Goal: Task Accomplishment & Management: Use online tool/utility

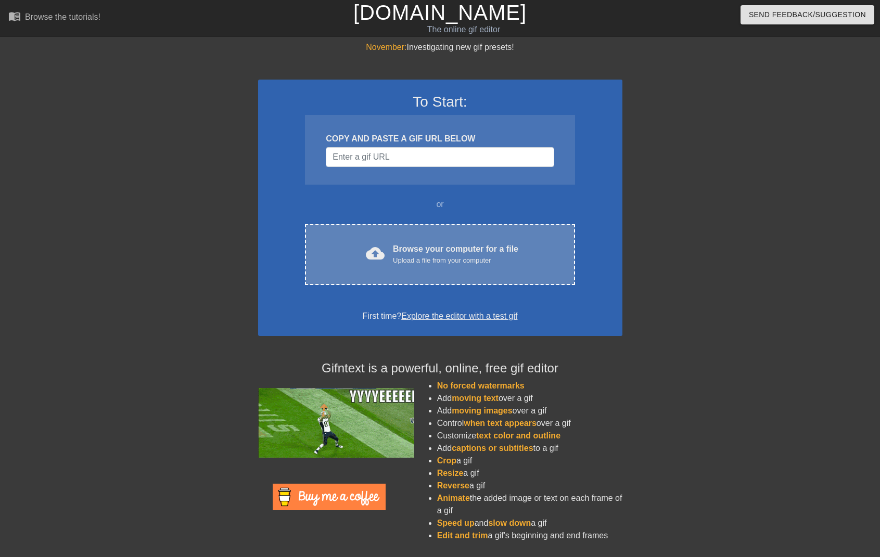
click at [443, 257] on div "Upload a file from your computer" at bounding box center [455, 260] width 125 height 10
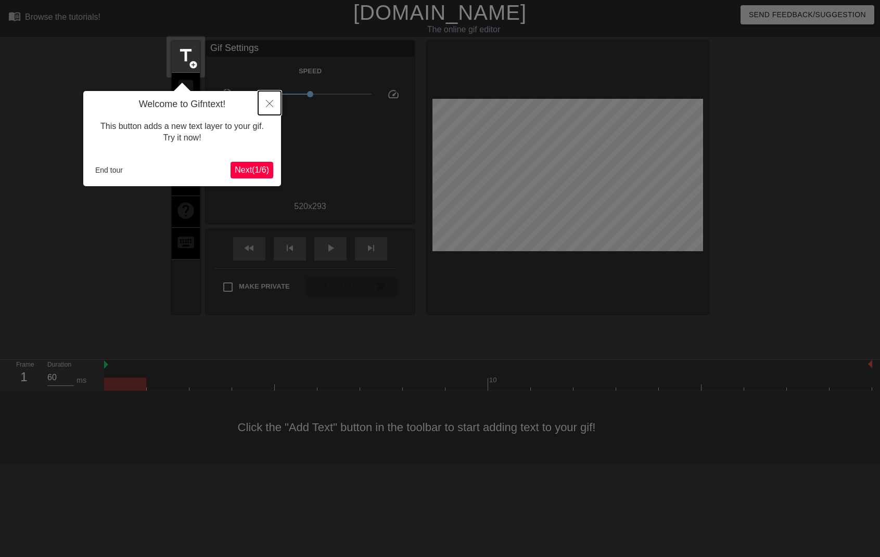
click at [271, 102] on icon "Close" at bounding box center [269, 103] width 7 height 7
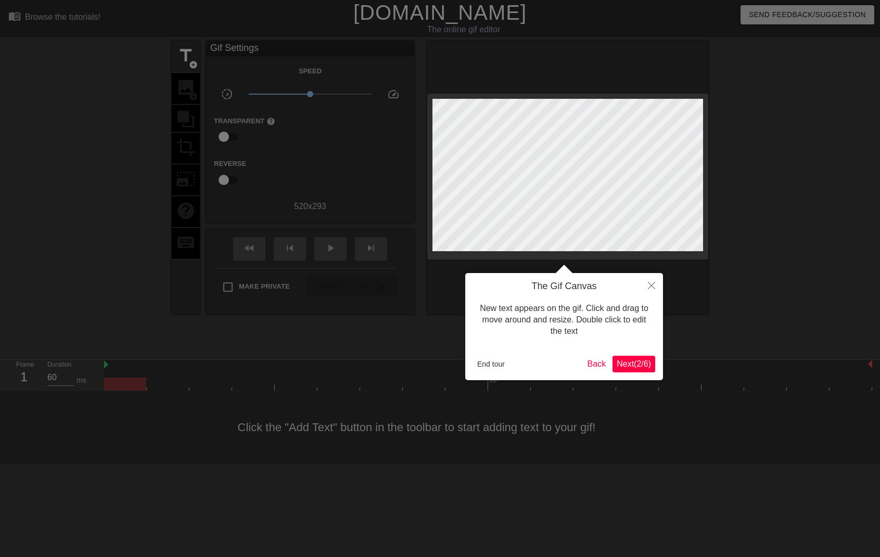
click at [630, 364] on span "Next ( 2 / 6 )" at bounding box center [634, 364] width 34 height 9
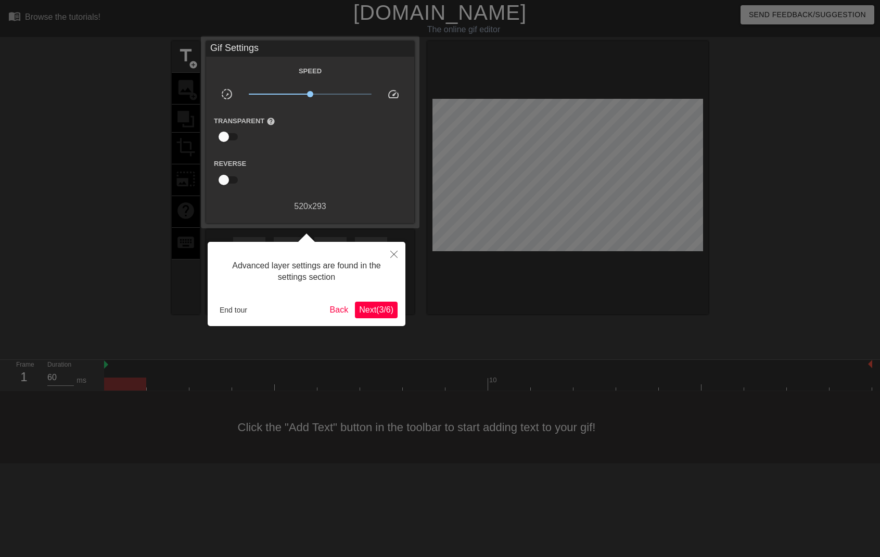
click at [377, 305] on span "Next ( 3 / 6 )" at bounding box center [376, 309] width 34 height 9
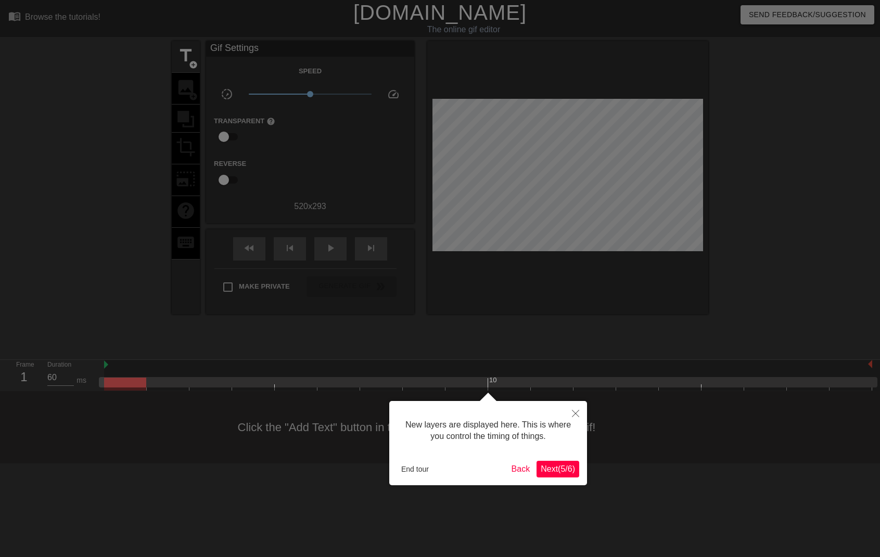
click at [557, 472] on span "Next ( 5 / 6 )" at bounding box center [558, 469] width 34 height 9
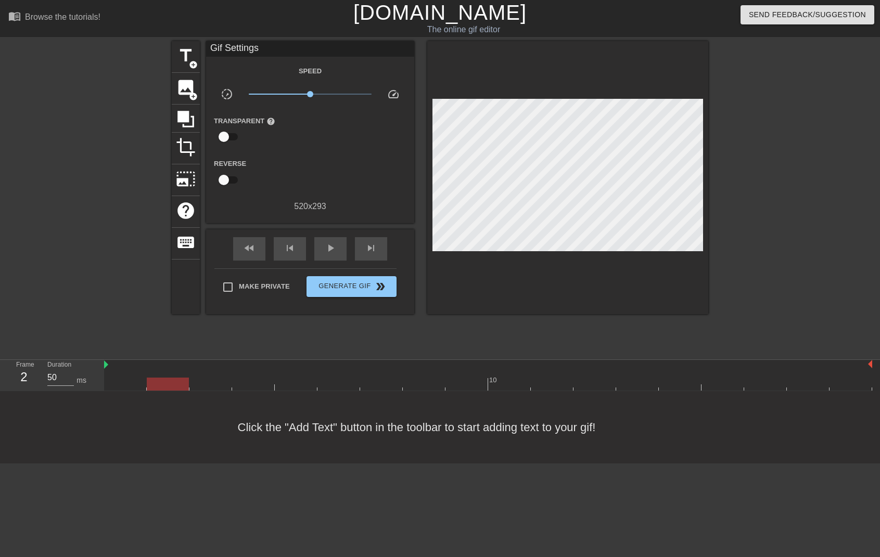
type input "60"
drag, startPoint x: 129, startPoint y: 379, endPoint x: 123, endPoint y: 371, distance: 10.1
click at [123, 372] on div "10" at bounding box center [488, 375] width 768 height 31
click at [187, 94] on span "image" at bounding box center [186, 88] width 20 height 20
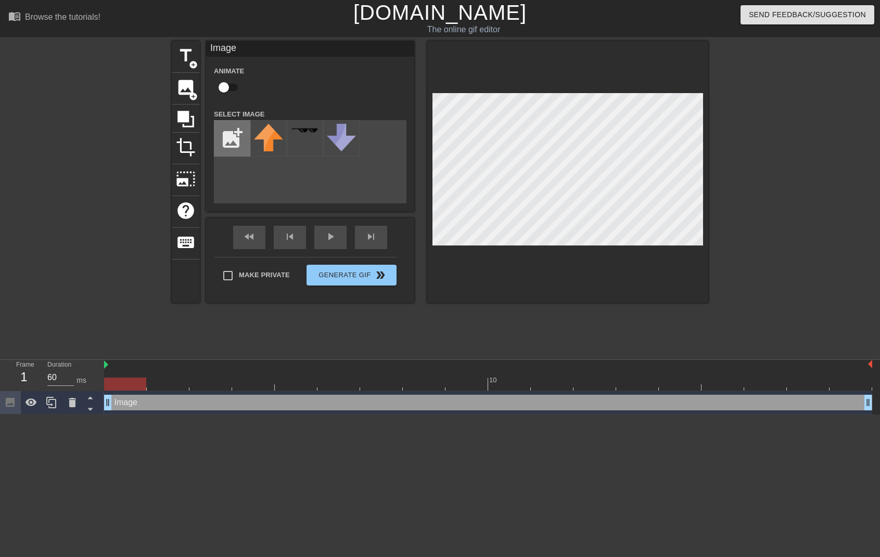
click at [236, 137] on input "file" at bounding box center [231, 138] width 35 height 35
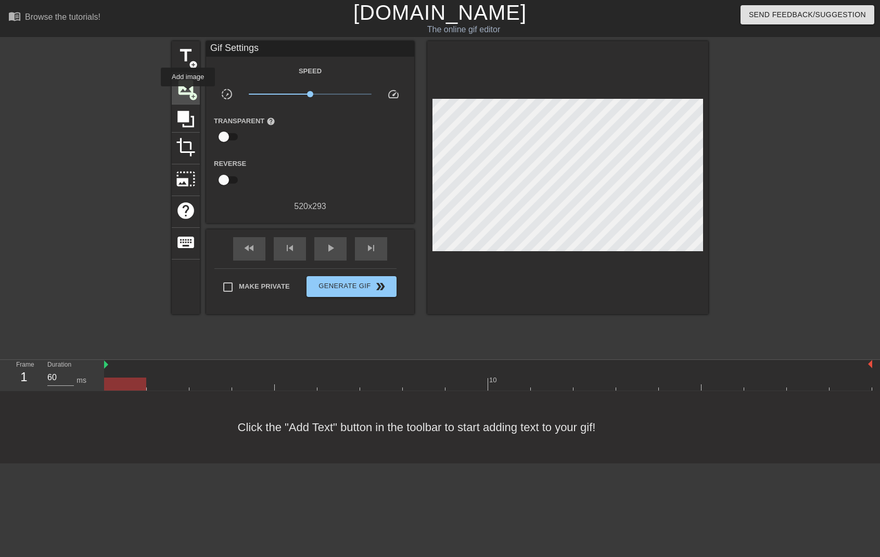
click at [189, 94] on span "add_circle" at bounding box center [193, 96] width 9 height 9
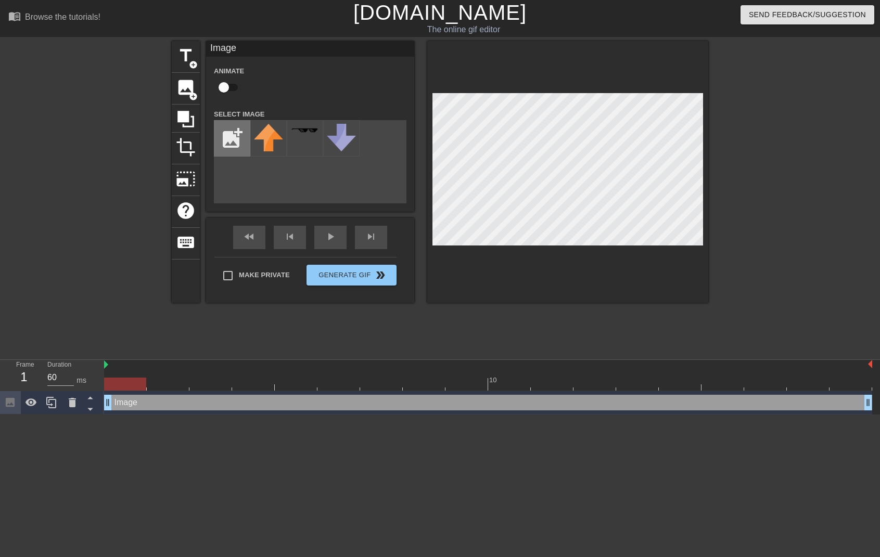
click at [226, 135] on input "file" at bounding box center [231, 138] width 35 height 35
type input "C:\fakepath\Layer 0.png"
click at [272, 134] on img at bounding box center [268, 130] width 29 height 13
click at [715, 249] on div "title add_circle image add_circle crop photo_size_select_large help keyboard Im…" at bounding box center [440, 197] width 880 height 312
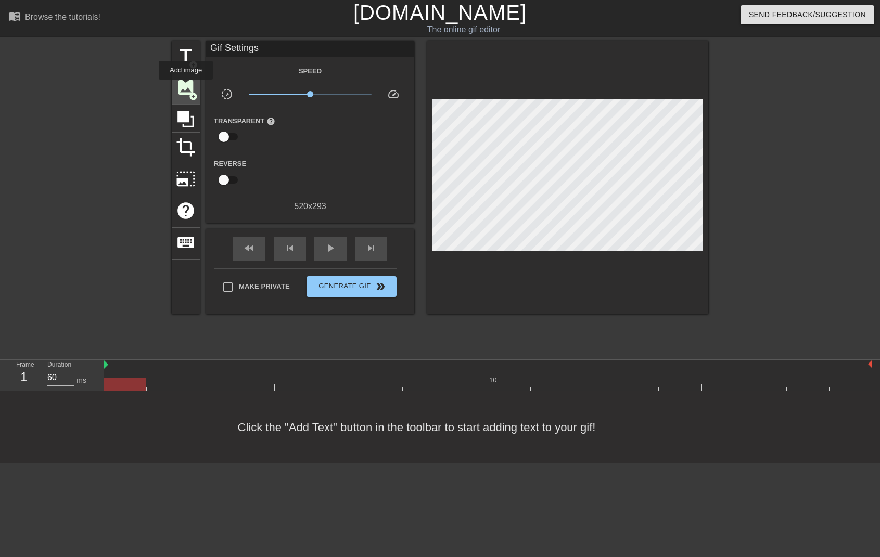
click at [186, 87] on span "image" at bounding box center [186, 88] width 20 height 20
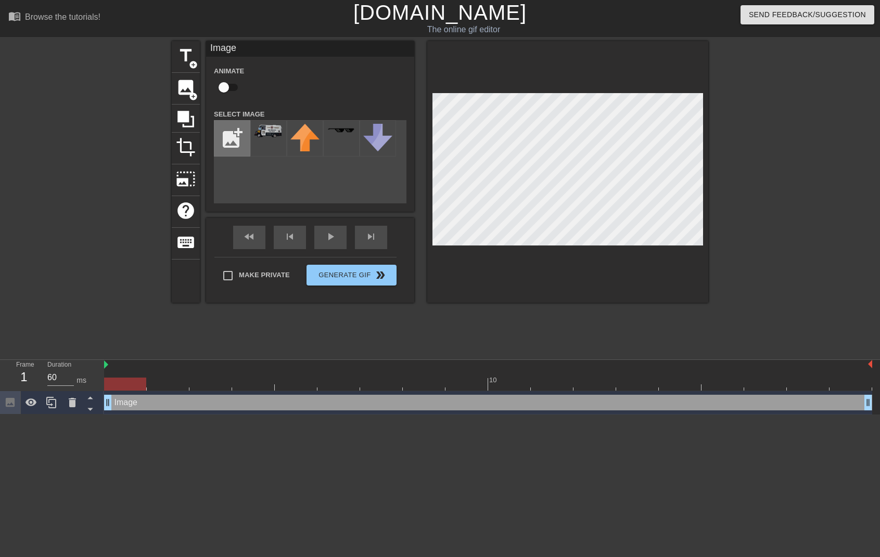
click at [234, 136] on input "file" at bounding box center [231, 138] width 35 height 35
type input "C:\fakepath\Layer 0.png"
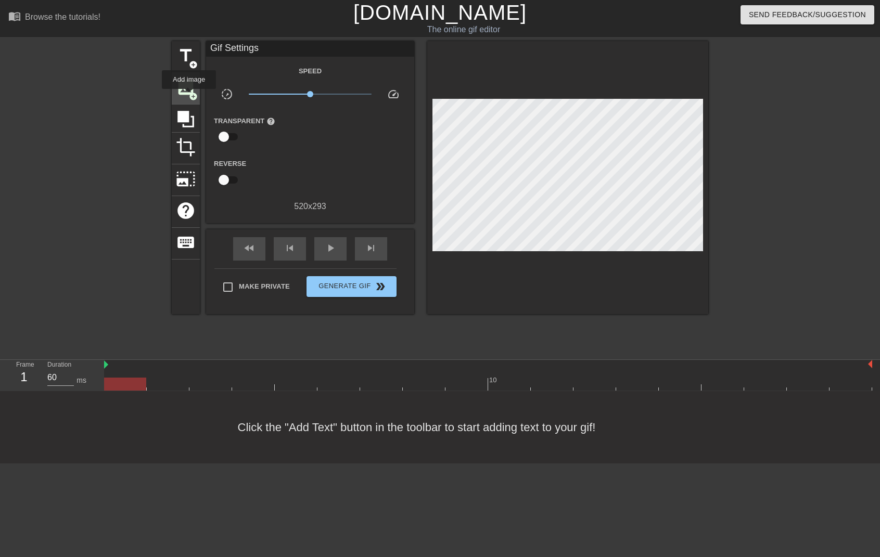
click at [189, 96] on span "add_circle" at bounding box center [193, 96] width 9 height 9
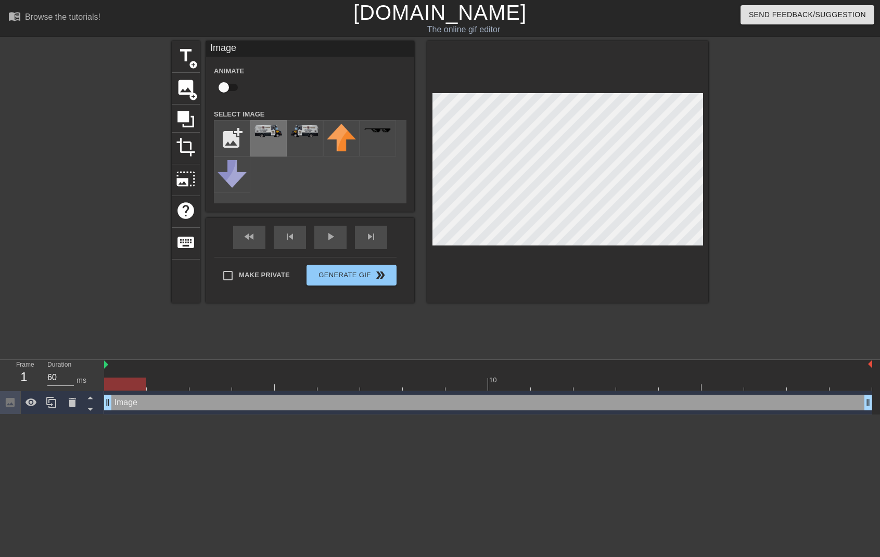
click at [264, 129] on img at bounding box center [268, 130] width 29 height 13
click at [383, 101] on div "title add_circle image add_circle crop photo_size_select_large help keyboard Im…" at bounding box center [440, 172] width 536 height 262
click at [599, 252] on div at bounding box center [567, 172] width 281 height 262
click at [431, 194] on div at bounding box center [567, 172] width 281 height 262
type input "60"
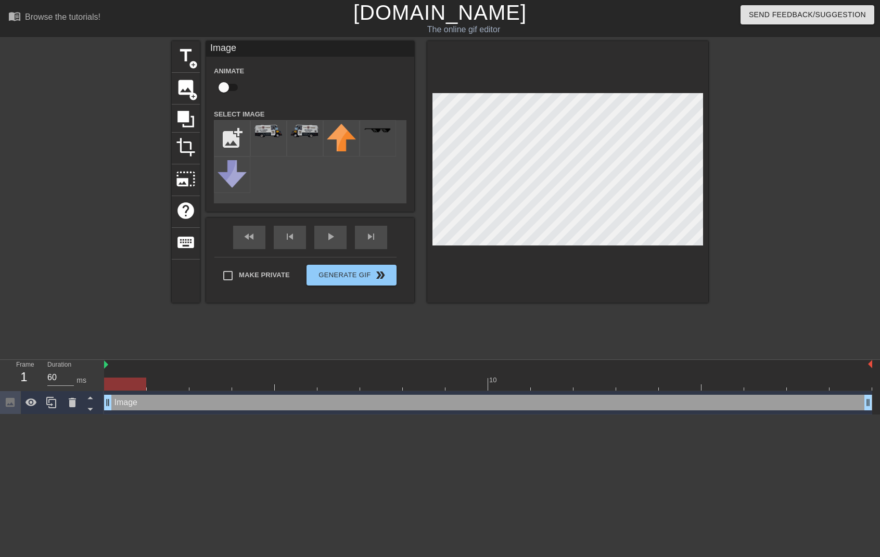
drag, startPoint x: 132, startPoint y: 386, endPoint x: 59, endPoint y: 345, distance: 83.6
click at [60, 346] on div "menu_book Browse the tutorials! Gifntext.com The online gif editor Send Feedbac…" at bounding box center [440, 207] width 880 height 415
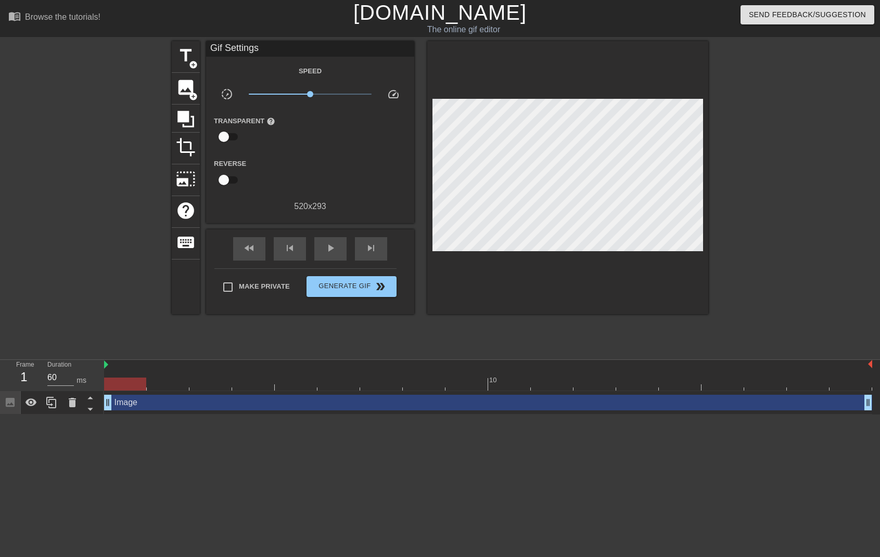
click at [427, 18] on link "[DOMAIN_NAME]" at bounding box center [439, 12] width 173 height 23
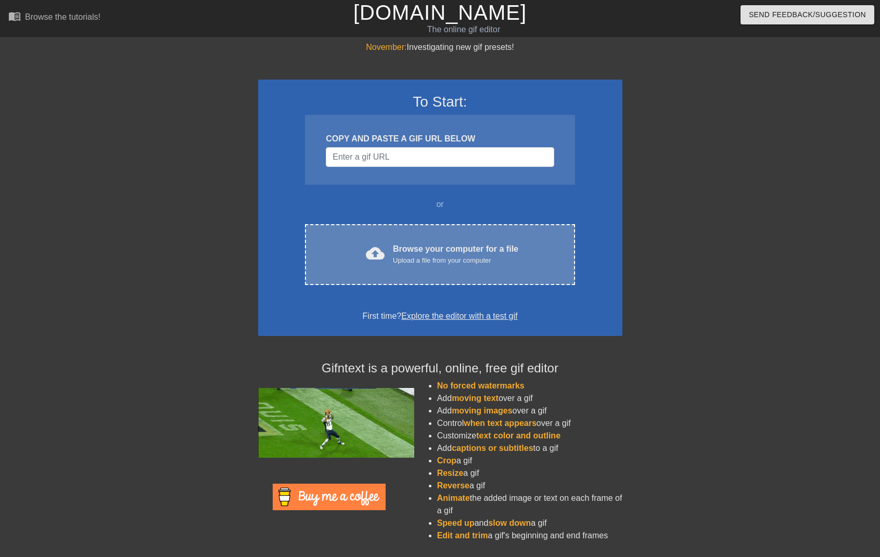
click at [456, 253] on div "Browse your computer for a file Upload a file from your computer" at bounding box center [455, 254] width 125 height 23
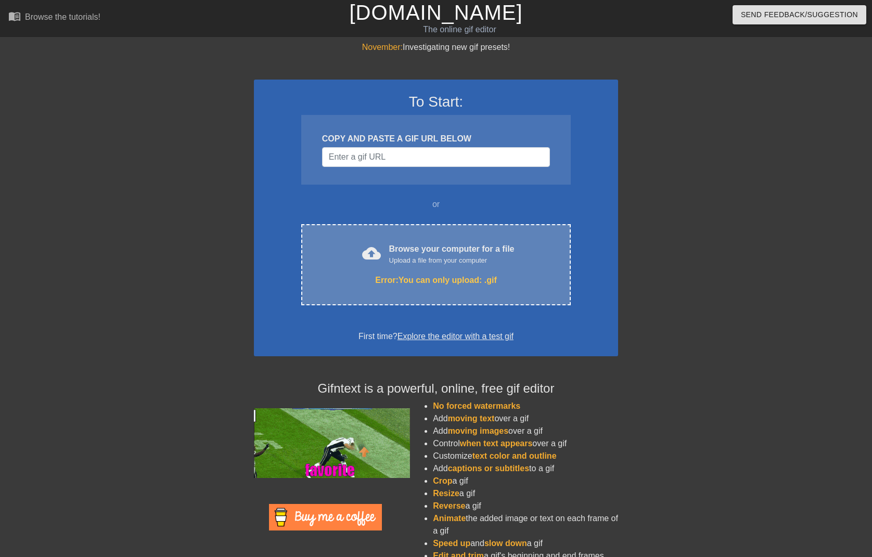
click at [412, 270] on div "cloud_upload Browse your computer for a file Upload a file from your computer E…" at bounding box center [436, 264] width 270 height 81
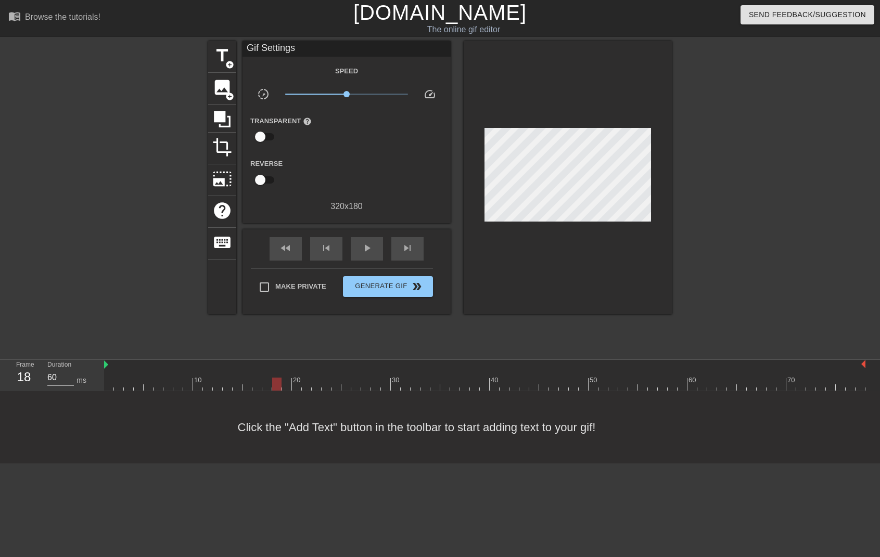
type input "70"
drag, startPoint x: 107, startPoint y: 384, endPoint x: 50, endPoint y: 416, distance: 64.8
click at [57, 419] on div "menu_book Browse the tutorials! [DOMAIN_NAME] The online gif editor Send Feedba…" at bounding box center [440, 232] width 880 height 464
drag, startPoint x: 225, startPoint y: 59, endPoint x: 229, endPoint y: 65, distance: 6.7
click at [225, 60] on span "add_circle" at bounding box center [229, 64] width 9 height 9
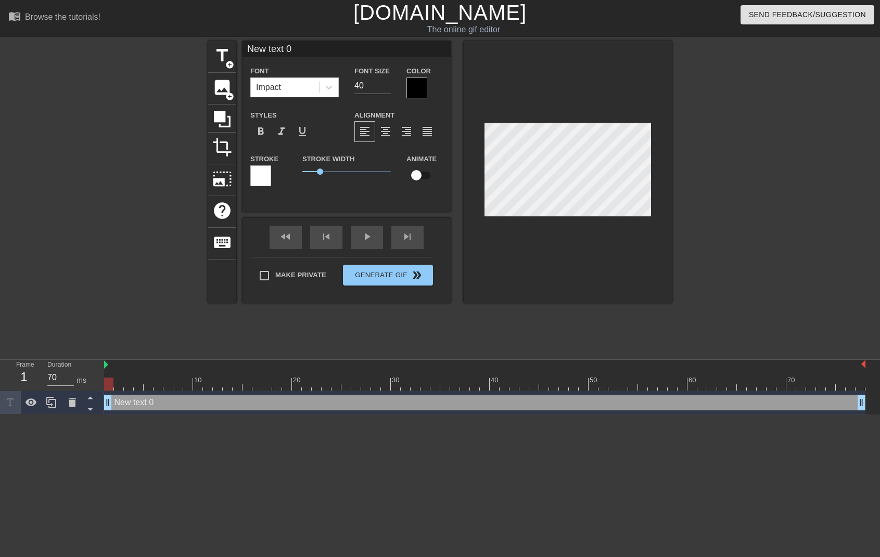
scroll to position [2, 2]
type input "I"
type textarea "I"
type input "IC"
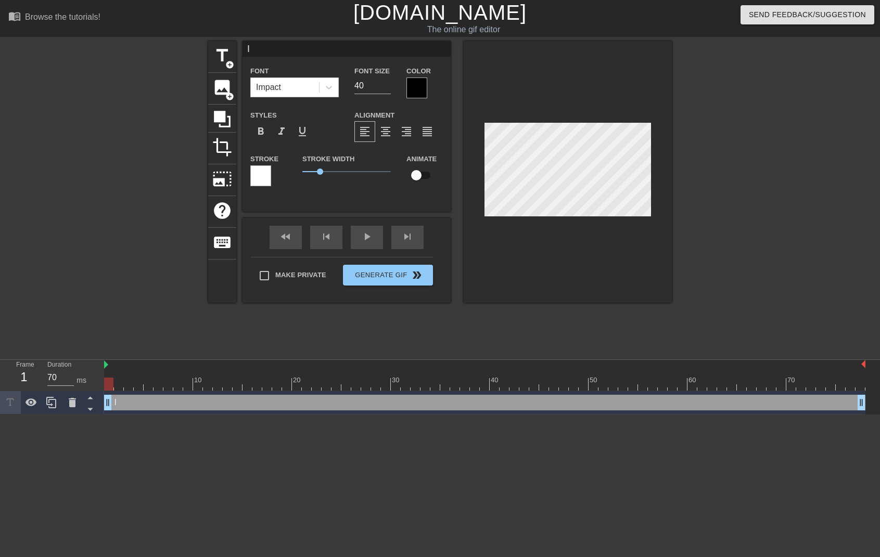
type textarea "IC"
type input "ICE"
type textarea "ICE"
type input "ICE"
type textarea "ICE"
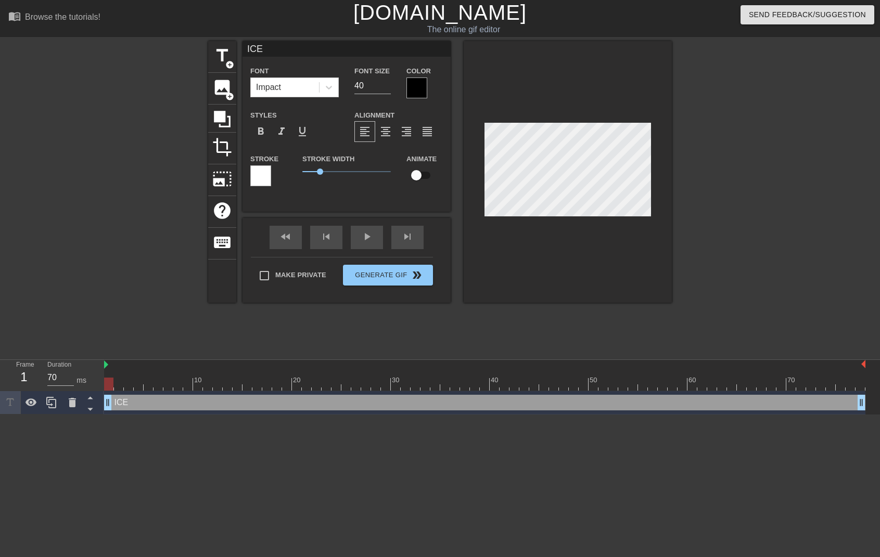
type input "ICE C"
type textarea "ICE C"
type input "ICE Cr"
type textarea "ICE Cr"
type input "ICE Cre"
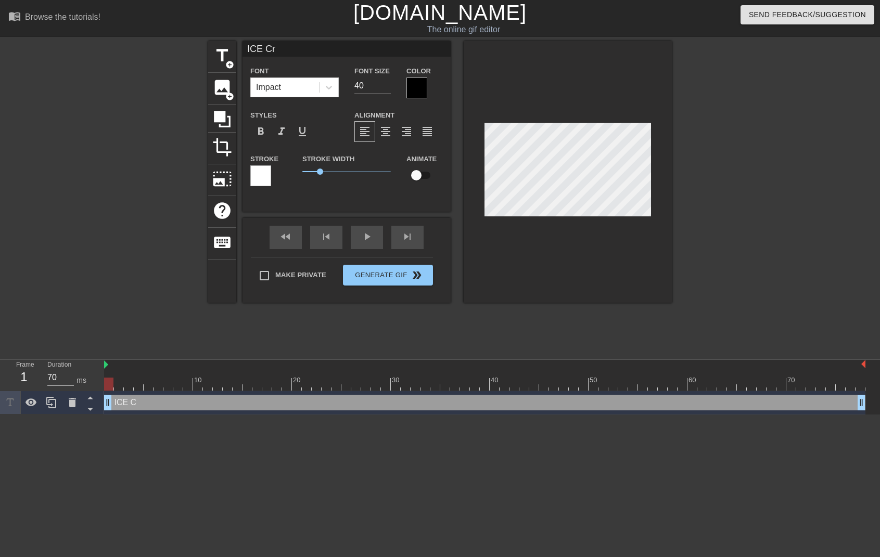
type textarea "ICE Cre"
type input "ICE Crea"
type textarea "ICE Crea"
type input "ICE Cream"
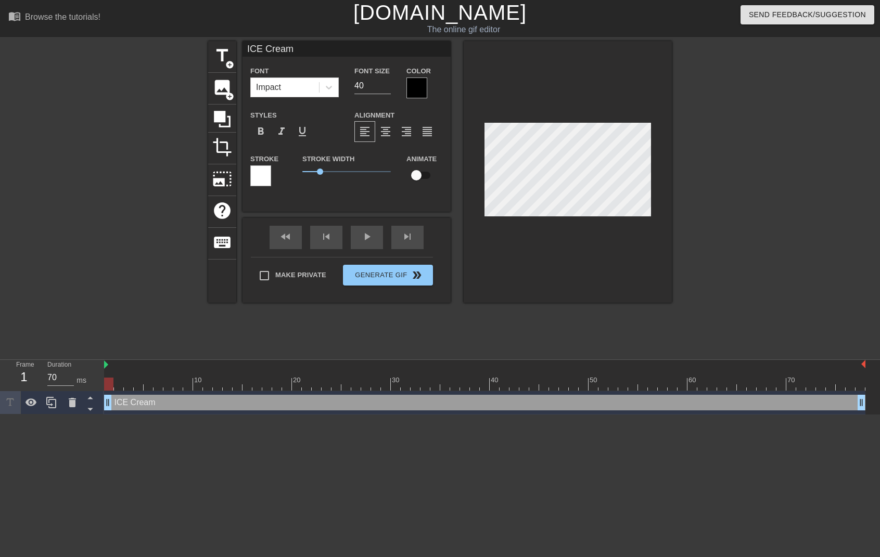
type textarea "ICE Cream"
click at [417, 84] on div at bounding box center [416, 88] width 21 height 21
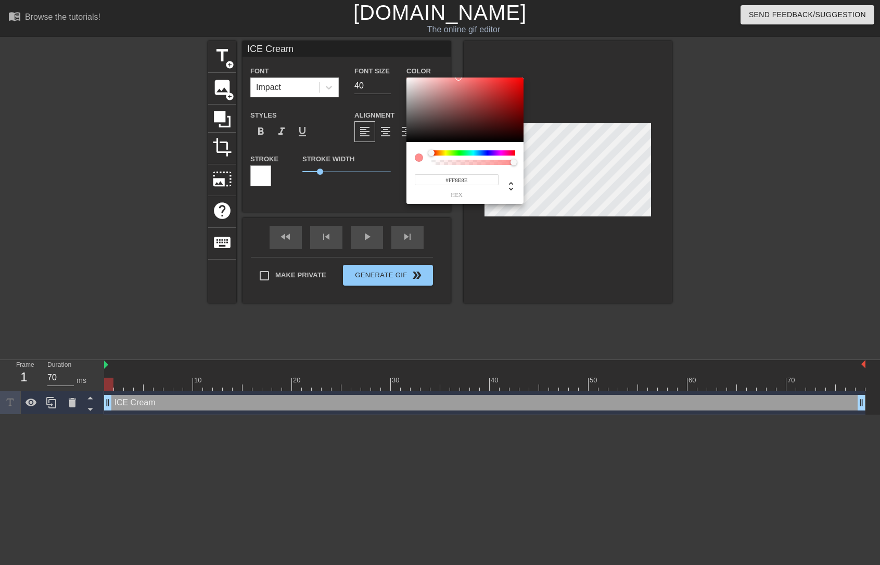
drag, startPoint x: 410, startPoint y: 93, endPoint x: 407, endPoint y: 77, distance: 16.3
click at [407, 77] on div "#FF8E8E hex" at bounding box center [440, 282] width 880 height 565
drag, startPoint x: 413, startPoint y: 80, endPoint x: 407, endPoint y: 79, distance: 5.8
click at [407, 79] on div at bounding box center [464, 110] width 117 height 65
drag, startPoint x: 449, startPoint y: 180, endPoint x: 504, endPoint y: 214, distance: 64.8
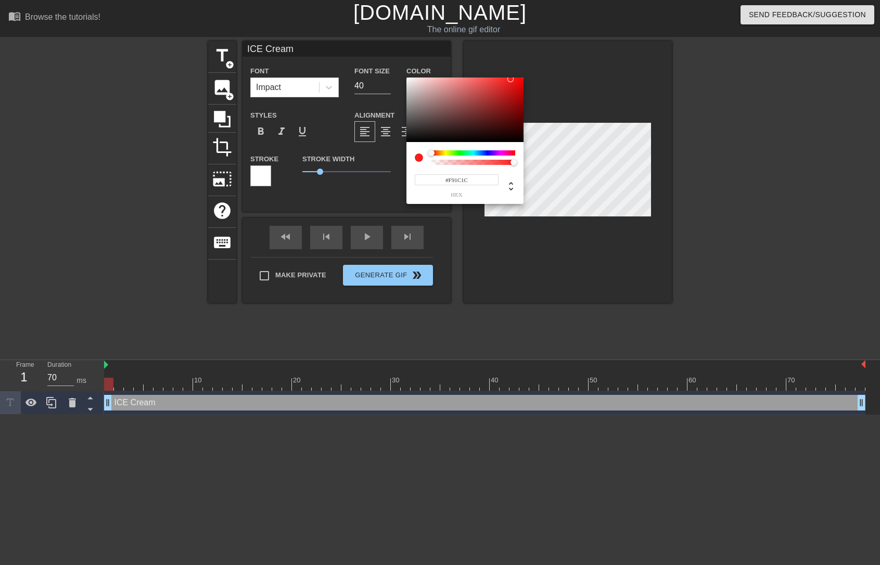
click at [502, 215] on div "#F91C1C hex" at bounding box center [440, 282] width 880 height 565
type input "#ffffff"
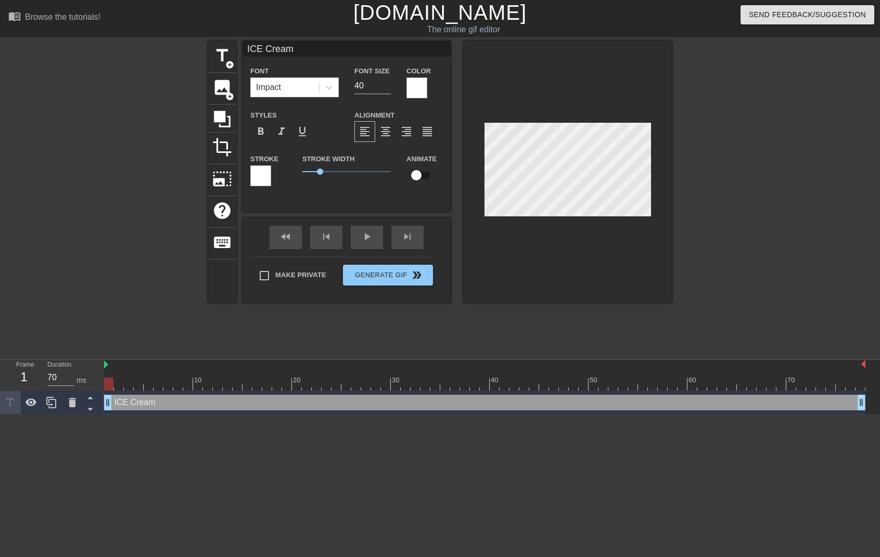
click at [255, 173] on div at bounding box center [260, 175] width 21 height 21
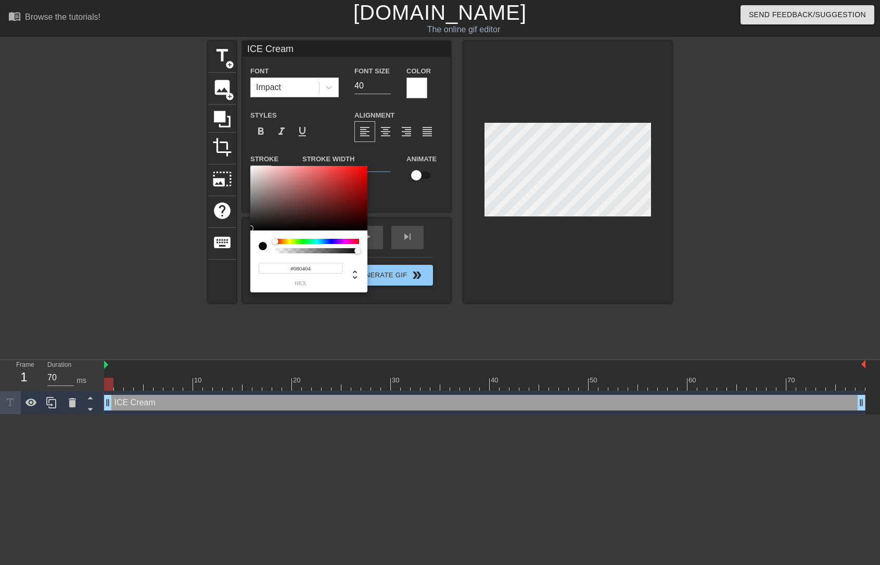
type input "#080808"
drag, startPoint x: 258, startPoint y: 229, endPoint x: 248, endPoint y: 228, distance: 10.4
click at [248, 228] on div "#080808 hex" at bounding box center [440, 282] width 880 height 565
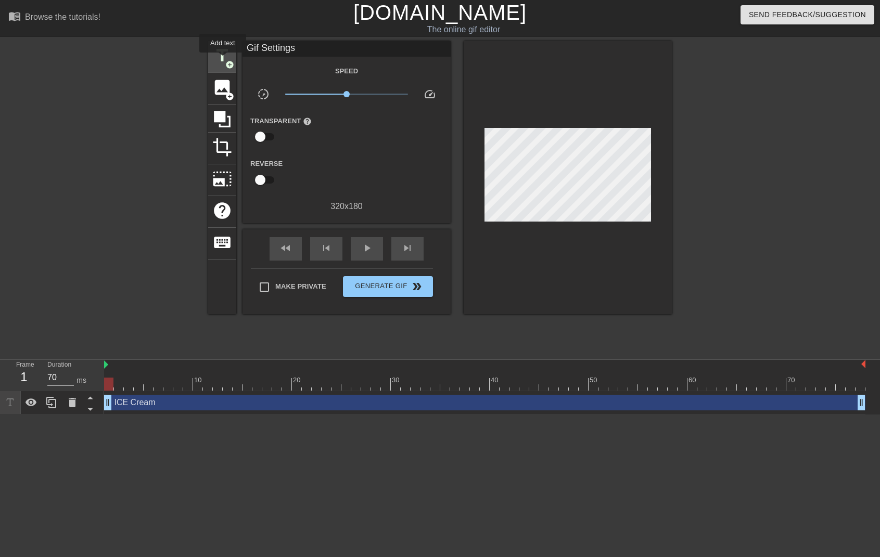
click at [223, 60] on span "title" at bounding box center [222, 56] width 20 height 20
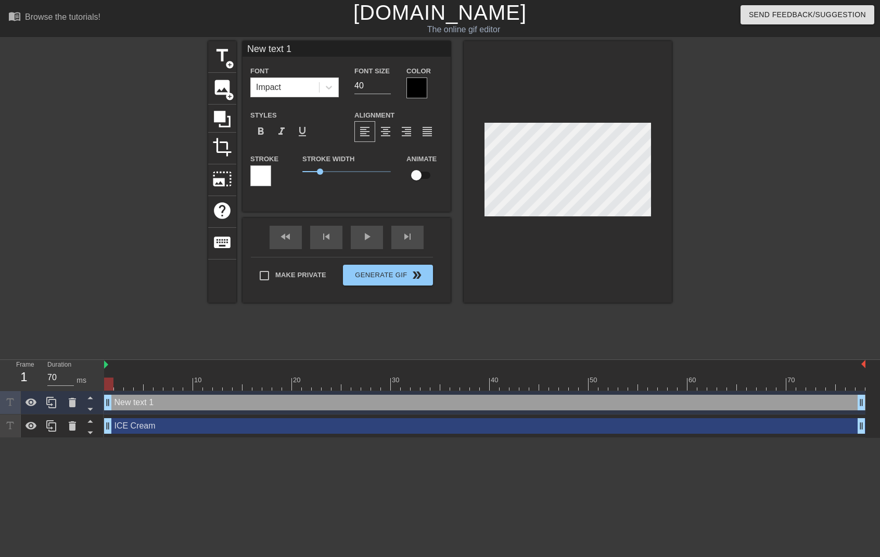
paste textarea "I told you, you already ate all the ice cream"
type input "I told you, you already ate all the ice cream"
type textarea "I told you, you already ate all the ice cream"
click at [328, 86] on icon at bounding box center [329, 87] width 10 height 10
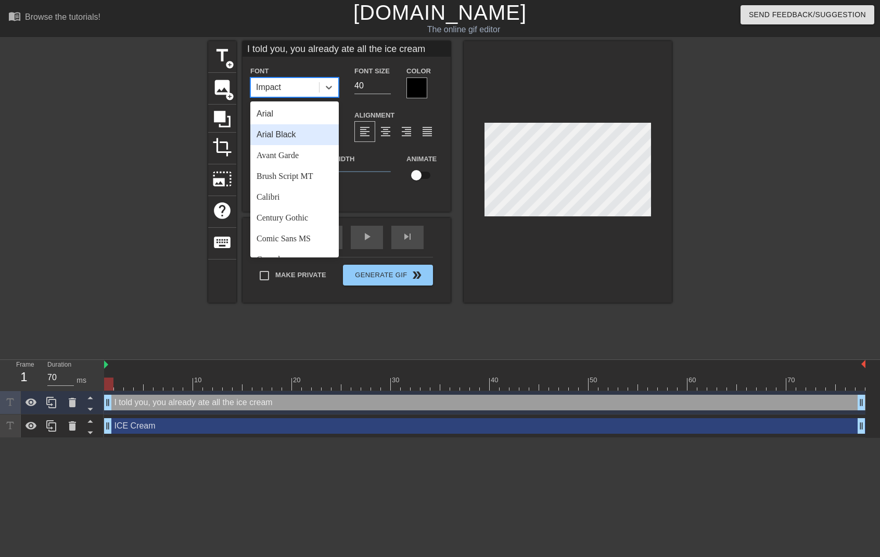
click at [291, 135] on div "Arial Black" at bounding box center [294, 134] width 88 height 21
drag, startPoint x: 331, startPoint y: 88, endPoint x: 327, endPoint y: 95, distance: 8.7
click at [331, 88] on icon at bounding box center [329, 87] width 10 height 10
click at [282, 199] on div "Calibri" at bounding box center [294, 197] width 88 height 21
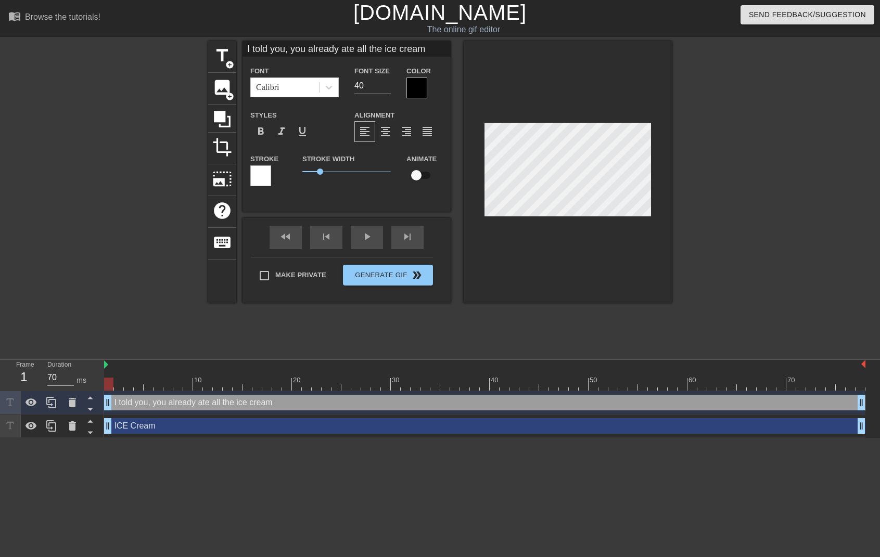
click at [416, 86] on div at bounding box center [416, 88] width 21 height 21
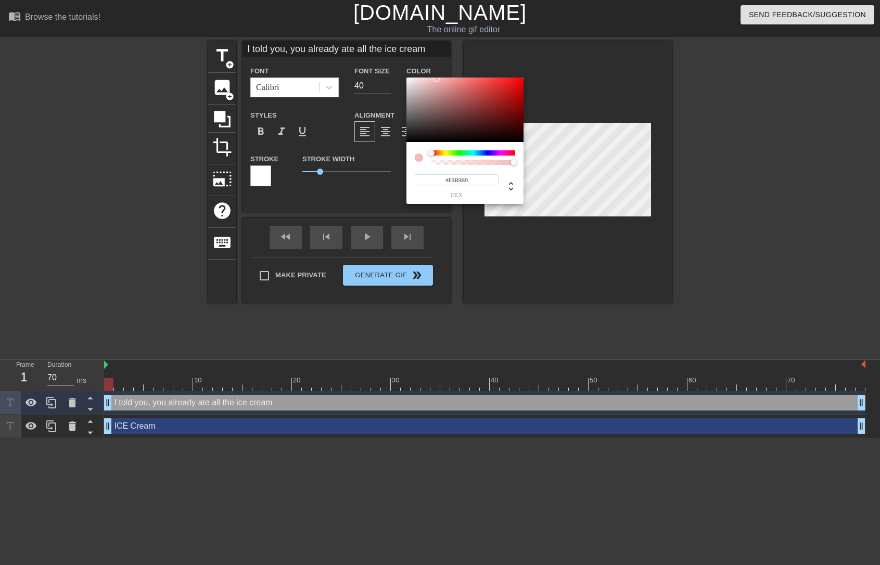
type input "#F9BABA"
drag, startPoint x: 453, startPoint y: 94, endPoint x: 434, endPoint y: 81, distance: 23.5
click at [436, 79] on div at bounding box center [464, 110] width 117 height 65
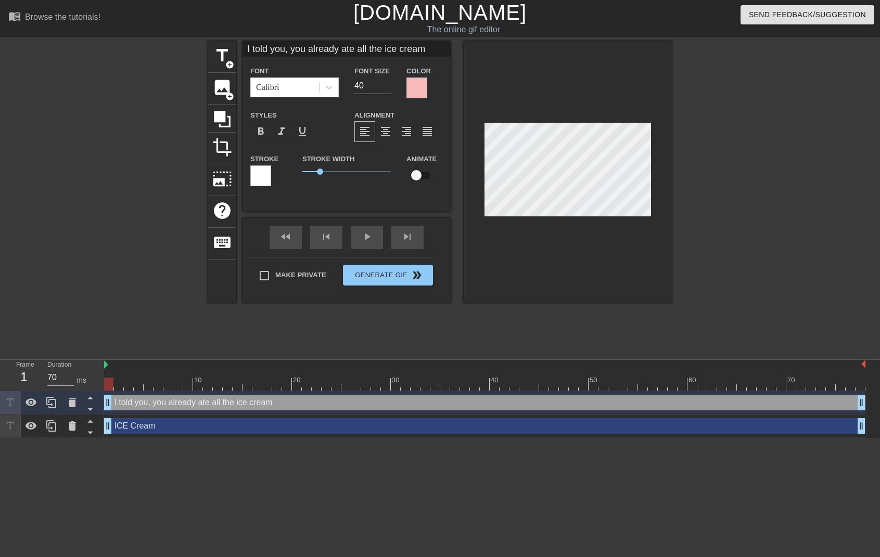
click at [261, 172] on div at bounding box center [260, 175] width 21 height 21
click at [260, 172] on div at bounding box center [260, 175] width 21 height 21
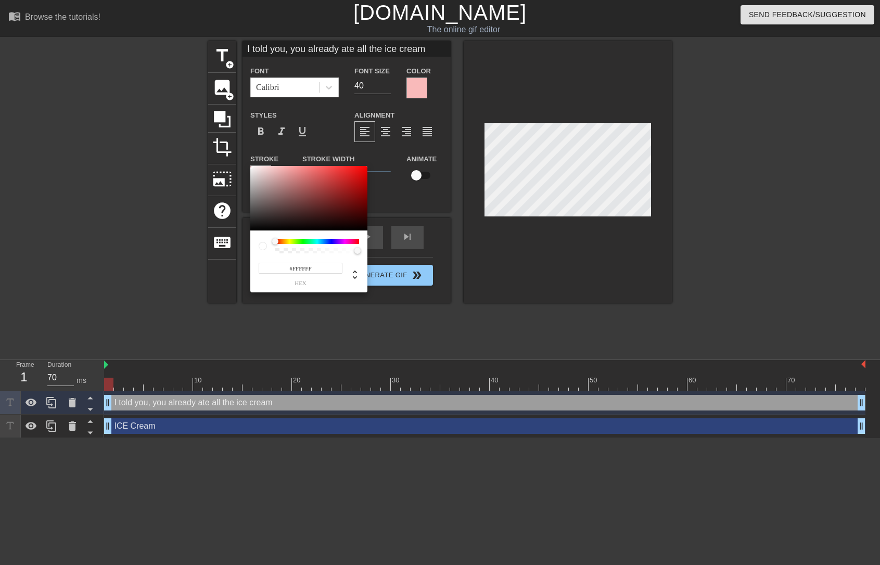
drag, startPoint x: 301, startPoint y: 271, endPoint x: 325, endPoint y: 276, distance: 24.5
click at [325, 276] on div "#FFFFFF hex" at bounding box center [301, 274] width 84 height 24
type input "#000000"
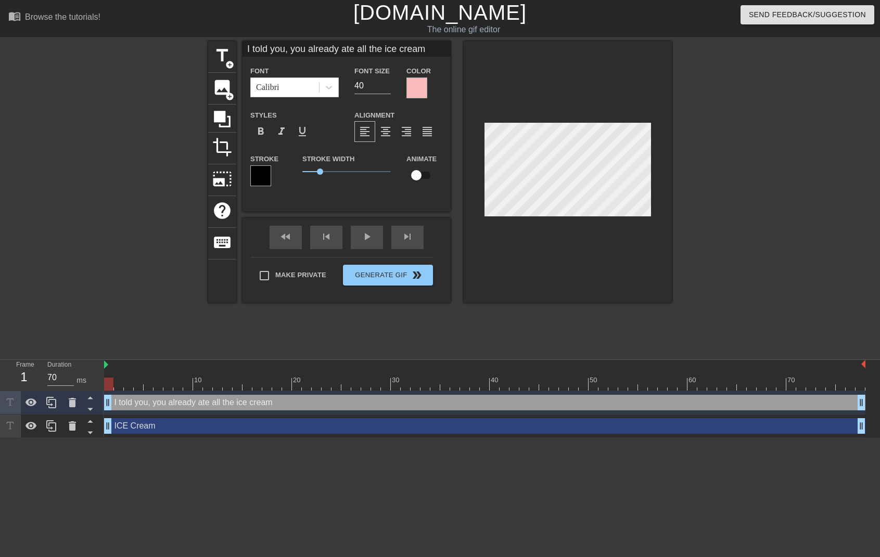
click at [421, 97] on div at bounding box center [416, 88] width 21 height 21
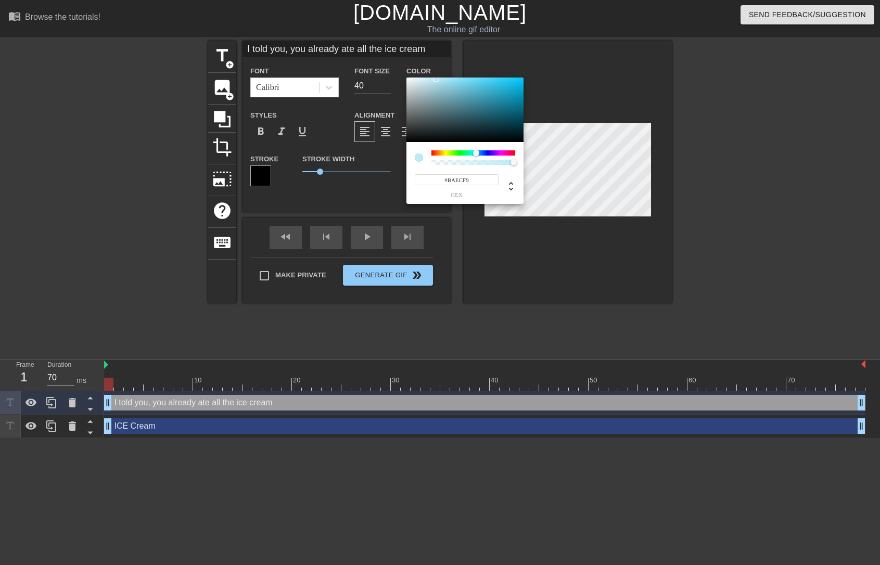
click at [476, 152] on div at bounding box center [473, 152] width 84 height 5
type input "#5BCCEA"
click at [478, 83] on div at bounding box center [464, 110] width 117 height 65
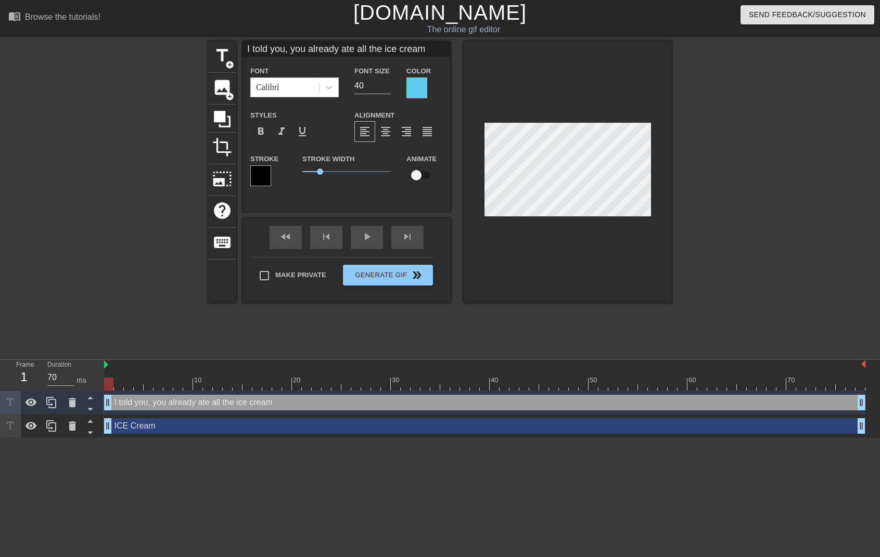
type input "I told you, you already ate all the ice cream"
type textarea "I told you, you already ate all the ice cream"
type input "I told you, you already ate all the ice cream"
type textarea "I told you, you already ate all the ice cream"
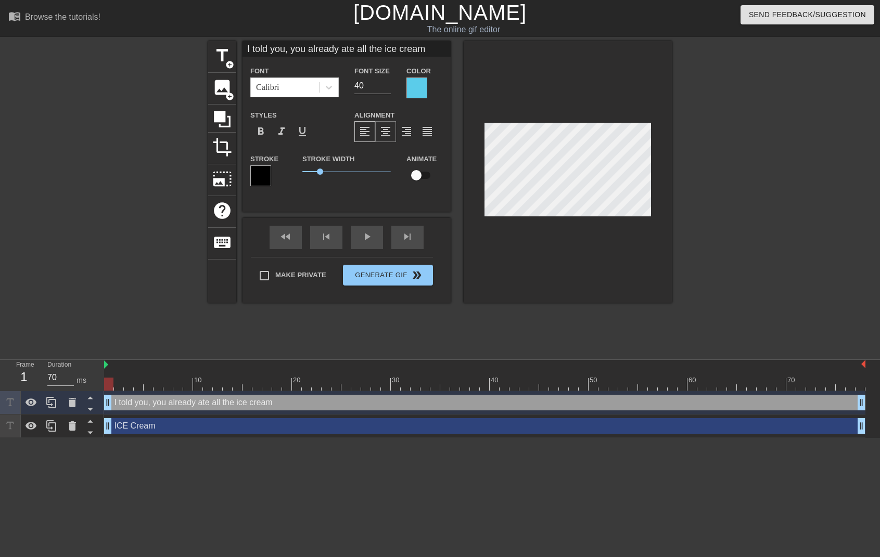
click at [387, 134] on span "format_align_center" at bounding box center [385, 131] width 12 height 12
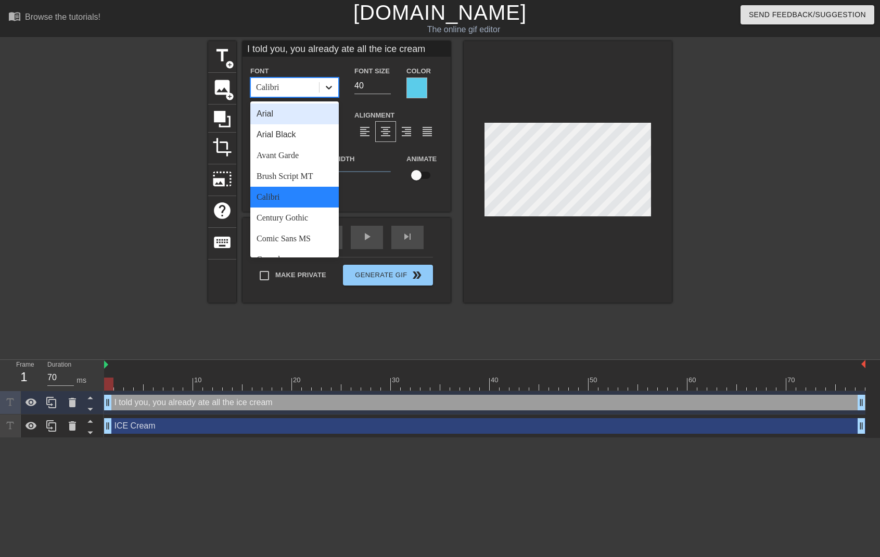
click at [329, 87] on icon at bounding box center [329, 88] width 6 height 4
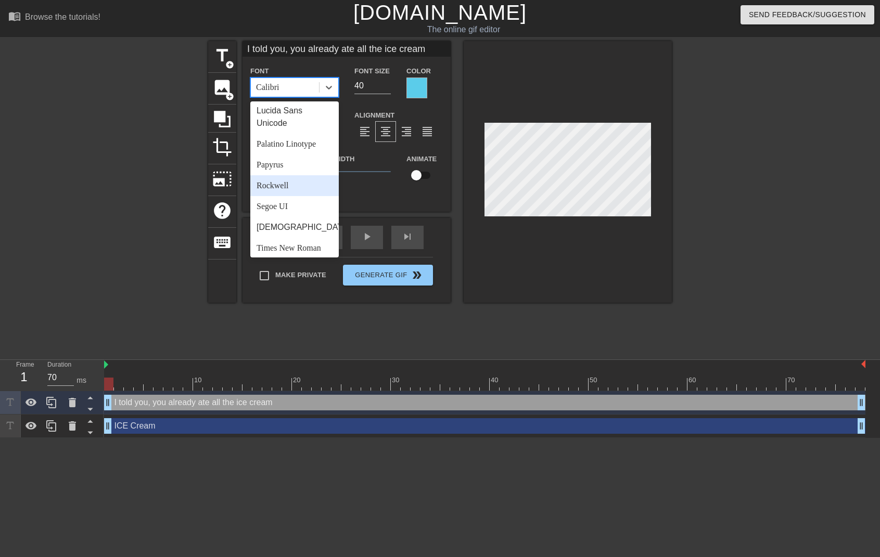
scroll to position [314, 0]
click at [281, 198] on div "Rockwell" at bounding box center [294, 187] width 88 height 21
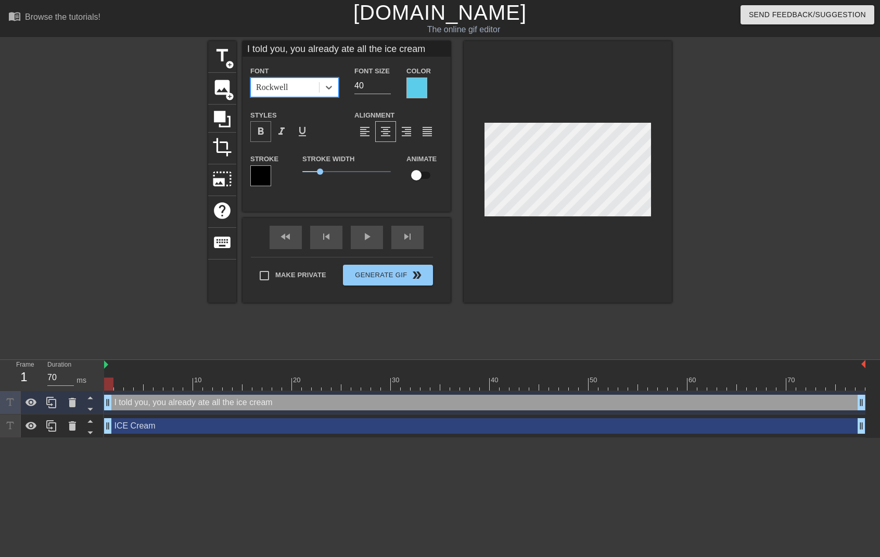
click at [259, 131] on span "format_bold" at bounding box center [260, 131] width 12 height 12
type input "I told you, you already ate all the ice cream"
type input "39"
click at [385, 88] on input "39" at bounding box center [372, 86] width 36 height 17
type input "I told you, you already ate all the ice cream"
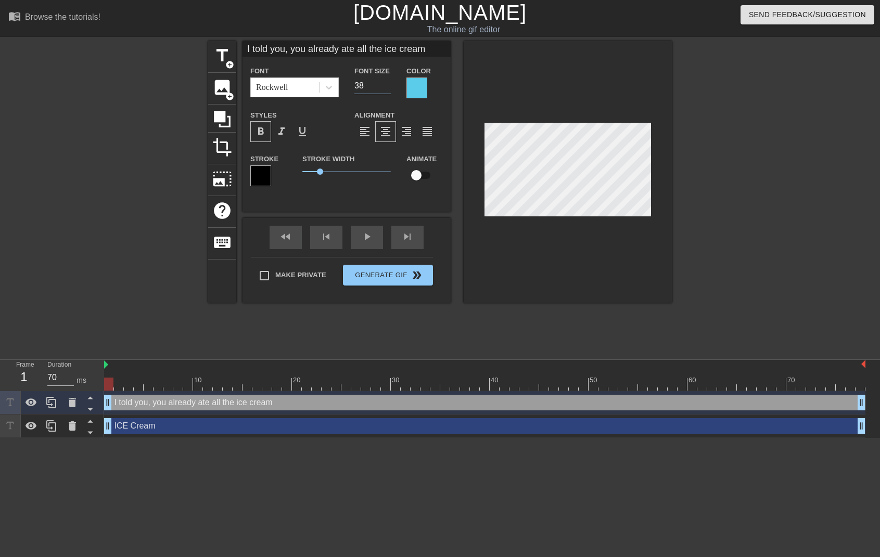
type input "38"
click at [385, 88] on input "38" at bounding box center [372, 86] width 36 height 17
type input "I told you, you already ate all the ice cream"
type input "37"
click at [385, 88] on input "37" at bounding box center [372, 86] width 36 height 17
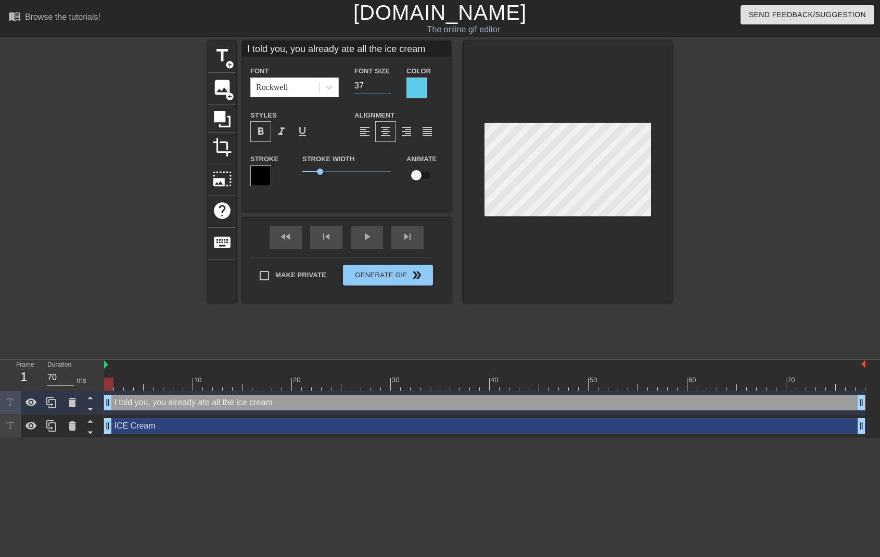
type input "I told you, you already ate all the ice cream"
type input "36"
click at [385, 88] on input "36" at bounding box center [372, 86] width 36 height 17
type input "I told you, you already ate all the ice cream"
type input "35"
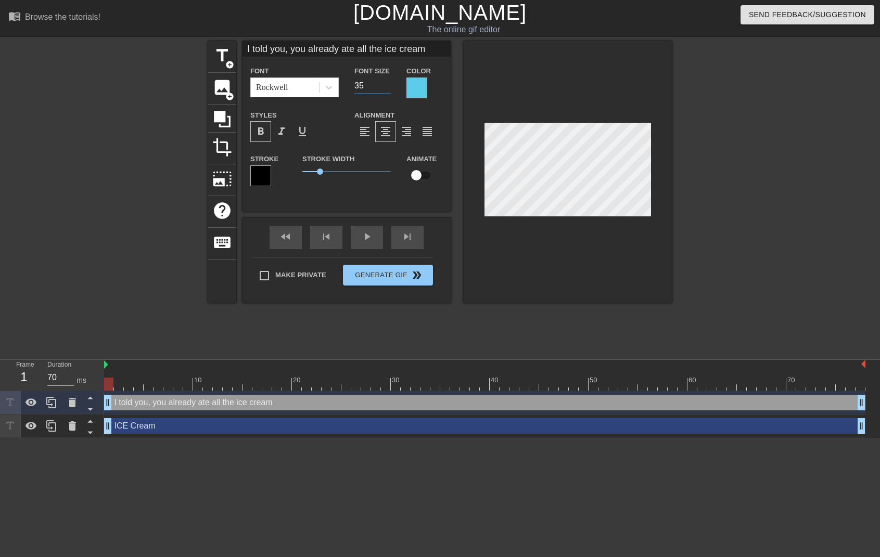
click at [385, 88] on input "35" at bounding box center [372, 86] width 36 height 17
type input "I told you, you already ate all the ice cream"
type input "34"
click at [385, 88] on input "34" at bounding box center [372, 86] width 36 height 17
type input "I told you, you already ate all the ice cream"
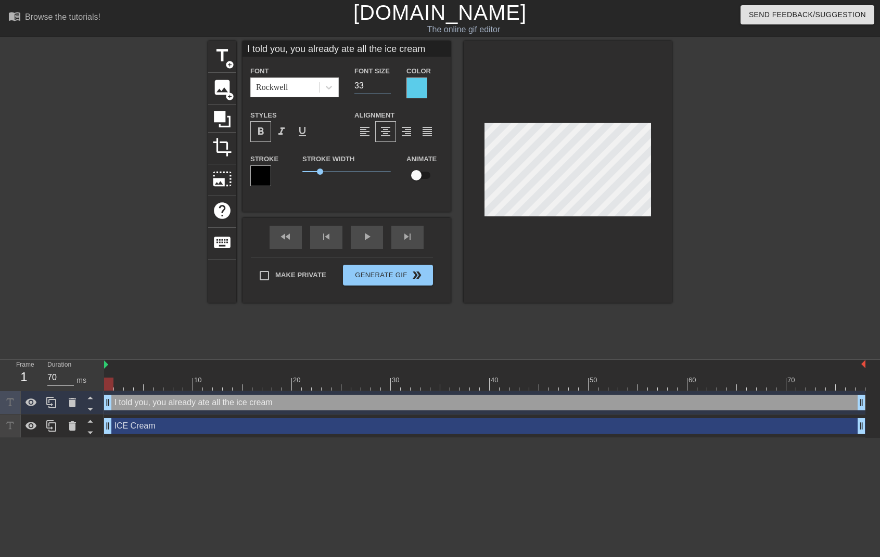
type input "33"
click at [385, 88] on input "33" at bounding box center [372, 86] width 36 height 17
type input "I told you, you already ate all the ice cream"
type input "32"
click at [385, 88] on input "32" at bounding box center [372, 86] width 36 height 17
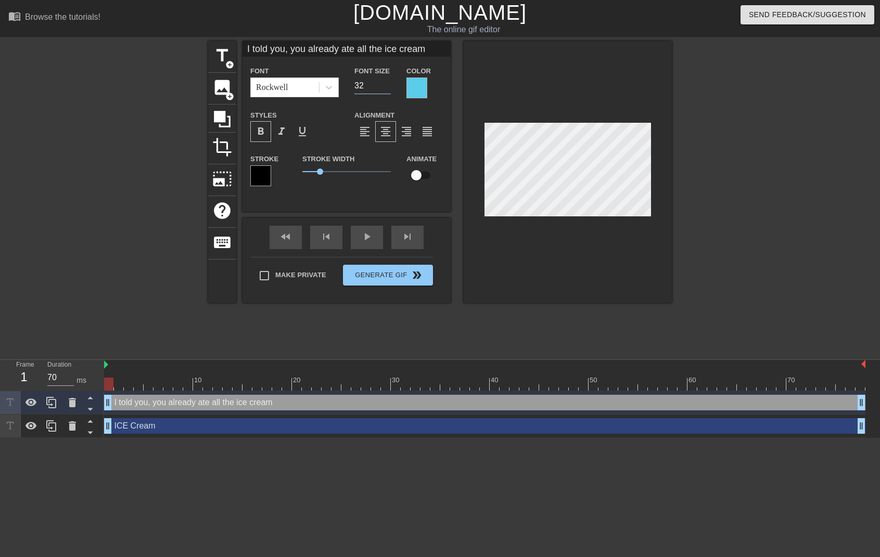
type input "I told you, you already ate all the ice cream"
type input "31"
click at [385, 88] on input "31" at bounding box center [372, 86] width 36 height 17
type input "I told you, you already ate all the ice cream"
type input "30"
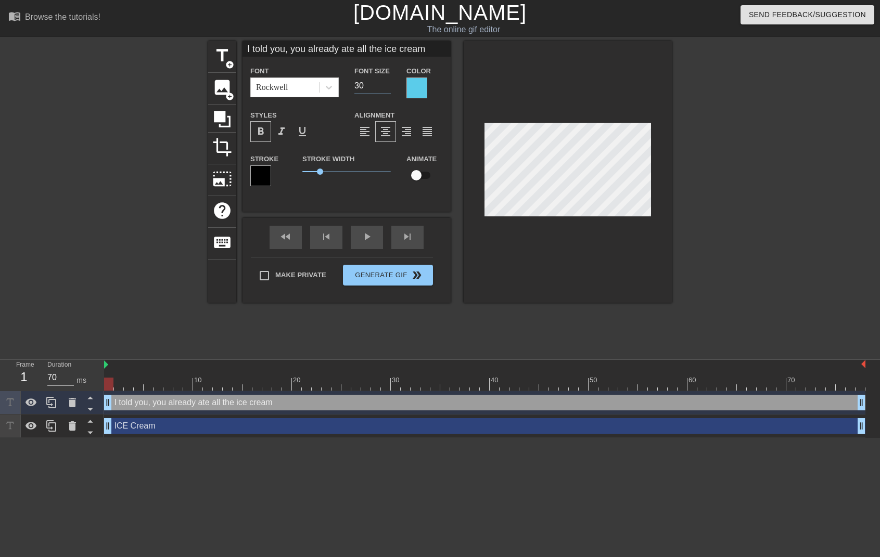
click at [385, 88] on input "30" at bounding box center [372, 86] width 36 height 17
type input "I told you, you already ate all the ice cream"
type input "29"
click at [385, 88] on input "29" at bounding box center [372, 86] width 36 height 17
type input "I told you, you already ate all the ice cream"
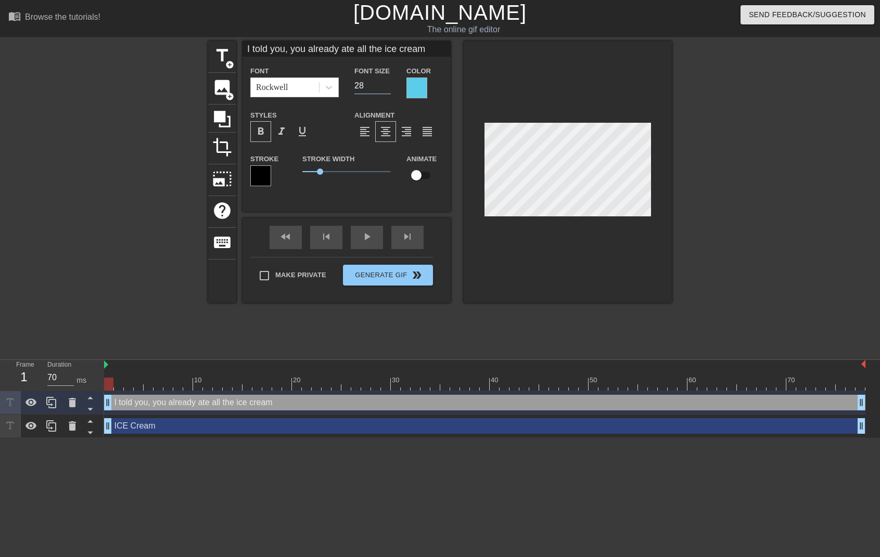
type input "28"
click at [385, 88] on input "28" at bounding box center [372, 86] width 36 height 17
type input "I told you, you already ate all the ice cream"
type input "27"
click at [385, 88] on input "27" at bounding box center [372, 86] width 36 height 17
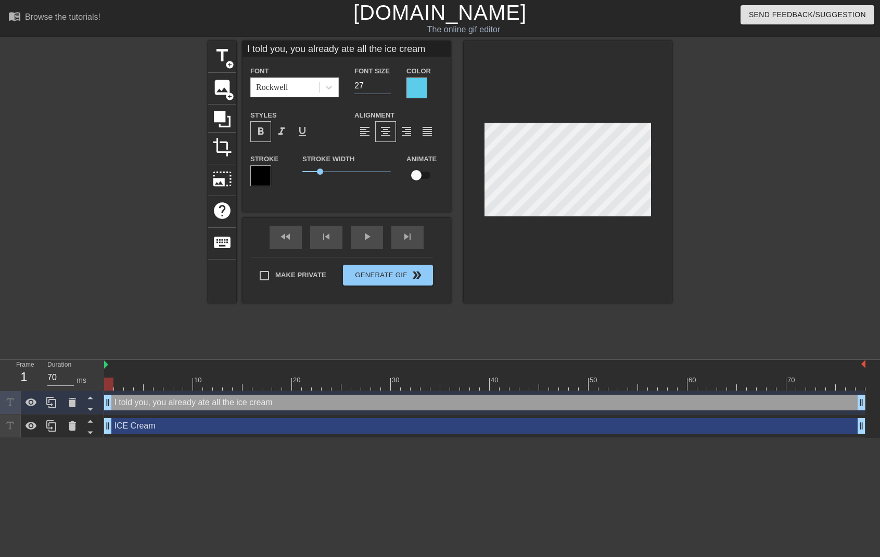
type input "I told you, you already ate all the ice cream"
type input "26"
click at [385, 88] on input "26" at bounding box center [372, 86] width 36 height 17
type input "I told you, you already ate all the ice cream"
type input "25"
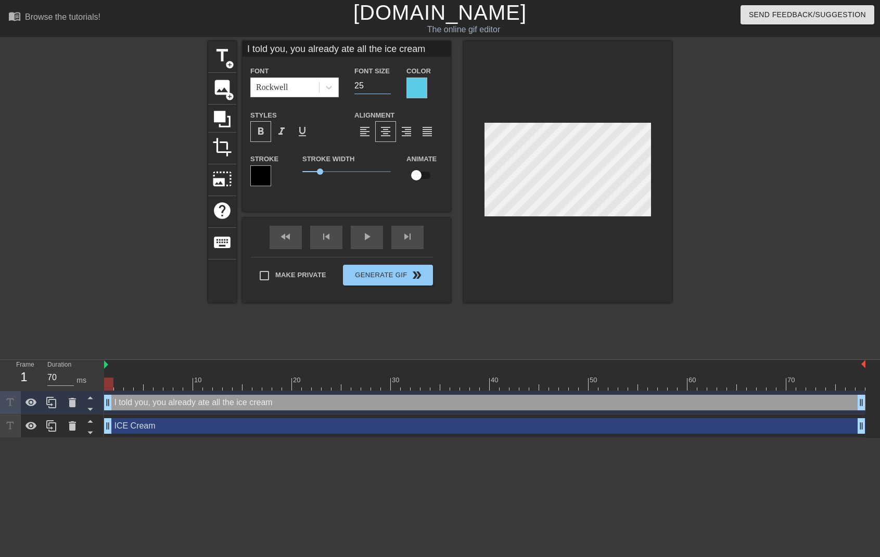
click at [385, 88] on input "25" at bounding box center [372, 86] width 36 height 17
type input "I told you, you already ate all the ice cream"
type input "24"
click at [385, 88] on input "24" at bounding box center [372, 86] width 36 height 17
type input "I told you, you already ate all the ice cream"
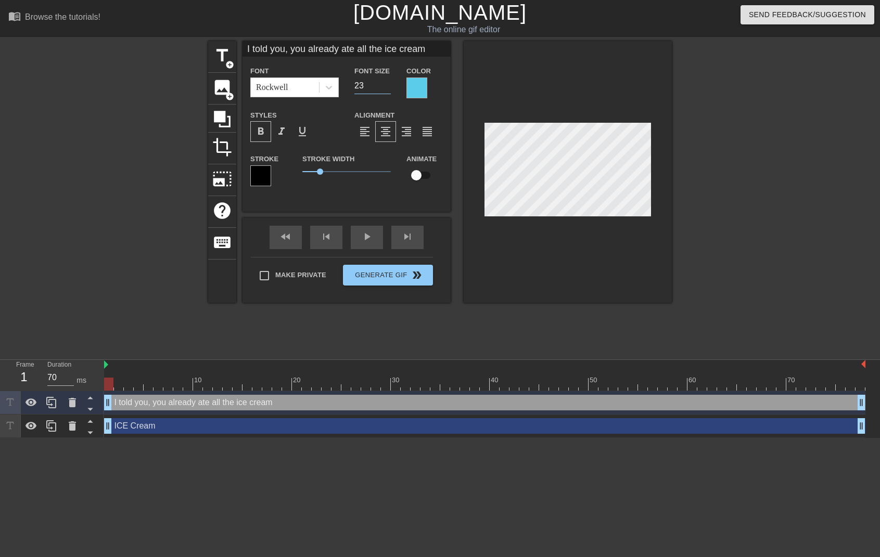
type input "23"
click at [385, 88] on input "23" at bounding box center [372, 86] width 36 height 17
type input "I told you, you already ate all the ice cream"
type input "22"
click at [385, 88] on input "22" at bounding box center [372, 86] width 36 height 17
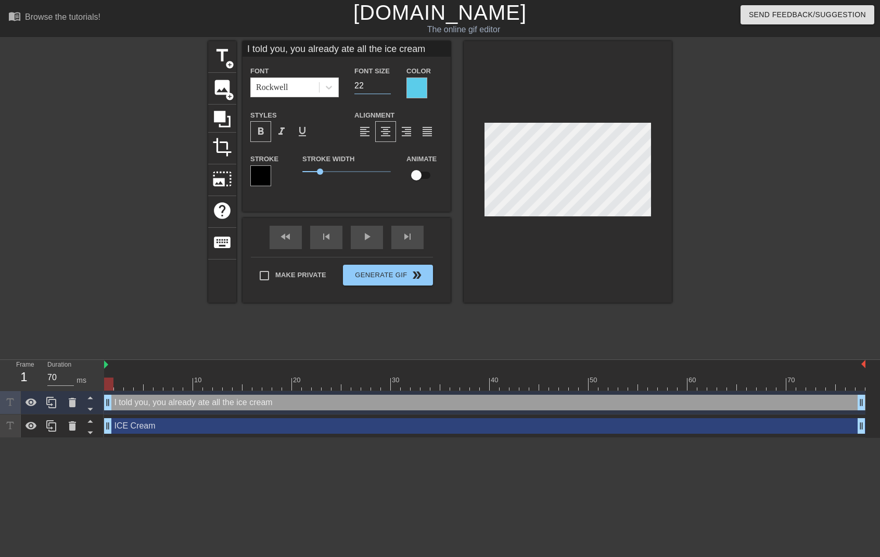
type input "I told you, you already ate all the ice cream"
type input "21"
click at [385, 88] on input "21" at bounding box center [372, 86] width 36 height 17
type input "I told you, you already ate all the ice cream"
type input "20"
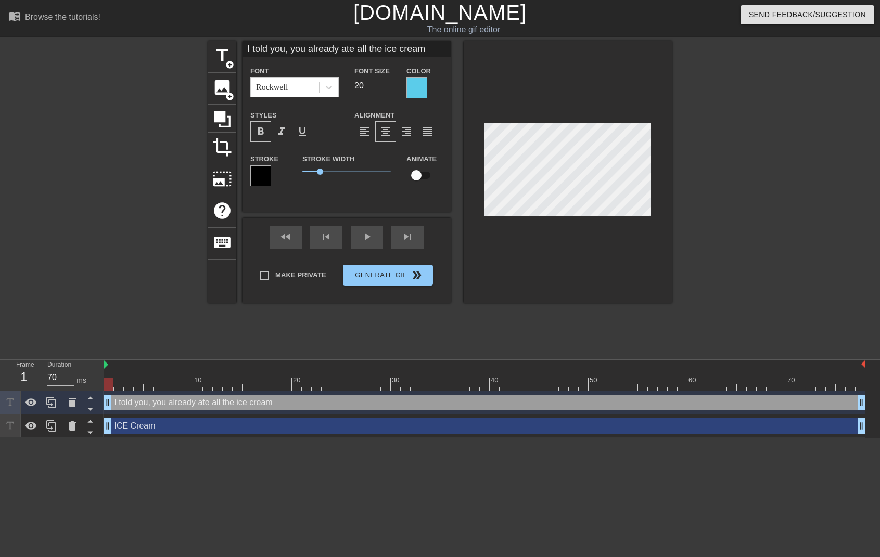
click at [385, 88] on input "20" at bounding box center [372, 86] width 36 height 17
type input "I told you, you already ate all the ice cream"
type input "19"
click at [385, 88] on input "19" at bounding box center [372, 86] width 36 height 17
type input "I told you, you already ate all the ice cream"
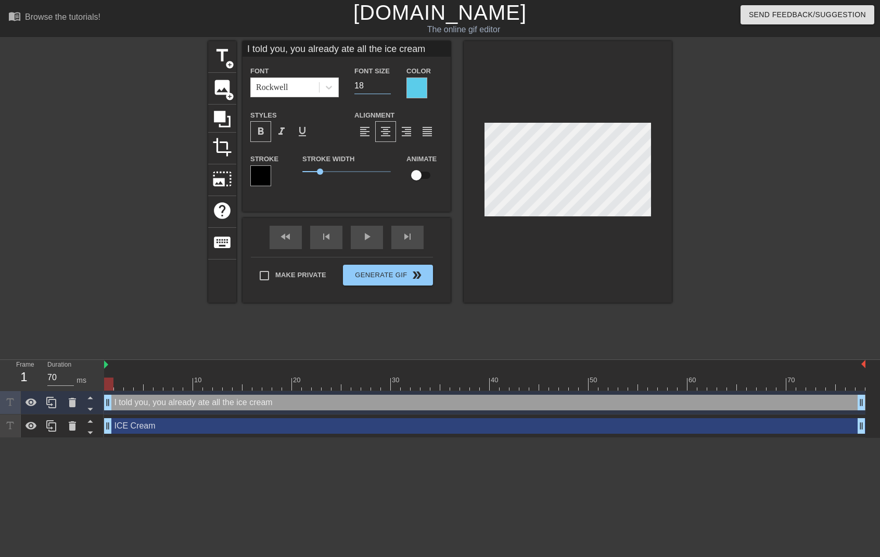
type input "18"
click at [385, 88] on input "18" at bounding box center [372, 86] width 36 height 17
type input "I told you, you already ate all the ice cream"
type input "17"
click at [385, 88] on input "17" at bounding box center [372, 86] width 36 height 17
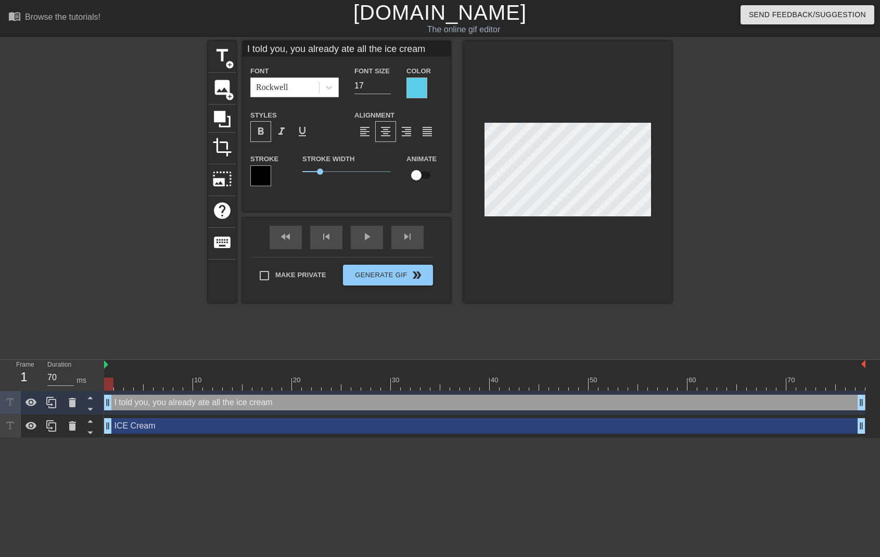
scroll to position [3, 2]
type input "I told you, you already ate all the ice cream"
type textarea "I told you, you already ate all the ice cream"
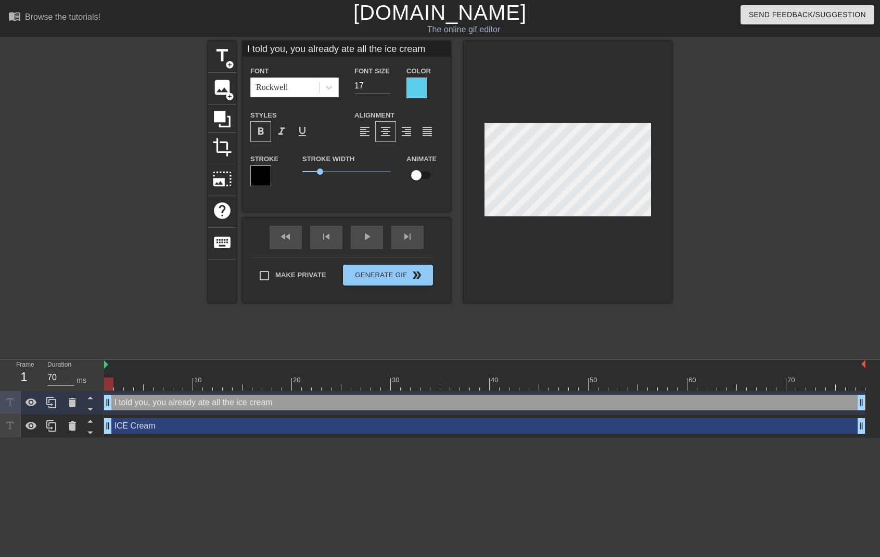
type input "I told you, you already ate all the ice cream"
type textarea "I told you, you already ate all the ice cream"
type input "I told you, you already ate all the ice cream"
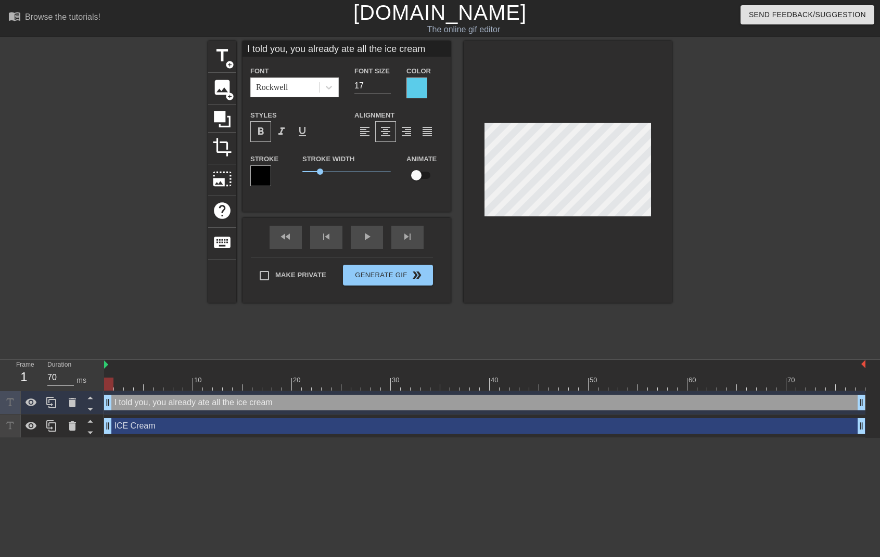
type textarea "I told you, you already ate all the ice cream"
click at [561, 126] on div at bounding box center [568, 172] width 208 height 262
click at [387, 83] on input "18" at bounding box center [372, 86] width 36 height 17
click at [387, 83] on input "19" at bounding box center [372, 86] width 36 height 17
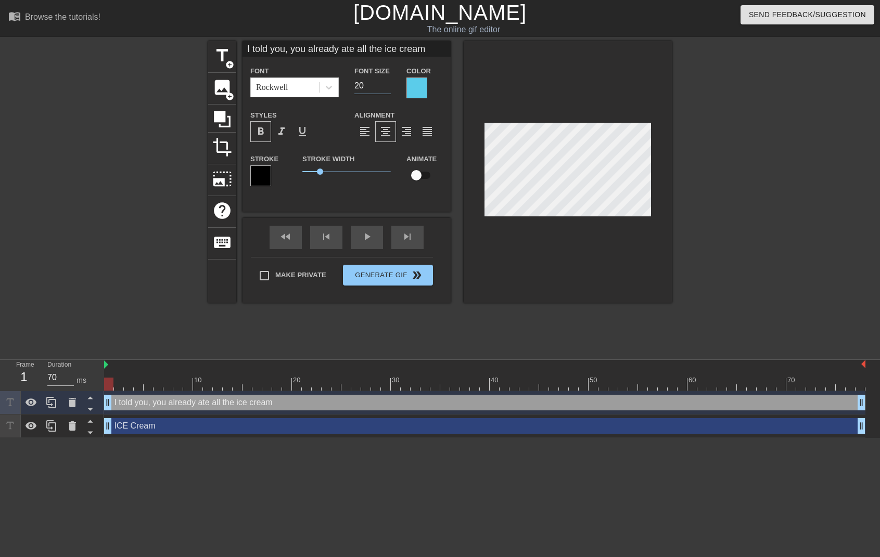
click at [387, 83] on input "20" at bounding box center [372, 86] width 36 height 17
type input "21"
click at [387, 83] on input "21" at bounding box center [372, 86] width 36 height 17
click at [425, 176] on input "checkbox" at bounding box center [416, 175] width 59 height 20
checkbox input "true"
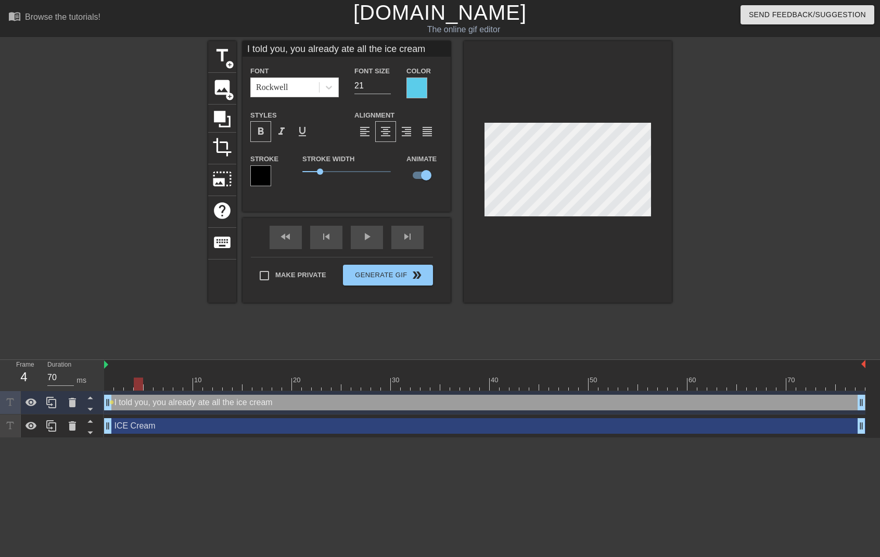
drag, startPoint x: 108, startPoint y: 386, endPoint x: 134, endPoint y: 387, distance: 25.5
click at [134, 387] on div at bounding box center [138, 384] width 9 height 13
drag, startPoint x: 138, startPoint y: 383, endPoint x: 169, endPoint y: 383, distance: 30.7
click at [169, 383] on div at bounding box center [167, 384] width 9 height 13
drag, startPoint x: 171, startPoint y: 385, endPoint x: 220, endPoint y: 384, distance: 49.4
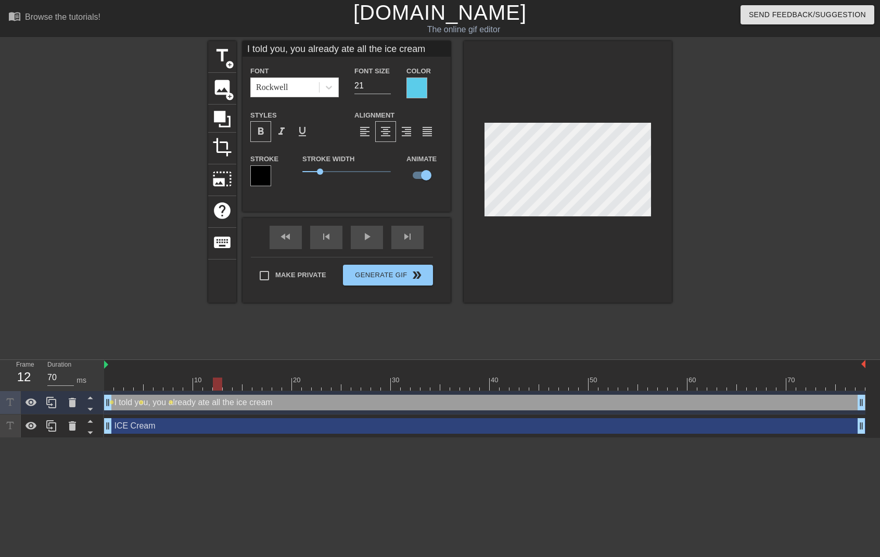
click at [220, 384] on div at bounding box center [217, 384] width 9 height 13
drag, startPoint x: 214, startPoint y: 379, endPoint x: 200, endPoint y: 373, distance: 16.1
click at [198, 373] on div "10 20 30 40 50 60 70" at bounding box center [484, 375] width 761 height 31
drag, startPoint x: 198, startPoint y: 382, endPoint x: 225, endPoint y: 382, distance: 27.6
click at [225, 382] on div at bounding box center [227, 384] width 9 height 13
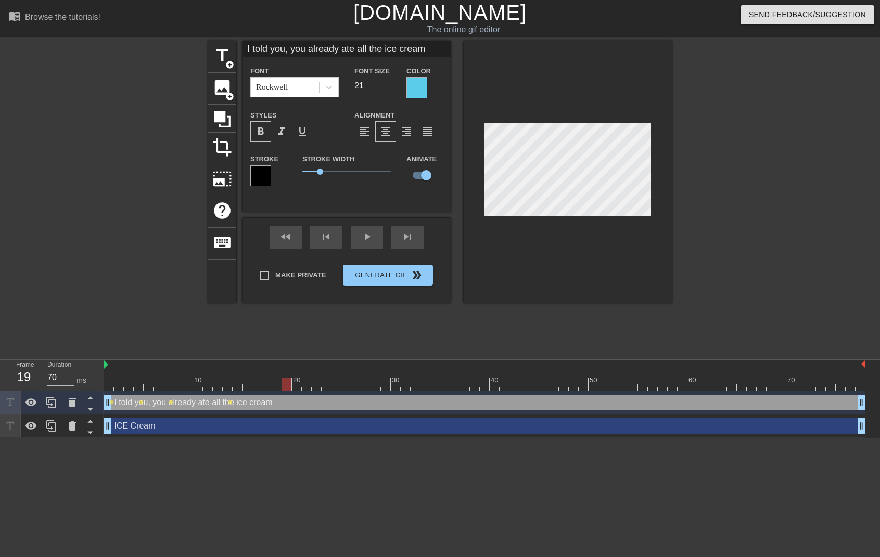
drag, startPoint x: 228, startPoint y: 382, endPoint x: 288, endPoint y: 381, distance: 59.3
click at [288, 381] on div at bounding box center [286, 384] width 9 height 13
drag, startPoint x: 285, startPoint y: 384, endPoint x: 336, endPoint y: 384, distance: 51.0
click at [336, 384] on div at bounding box center [335, 384] width 9 height 13
drag, startPoint x: 335, startPoint y: 386, endPoint x: 392, endPoint y: 393, distance: 57.1
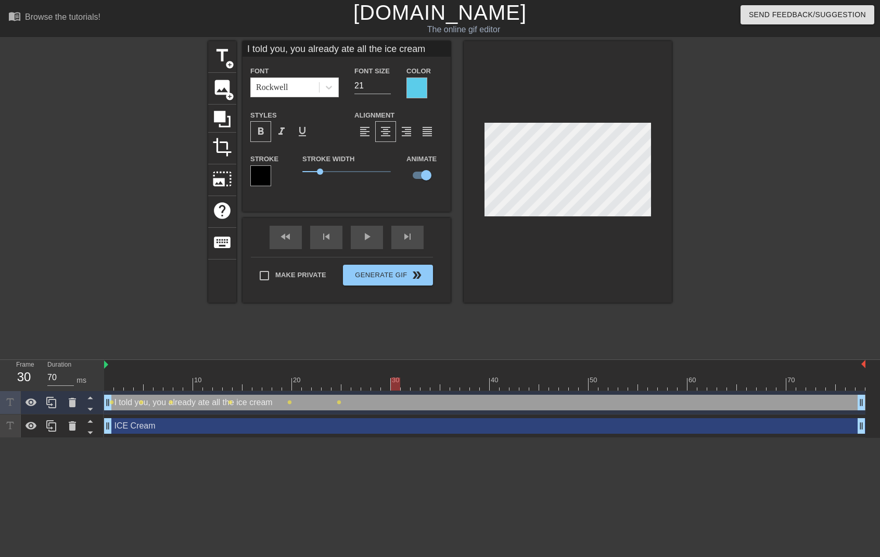
click at [392, 393] on div "10 20 30 40 50 60 70 I told you, you already ate all the ice cream drag_handle …" at bounding box center [492, 399] width 776 height 78
drag, startPoint x: 397, startPoint y: 387, endPoint x: 448, endPoint y: 387, distance: 51.5
click at [448, 387] on div at bounding box center [444, 384] width 9 height 13
drag, startPoint x: 445, startPoint y: 384, endPoint x: 496, endPoint y: 385, distance: 50.5
click at [496, 385] on div at bounding box center [494, 384] width 9 height 13
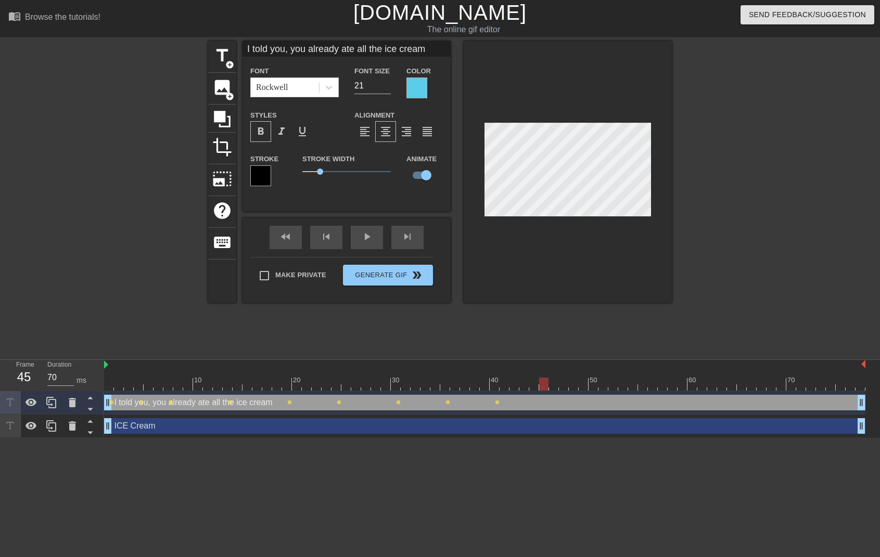
drag, startPoint x: 493, startPoint y: 384, endPoint x: 543, endPoint y: 384, distance: 50.0
click at [543, 384] on div at bounding box center [543, 384] width 9 height 13
drag, startPoint x: 542, startPoint y: 384, endPoint x: 590, endPoint y: 385, distance: 48.4
click at [590, 385] on div at bounding box center [593, 384] width 9 height 13
drag, startPoint x: 592, startPoint y: 384, endPoint x: 638, endPoint y: 384, distance: 46.3
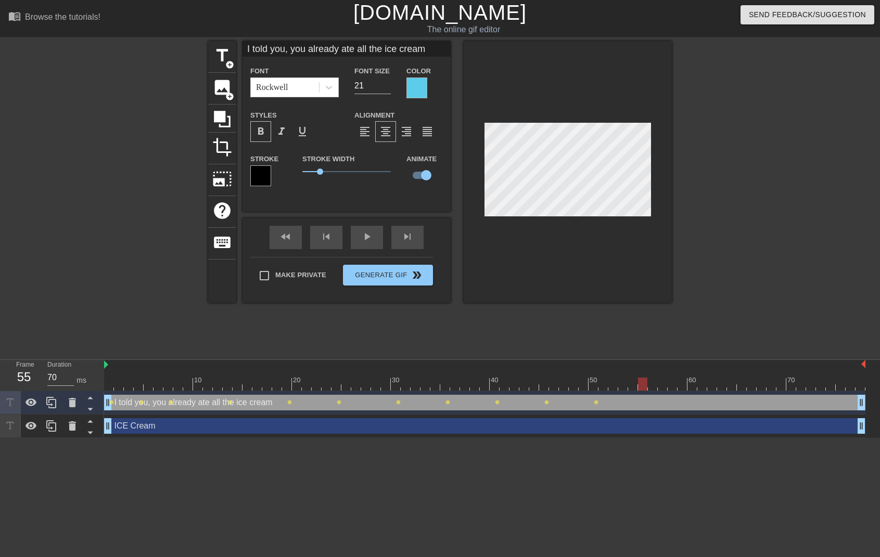
click at [638, 384] on div at bounding box center [642, 384] width 9 height 13
click at [481, 130] on div at bounding box center [568, 172] width 208 height 262
drag, startPoint x: 860, startPoint y: 403, endPoint x: 646, endPoint y: 401, distance: 213.9
click at [646, 401] on div "I told you, you already ate all the ice cream drag_handle drag_handle lens lens…" at bounding box center [484, 403] width 761 height 16
click at [720, 201] on div at bounding box center [762, 197] width 156 height 312
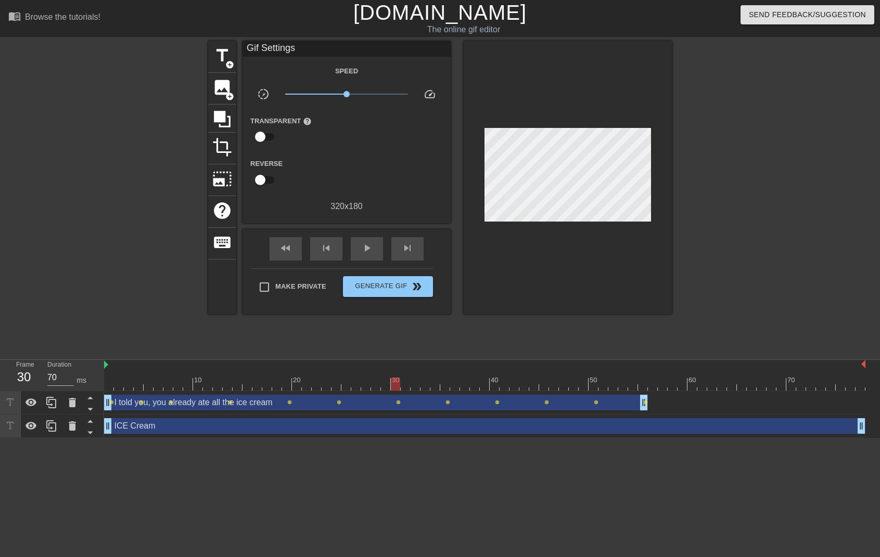
drag, startPoint x: 641, startPoint y: 387, endPoint x: 402, endPoint y: 384, distance: 238.9
click at [400, 384] on div at bounding box center [395, 384] width 9 height 13
click at [402, 384] on div at bounding box center [405, 384] width 9 height 13
type input "60"
drag, startPoint x: 404, startPoint y: 385, endPoint x: 206, endPoint y: 381, distance: 198.8
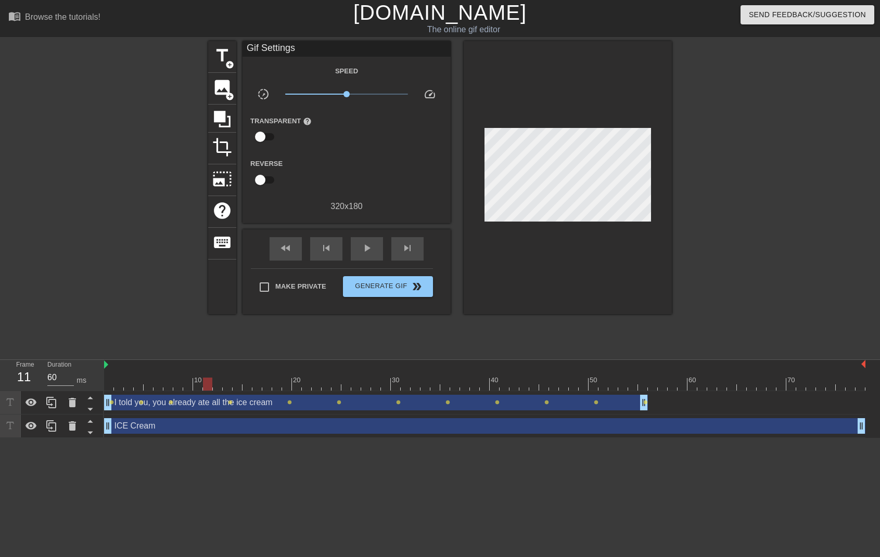
click at [206, 381] on div at bounding box center [207, 384] width 9 height 13
click at [222, 65] on span "title" at bounding box center [222, 56] width 20 height 20
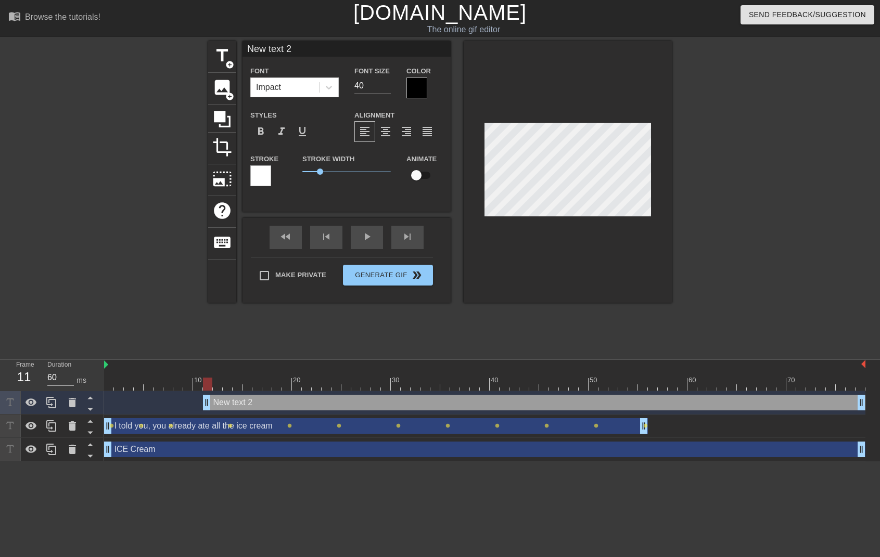
scroll to position [2, 2]
type input "A"
type textarea "A"
type input "AH"
type textarea "AH"
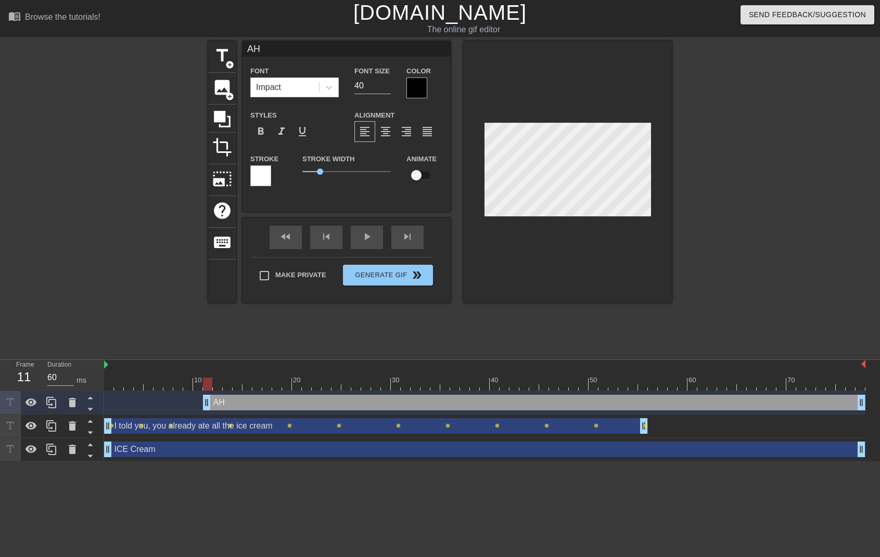
type input "AHH"
type textarea "AHH"
type input "AHHH"
type textarea "AHHH"
type input "AHHHH"
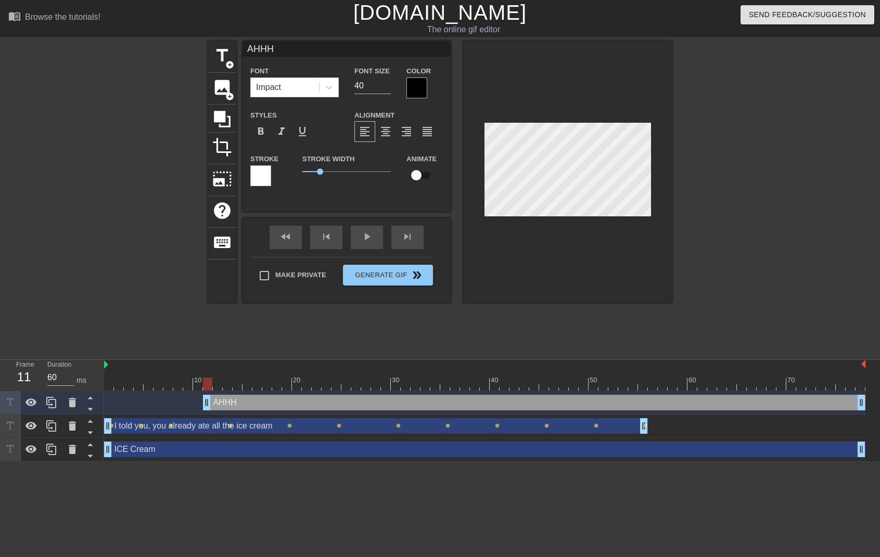
type textarea "AHHHH"
type input "AHHHHH"
type textarea "AHHHHH"
type input "AHHHHH!"
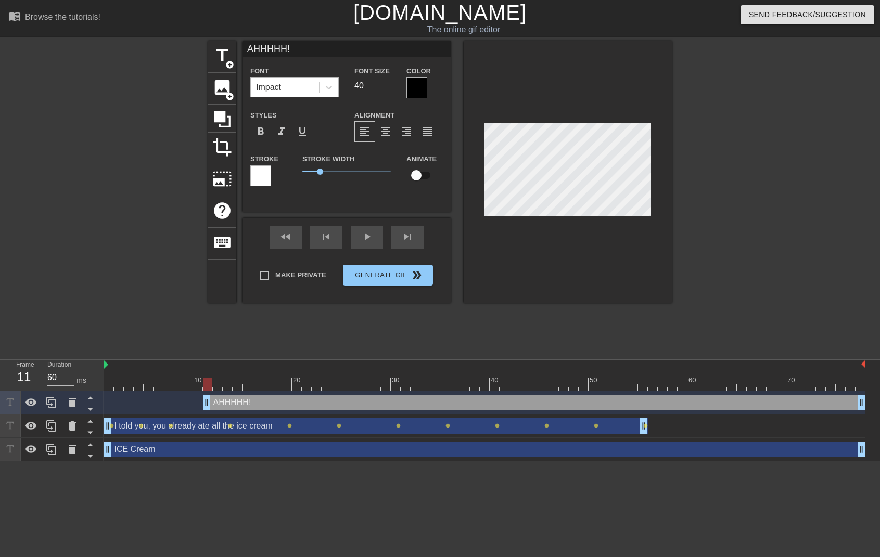
type textarea "AHHHHH!"
click at [296, 83] on div "Impact" at bounding box center [285, 87] width 68 height 19
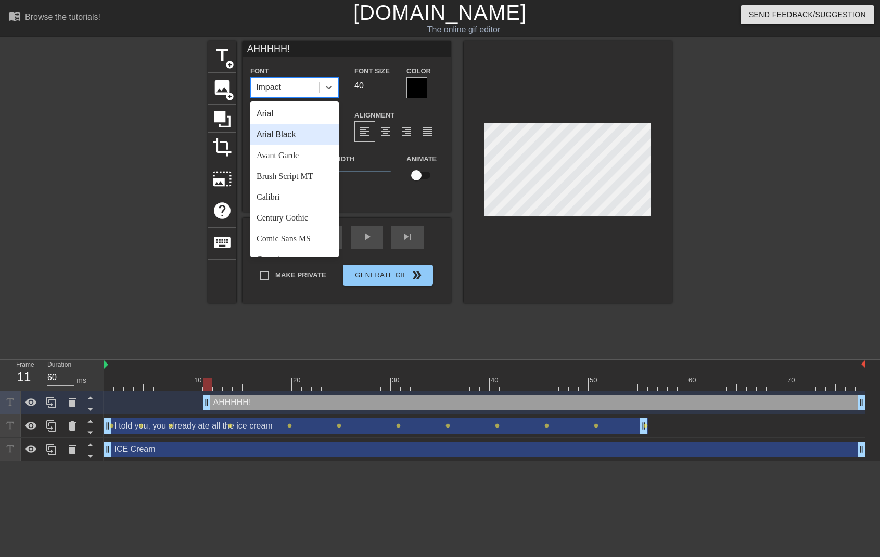
click at [307, 131] on div "Arial Black" at bounding box center [294, 134] width 88 height 21
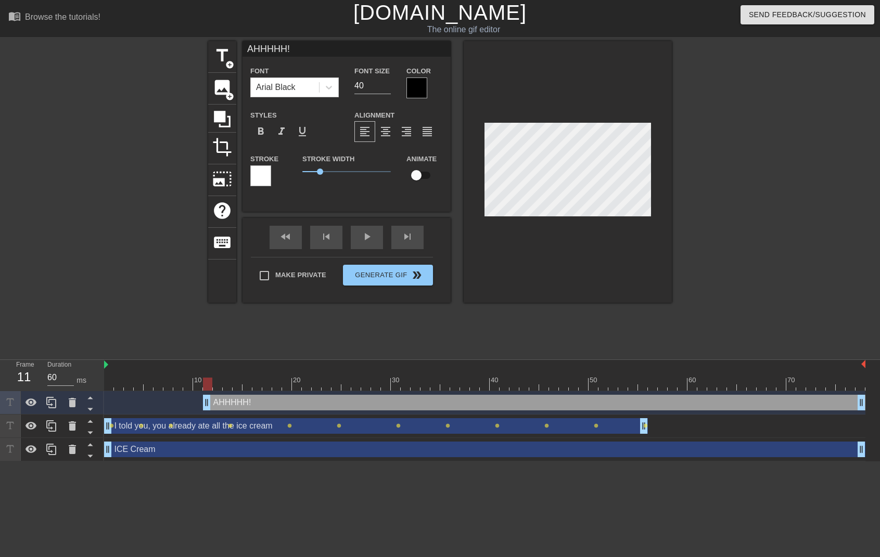
click at [417, 85] on div at bounding box center [416, 88] width 21 height 21
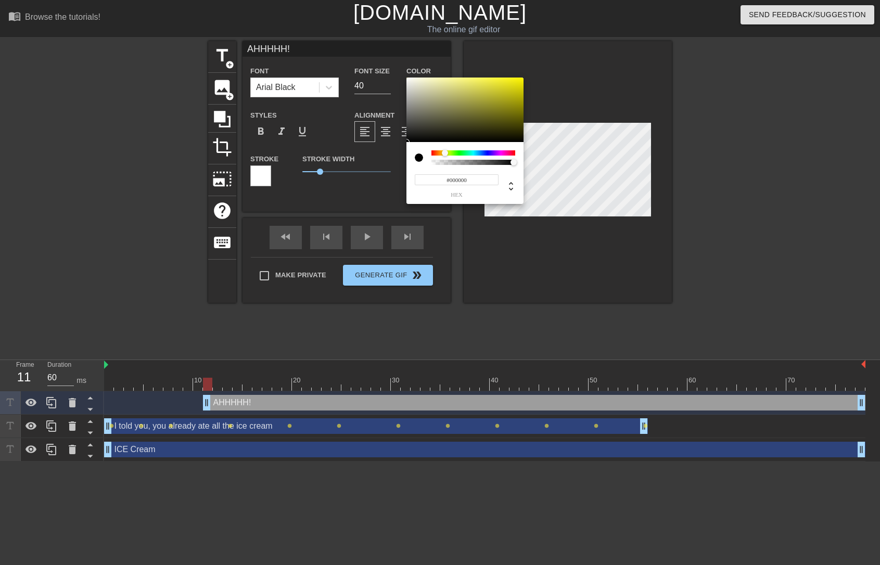
click at [445, 153] on div at bounding box center [473, 152] width 84 height 5
type input "#F3EB0D"
drag, startPoint x: 514, startPoint y: 79, endPoint x: 475, endPoint y: 105, distance: 46.9
click at [517, 81] on div at bounding box center [464, 110] width 117 height 65
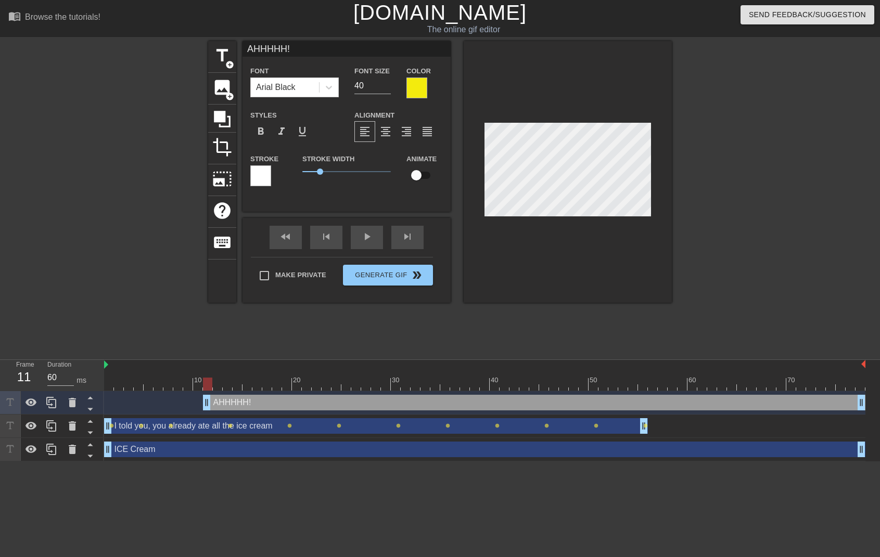
click at [259, 171] on div at bounding box center [260, 175] width 21 height 21
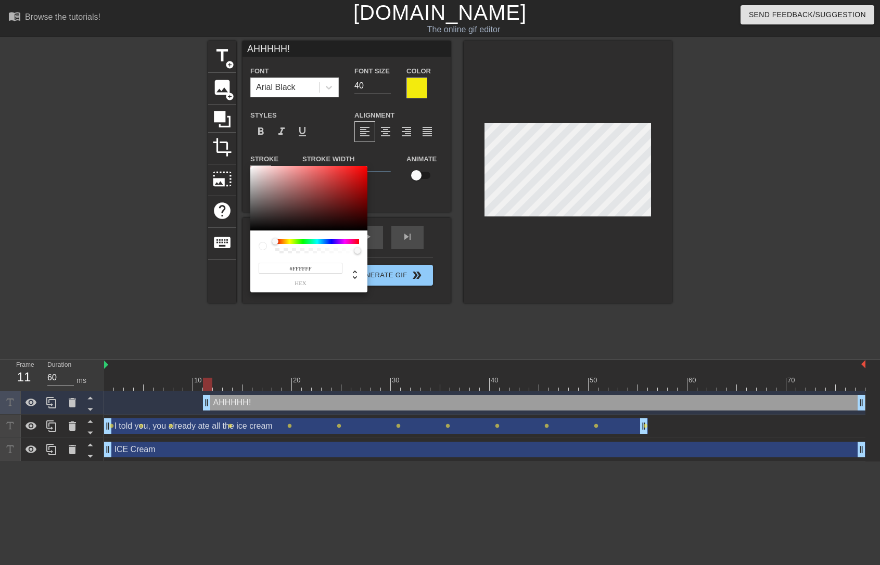
drag, startPoint x: 293, startPoint y: 267, endPoint x: 330, endPoint y: 272, distance: 37.7
click at [330, 272] on input "#FFFFFF" at bounding box center [301, 268] width 84 height 11
type input "#000000"
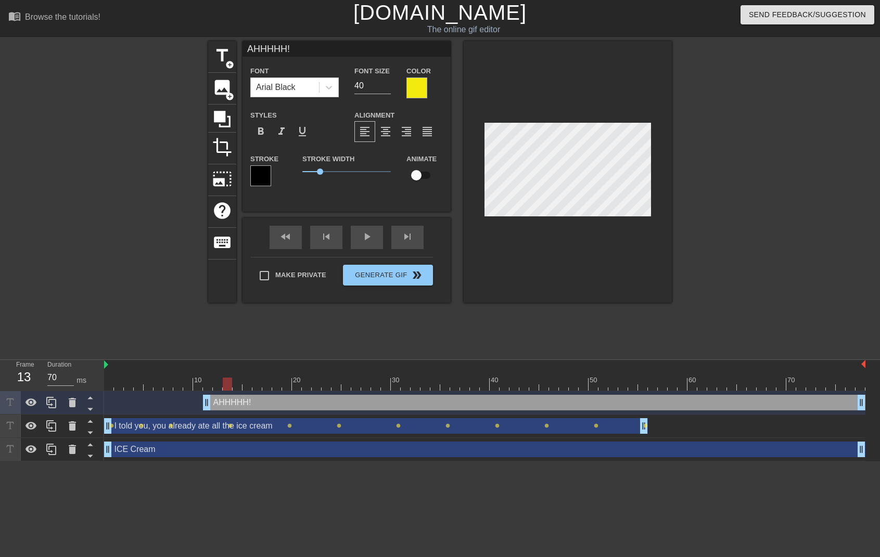
drag, startPoint x: 208, startPoint y: 386, endPoint x: 232, endPoint y: 386, distance: 23.4
click at [232, 386] on div at bounding box center [227, 384] width 9 height 13
type input "60"
drag, startPoint x: 232, startPoint y: 381, endPoint x: 210, endPoint y: 380, distance: 21.9
click at [210, 380] on div at bounding box center [207, 384] width 9 height 13
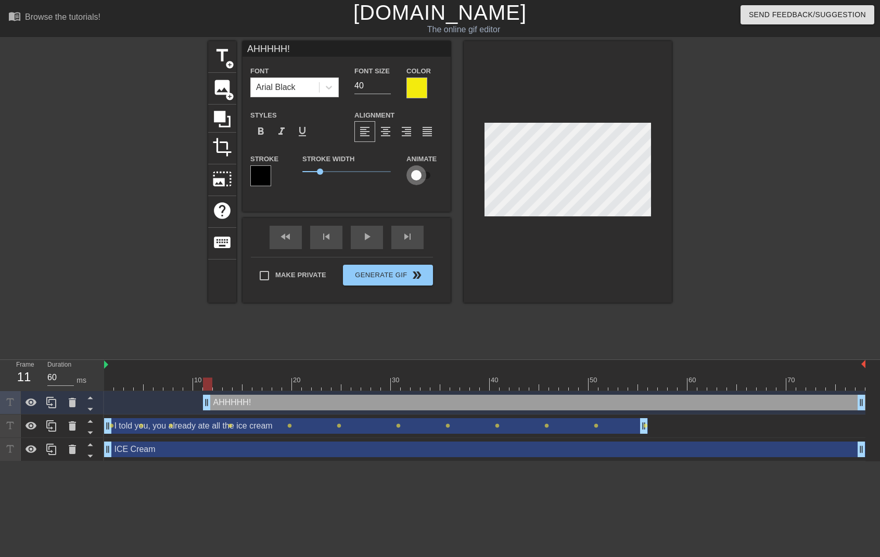
click at [420, 175] on input "checkbox" at bounding box center [416, 175] width 59 height 20
checkbox input "true"
drag, startPoint x: 209, startPoint y: 382, endPoint x: 263, endPoint y: 374, distance: 54.8
click at [237, 384] on div at bounding box center [237, 384] width 9 height 13
drag, startPoint x: 234, startPoint y: 381, endPoint x: 273, endPoint y: 384, distance: 39.1
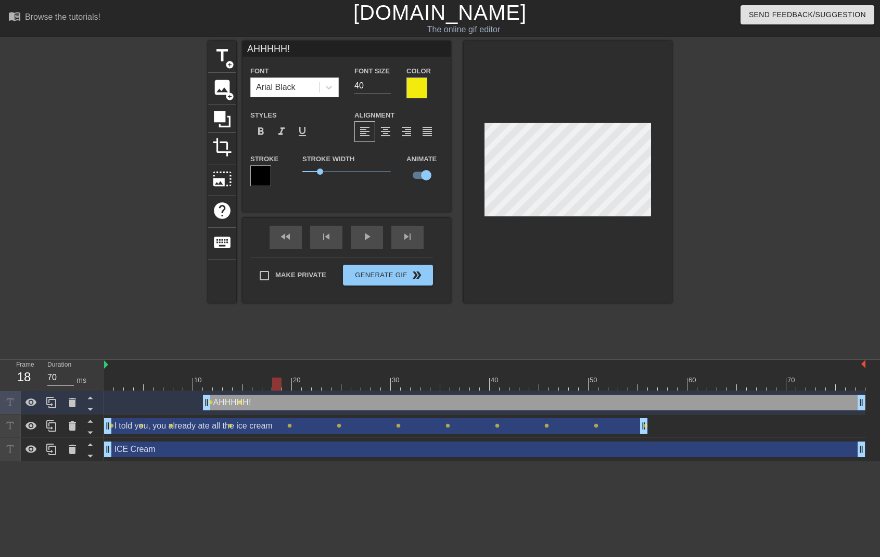
click at [273, 384] on div at bounding box center [276, 384] width 9 height 13
drag, startPoint x: 280, startPoint y: 386, endPoint x: 313, endPoint y: 388, distance: 33.4
click at [313, 388] on div at bounding box center [316, 384] width 9 height 13
drag, startPoint x: 316, startPoint y: 384, endPoint x: 355, endPoint y: 387, distance: 39.7
click at [355, 387] on div at bounding box center [355, 384] width 9 height 13
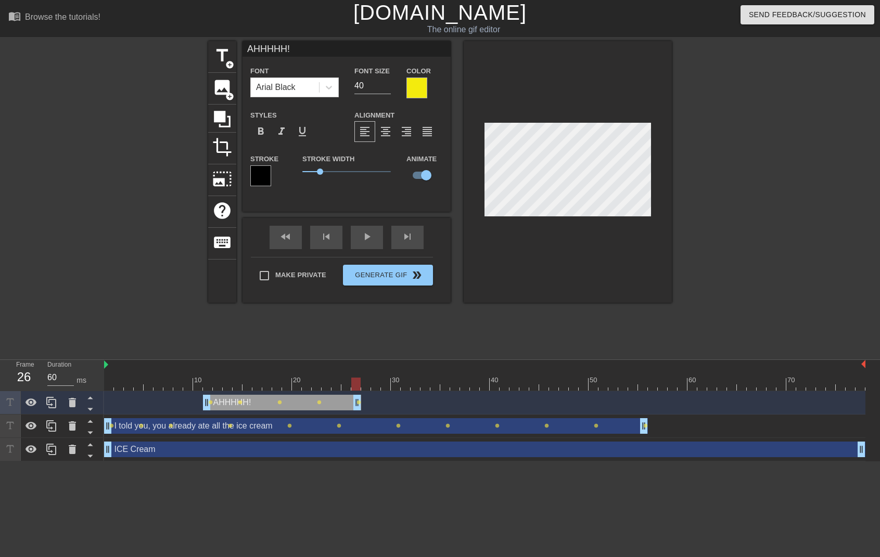
drag, startPoint x: 862, startPoint y: 400, endPoint x: 362, endPoint y: 390, distance: 500.2
click at [362, 390] on div "10 20 30 40 50 60 70 AHHHHH! drag_handle drag_handle lens lens lens lens lens I…" at bounding box center [492, 410] width 776 height 101
type input "70"
drag, startPoint x: 354, startPoint y: 386, endPoint x: 555, endPoint y: 393, distance: 201.0
click at [555, 393] on div "10 20 30 40 50 60 70 AHHHHH! drag_handle drag_handle lens lens lens lens lens I…" at bounding box center [492, 410] width 776 height 101
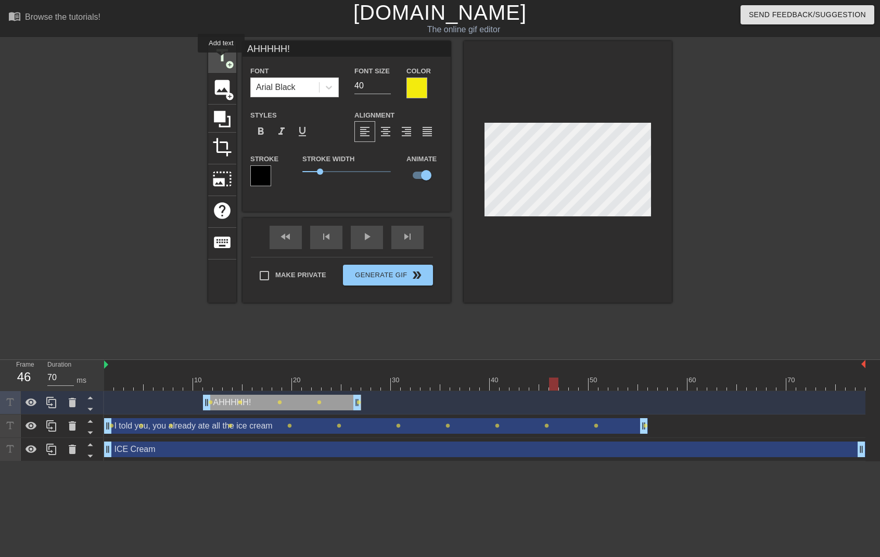
click at [222, 60] on span "title" at bounding box center [222, 56] width 20 height 20
type input "New text 3"
checkbox input "false"
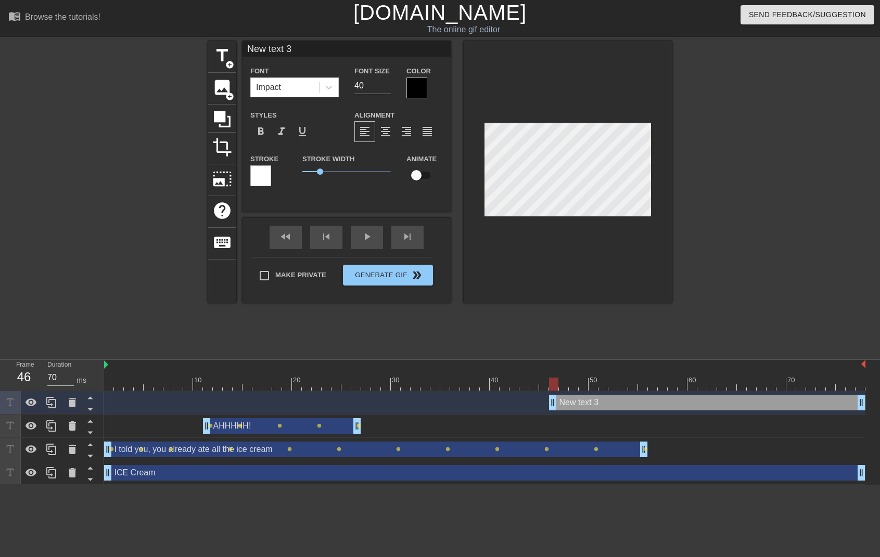
scroll to position [2, 3]
type input "N"
type textarea "N"
type input "NO"
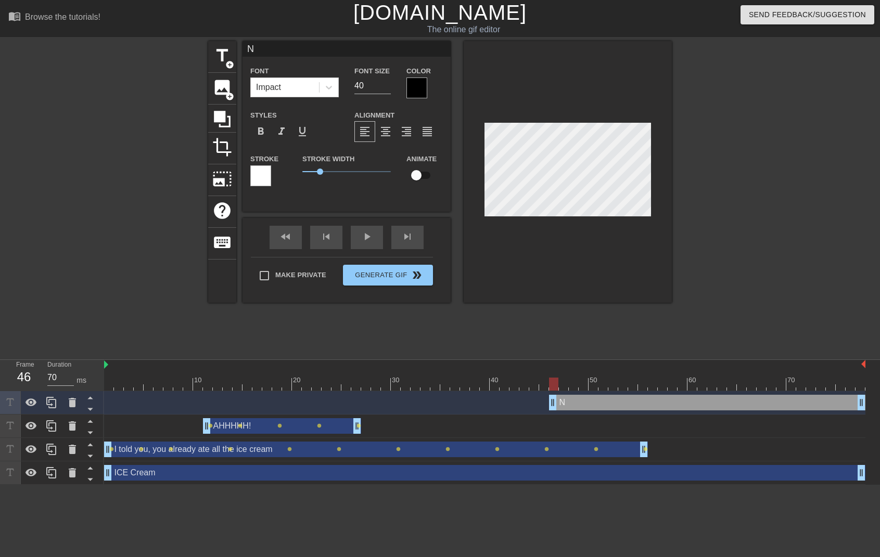
type textarea "NO"
type input "NOO"
type textarea "NOO"
type input "NOOO"
type textarea "NOOO"
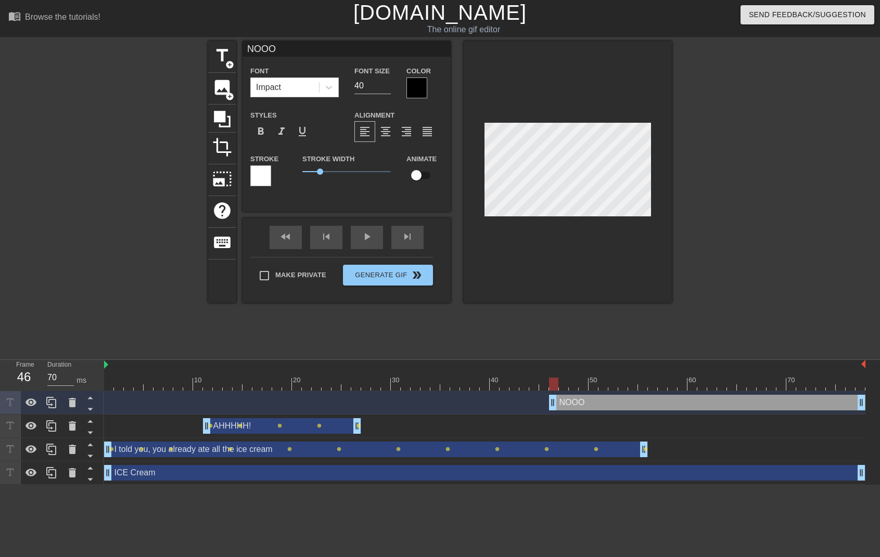
type input "NOOOO"
type textarea "NOOOO"
type input "NOOOOO"
type textarea "NOOOOO"
type input "NOOOOOO"
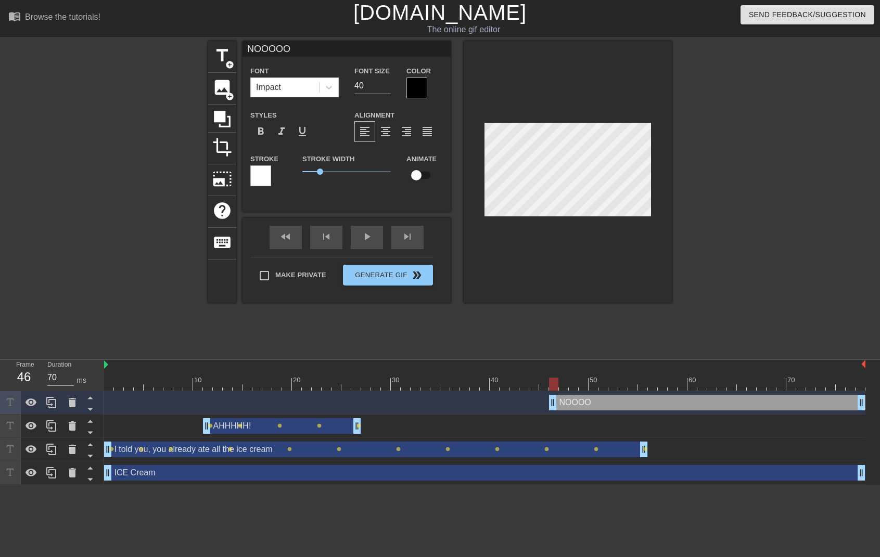
type textarea "NOOOOOO"
type input "NOOOOOOO"
type textarea "NOOOOOOO"
type input "NOOOOOO"
type textarea "NOOOOOO"
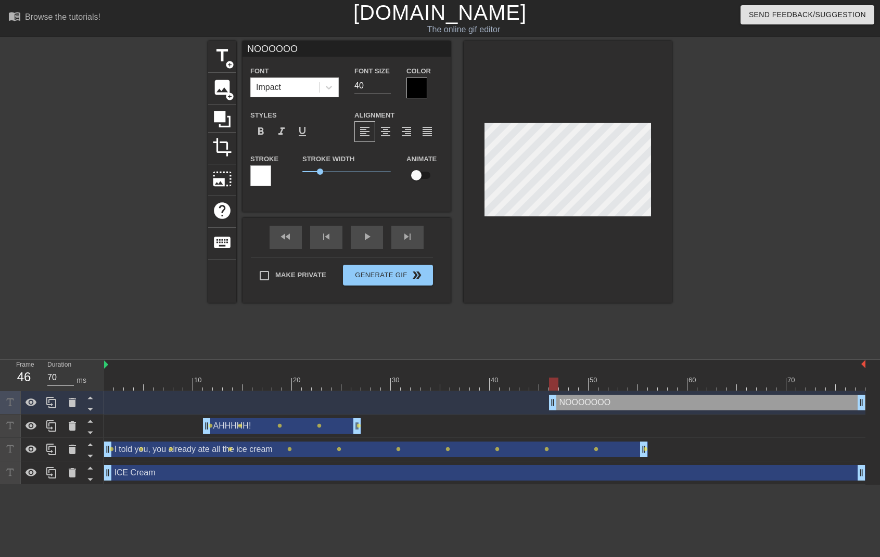
type input "NOOOOO"
type textarea "NOOOOO"
type input "NOOOO"
type textarea "NOOOO"
type input "NOOO"
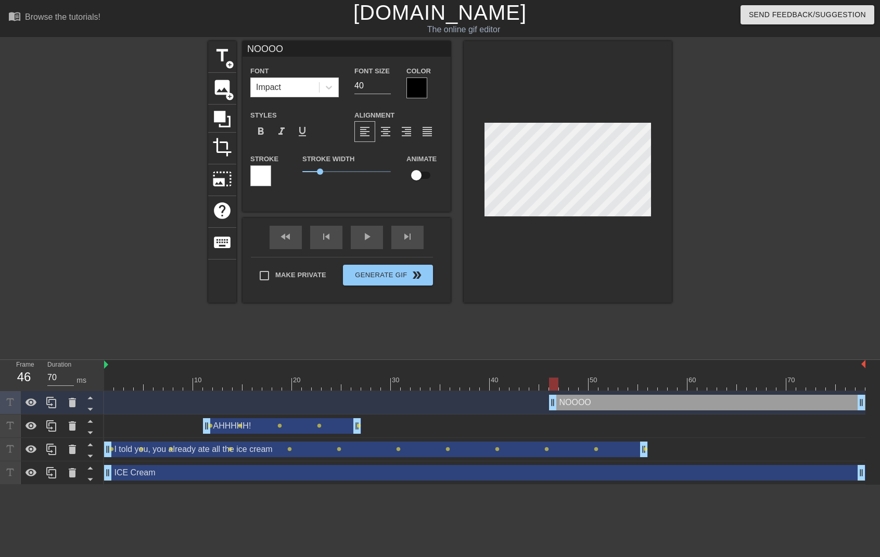
type textarea "NOOO"
type input "NOO"
type textarea "NOO"
type input "NO"
type textarea "NO"
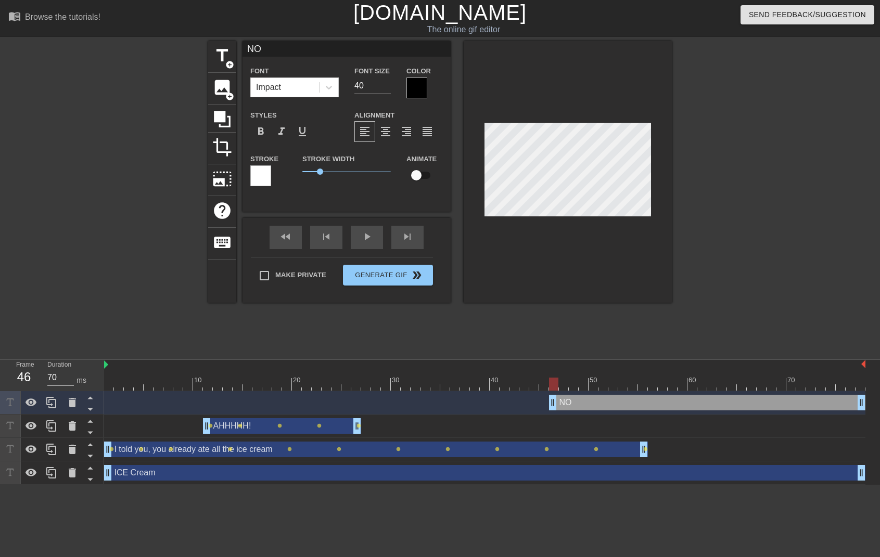
type input "N"
type textarea "N"
type input "N"
type textarea "N"
type input "No"
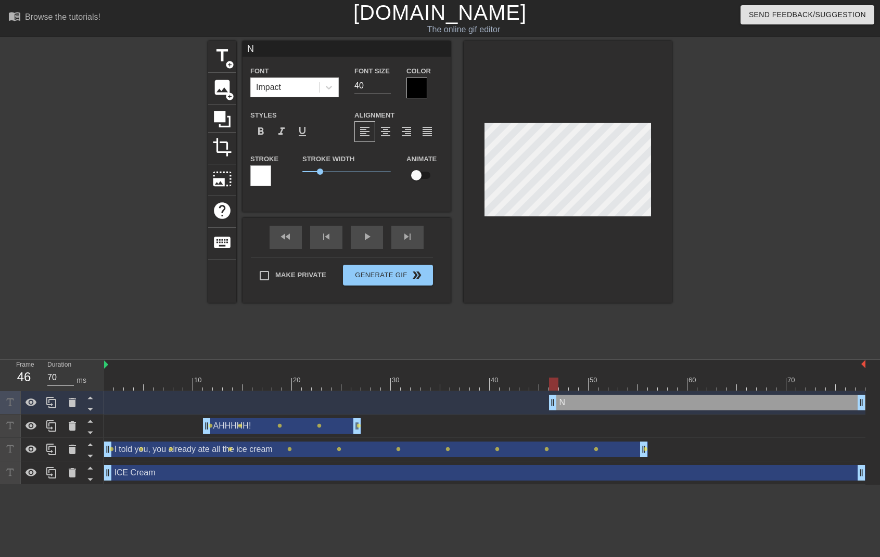
type textarea "No"
type input "NoO"
type textarea "NoO"
type input "NoOo"
type textarea "NoOo"
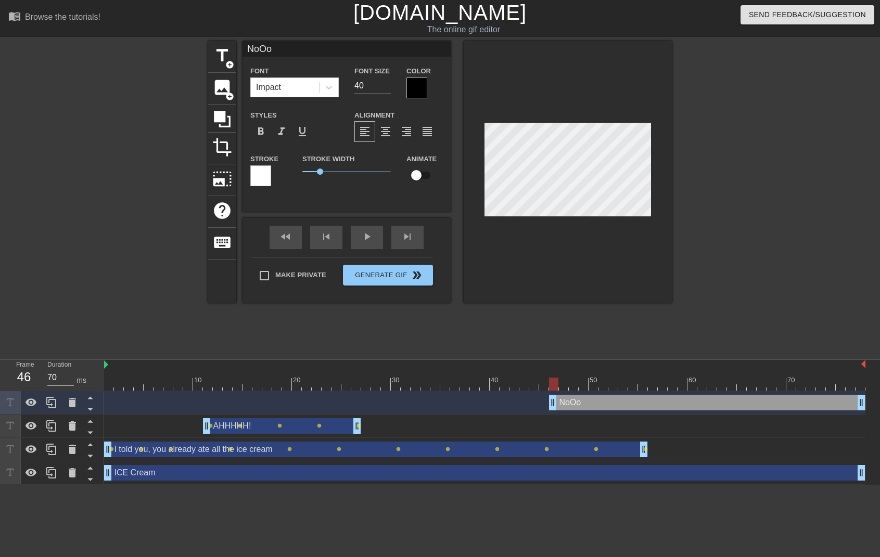
type input "NoOoO"
type textarea "NoOoO"
type input "NoOoOo"
type textarea "NoOoOo"
type input "NoOoOoO"
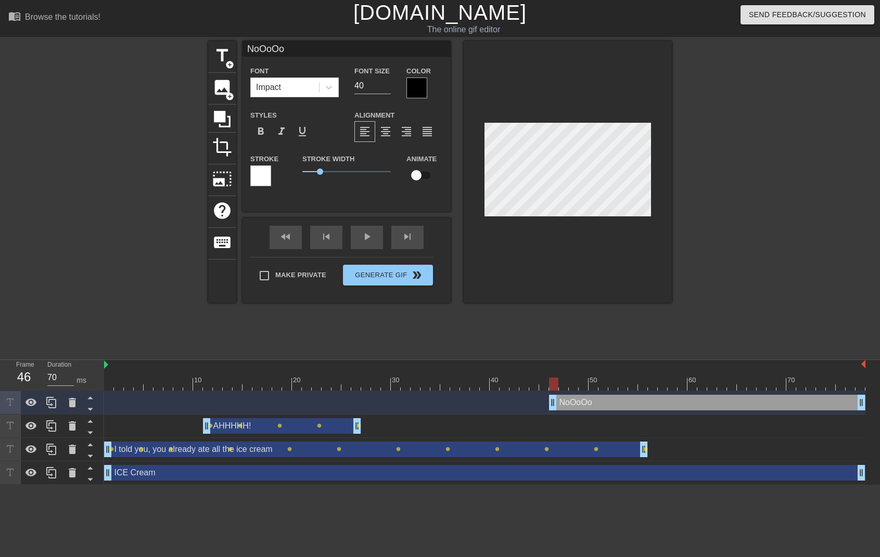
type textarea "NoOoOoO"
type input "NoOoOoOo"
type textarea "NoOoOoOo"
type input "NoOoOoOoO"
type textarea "NoOoOoOoO"
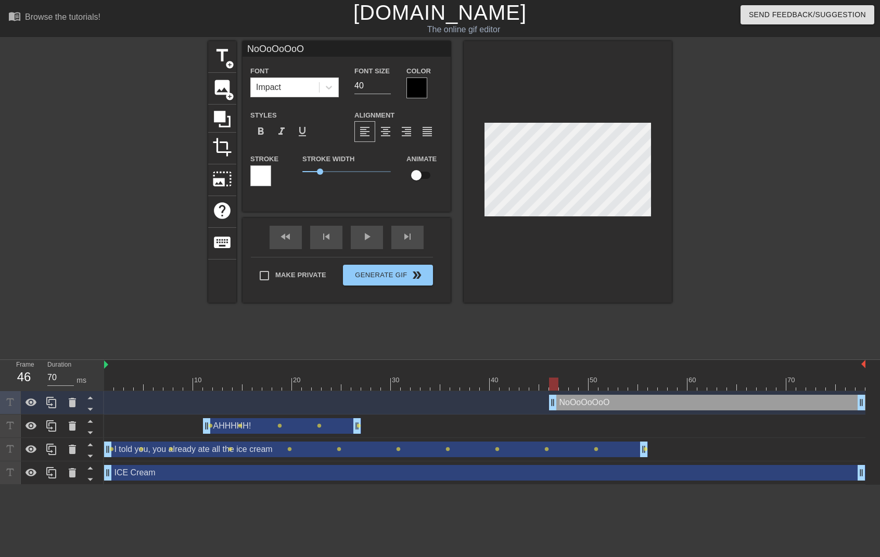
type input "NoOoOoOoOo"
type textarea "NoOoOoOoOo"
click at [415, 91] on div at bounding box center [416, 88] width 21 height 21
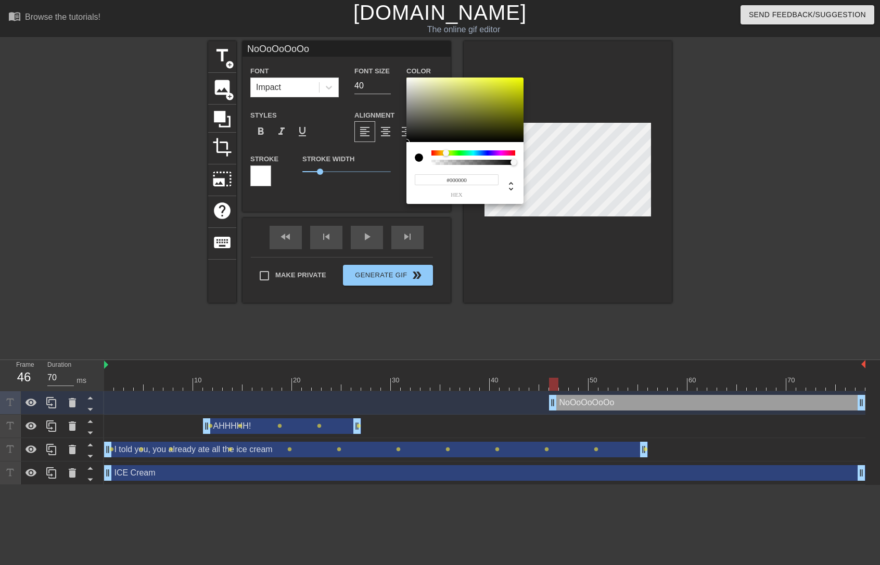
click at [446, 154] on div at bounding box center [473, 152] width 84 height 5
type input "#E5F109"
click at [519, 81] on div at bounding box center [464, 110] width 117 height 65
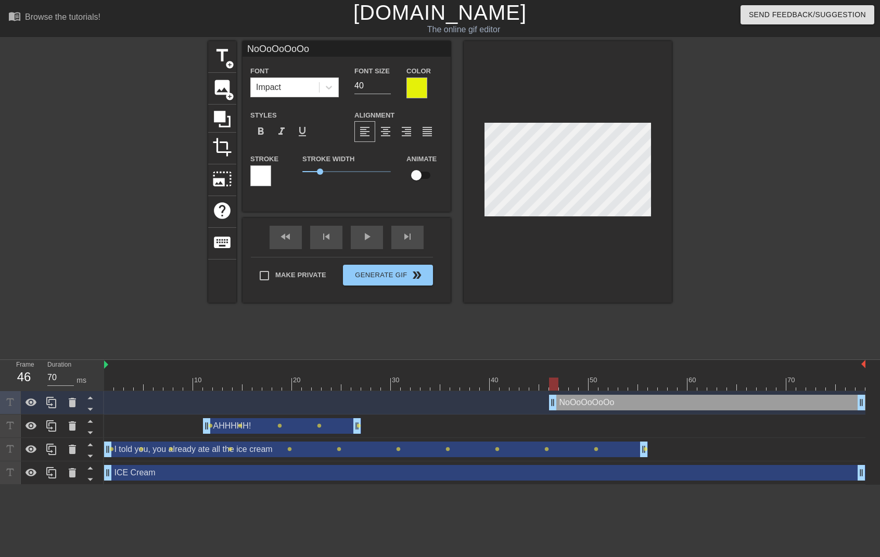
click at [249, 173] on div "Stroke" at bounding box center [268, 173] width 52 height 43
click at [260, 174] on div at bounding box center [260, 175] width 21 height 21
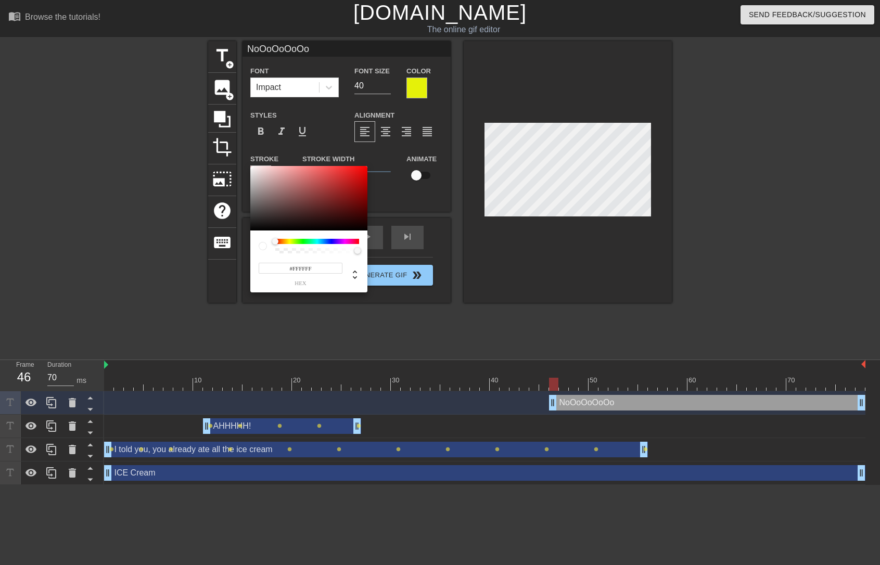
drag, startPoint x: 305, startPoint y: 273, endPoint x: 332, endPoint y: 280, distance: 28.0
click at [332, 280] on div "#FFFFFF hex" at bounding box center [301, 274] width 84 height 24
type input "#000000"
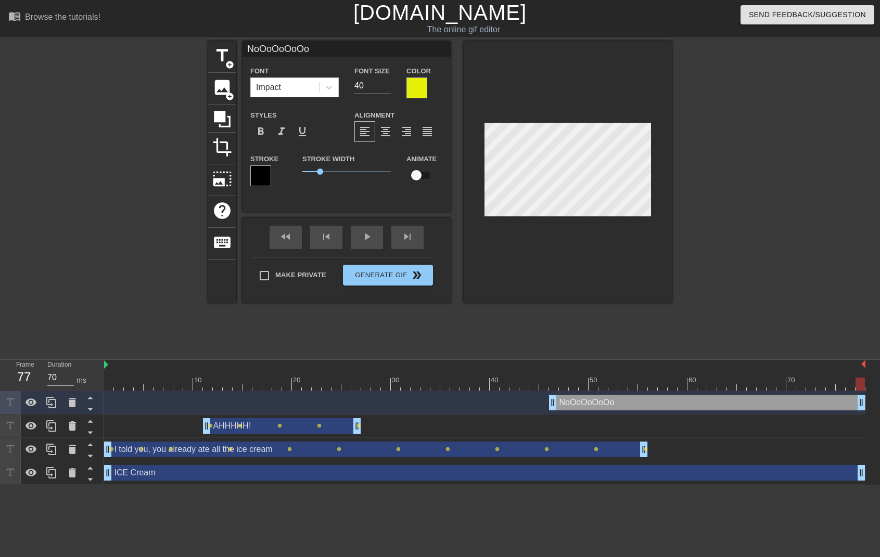
drag, startPoint x: 861, startPoint y: 407, endPoint x: 889, endPoint y: 406, distance: 27.6
click at [879, 406] on html "menu_book Browse the tutorials! [DOMAIN_NAME] The online gif editor Send Feedba…" at bounding box center [440, 242] width 880 height 485
type input "70"
drag, startPoint x: 851, startPoint y: 382, endPoint x: 554, endPoint y: 375, distance: 297.7
click at [554, 375] on div "10 20 30 40 50 60 70" at bounding box center [484, 375] width 761 height 31
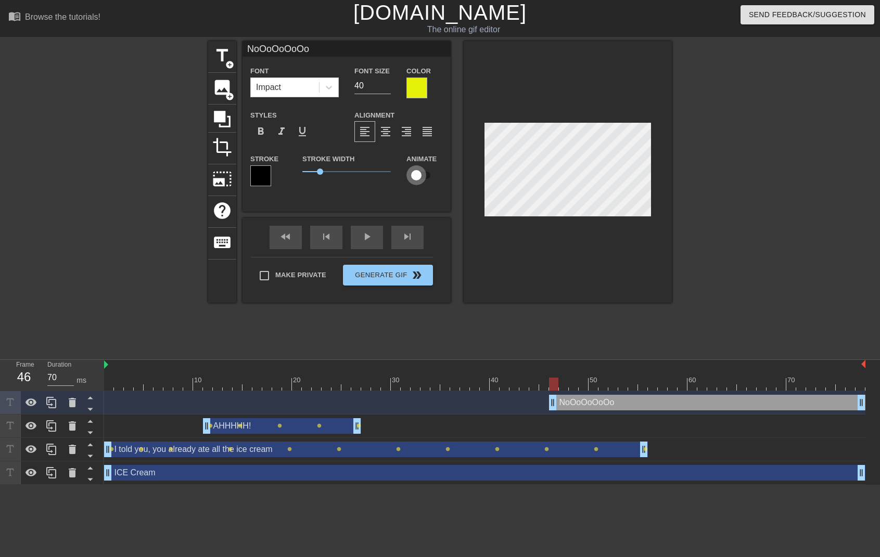
drag, startPoint x: 416, startPoint y: 173, endPoint x: 429, endPoint y: 175, distance: 13.1
click at [429, 175] on input "checkbox" at bounding box center [416, 175] width 59 height 20
checkbox input "true"
drag, startPoint x: 555, startPoint y: 387, endPoint x: 565, endPoint y: 387, distance: 10.4
click at [565, 387] on div at bounding box center [563, 384] width 9 height 13
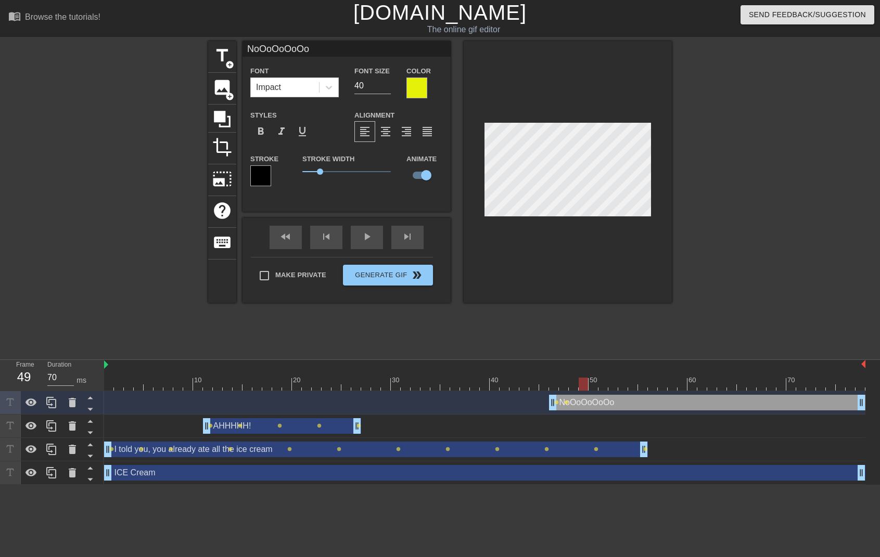
drag, startPoint x: 565, startPoint y: 382, endPoint x: 586, endPoint y: 382, distance: 20.8
click at [586, 382] on div at bounding box center [583, 384] width 9 height 13
drag, startPoint x: 585, startPoint y: 385, endPoint x: 616, endPoint y: 388, distance: 30.8
click at [616, 388] on div at bounding box center [612, 384] width 9 height 13
drag, startPoint x: 613, startPoint y: 385, endPoint x: 645, endPoint y: 387, distance: 31.8
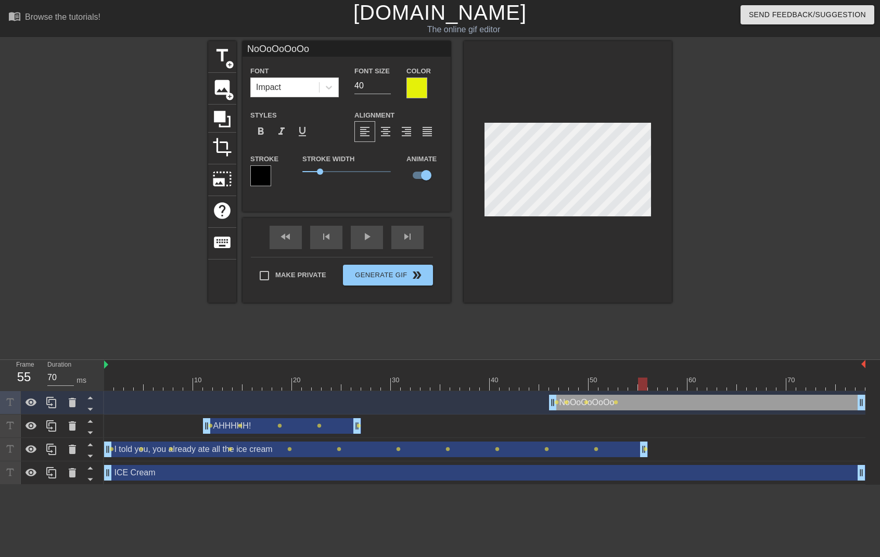
click at [645, 387] on div at bounding box center [642, 384] width 9 height 13
drag, startPoint x: 644, startPoint y: 382, endPoint x: 660, endPoint y: 383, distance: 16.2
click at [660, 383] on div at bounding box center [662, 384] width 9 height 13
drag, startPoint x: 662, startPoint y: 386, endPoint x: 691, endPoint y: 387, distance: 28.7
click at [691, 387] on div at bounding box center [691, 384] width 9 height 13
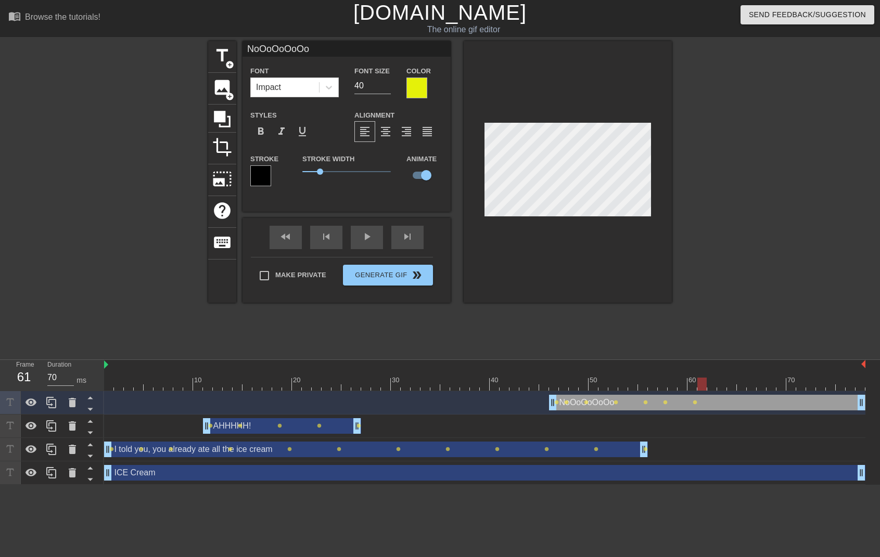
drag, startPoint x: 693, startPoint y: 385, endPoint x: 706, endPoint y: 385, distance: 13.5
click at [706, 385] on div at bounding box center [701, 384] width 9 height 13
drag, startPoint x: 704, startPoint y: 388, endPoint x: 726, endPoint y: 389, distance: 22.4
click at [726, 389] on div at bounding box center [721, 384] width 9 height 13
drag, startPoint x: 721, startPoint y: 384, endPoint x: 748, endPoint y: 385, distance: 27.1
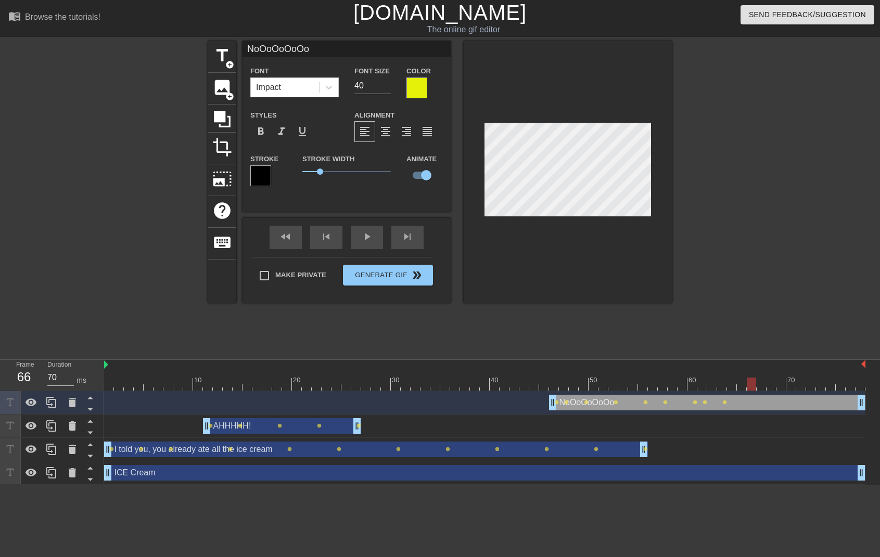
click at [748, 385] on div at bounding box center [751, 384] width 9 height 13
drag, startPoint x: 753, startPoint y: 389, endPoint x: 774, endPoint y: 390, distance: 20.3
click at [774, 390] on div at bounding box center [770, 384] width 9 height 13
drag, startPoint x: 771, startPoint y: 386, endPoint x: 802, endPoint y: 387, distance: 30.7
click at [802, 387] on div at bounding box center [800, 384] width 9 height 13
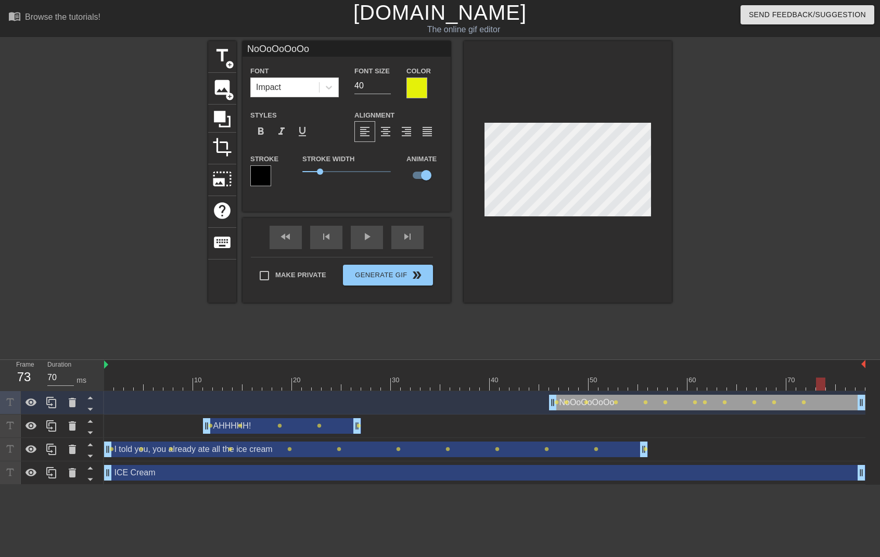
drag, startPoint x: 802, startPoint y: 389, endPoint x: 821, endPoint y: 390, distance: 18.2
click at [821, 390] on div at bounding box center [820, 384] width 9 height 13
drag, startPoint x: 821, startPoint y: 385, endPoint x: 847, endPoint y: 386, distance: 26.0
click at [847, 386] on div at bounding box center [850, 384] width 9 height 13
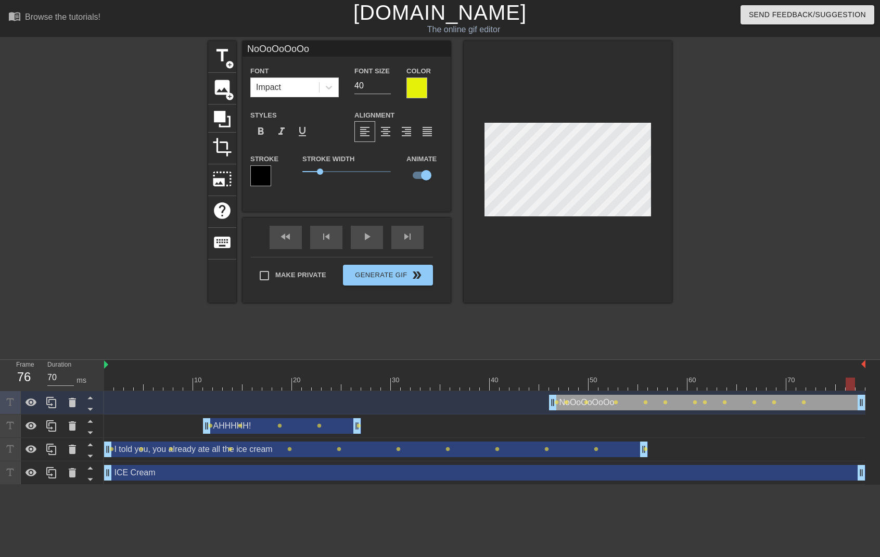
scroll to position [2, 3]
click at [762, 224] on div at bounding box center [762, 197] width 156 height 312
drag, startPoint x: 851, startPoint y: 385, endPoint x: 858, endPoint y: 386, distance: 6.8
click at [858, 386] on div at bounding box center [859, 384] width 9 height 13
type input "70"
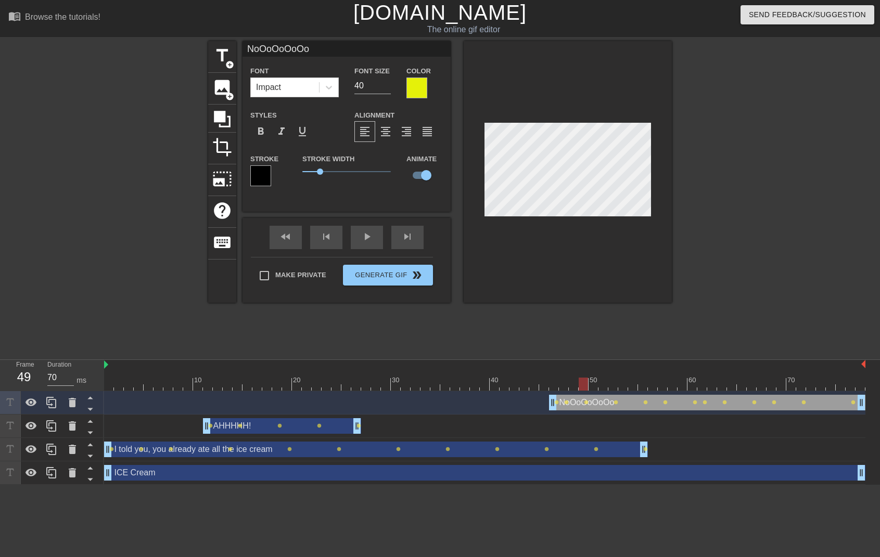
drag, startPoint x: 860, startPoint y: 387, endPoint x: 581, endPoint y: 372, distance: 279.3
click at [581, 372] on div "10 20 30 40 50 60 70" at bounding box center [484, 375] width 761 height 31
type input "No"
type textarea "No"
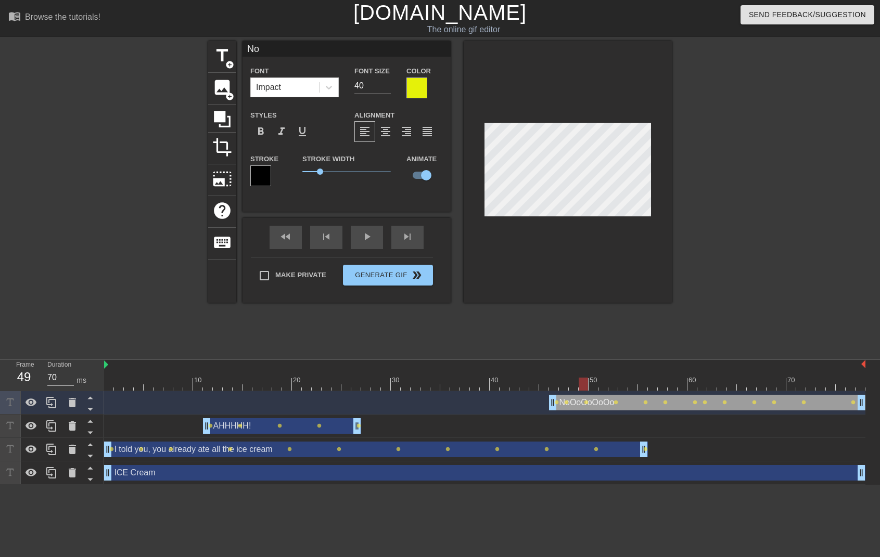
scroll to position [1, 2]
type input "NoOoOoOoOo"
type textarea "NoOoOoOoOo"
click at [751, 201] on div at bounding box center [762, 197] width 156 height 312
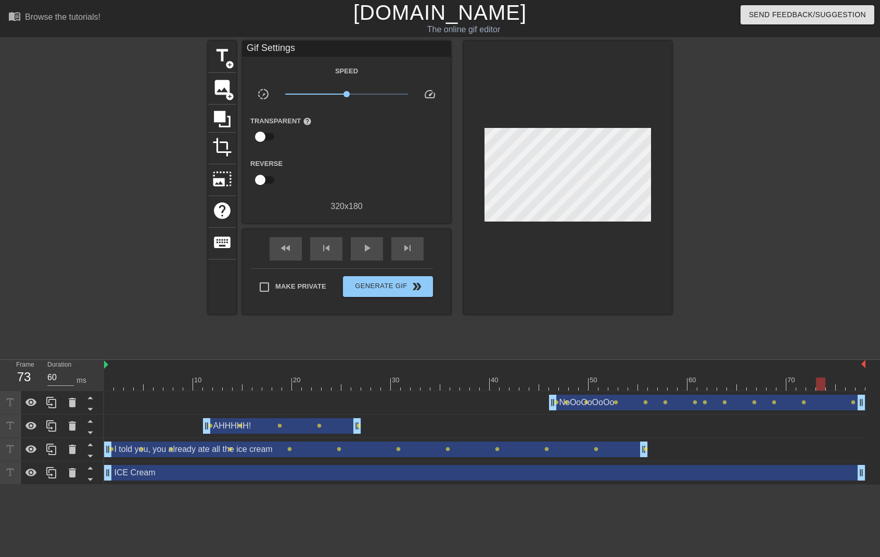
type input "70"
drag, startPoint x: 583, startPoint y: 382, endPoint x: 880, endPoint y: 396, distance: 298.0
click at [879, 396] on html "menu_book Browse the tutorials! [DOMAIN_NAME] The online gif editor Send Feedba…" at bounding box center [440, 242] width 880 height 485
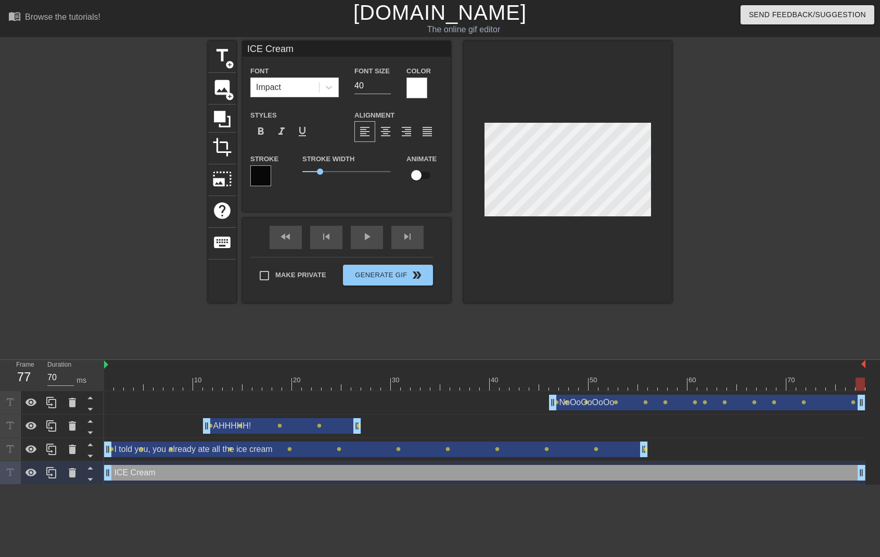
click at [739, 209] on div at bounding box center [762, 197] width 156 height 312
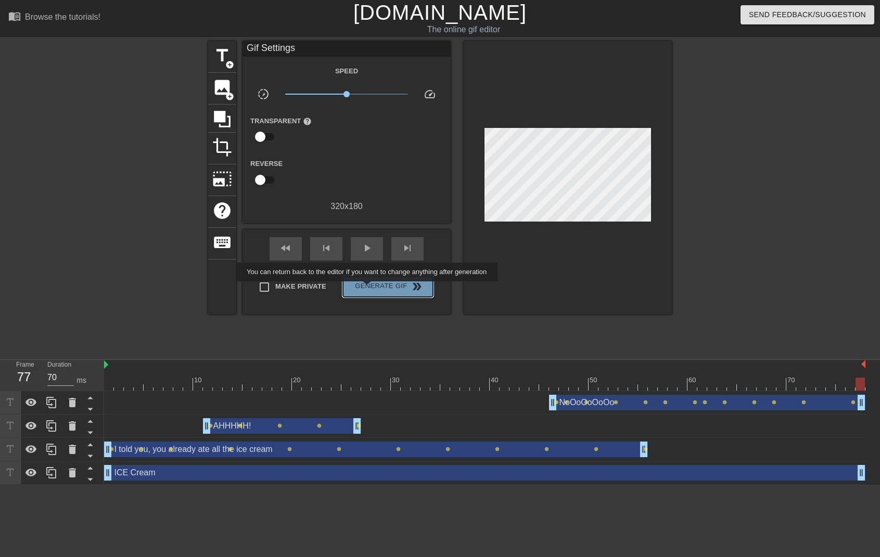
click at [374, 289] on span "Generate Gif double_arrow" at bounding box center [388, 286] width 82 height 12
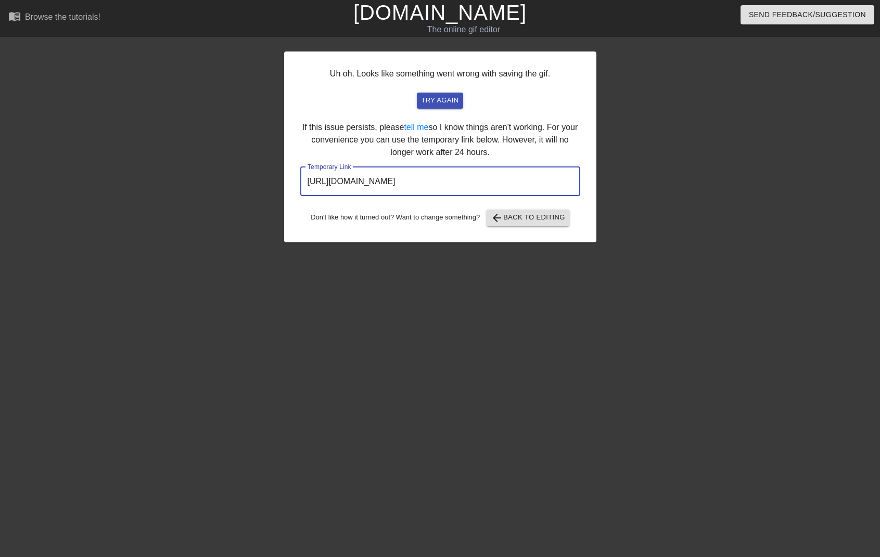
click at [433, 180] on input "[URL][DOMAIN_NAME]" at bounding box center [440, 181] width 280 height 29
click at [526, 218] on span "arrow_back Back to Editing" at bounding box center [528, 218] width 74 height 12
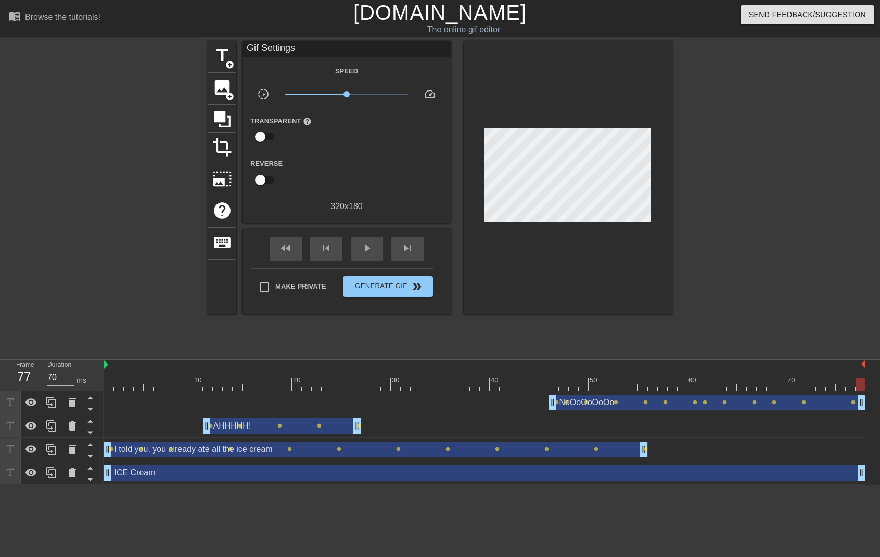
click at [862, 384] on div at bounding box center [859, 384] width 9 height 13
drag, startPoint x: 859, startPoint y: 383, endPoint x: 823, endPoint y: 376, distance: 36.6
click at [823, 377] on div "10 20 30 40 50 60 70" at bounding box center [484, 375] width 761 height 31
drag, startPoint x: 821, startPoint y: 381, endPoint x: 94, endPoint y: 391, distance: 727.0
click at [91, 387] on div "Frame 1 Duration 70 ms 10 20 30 40 50 60 70 NoOoOoOoOo drag_handle drag_handle …" at bounding box center [440, 422] width 880 height 125
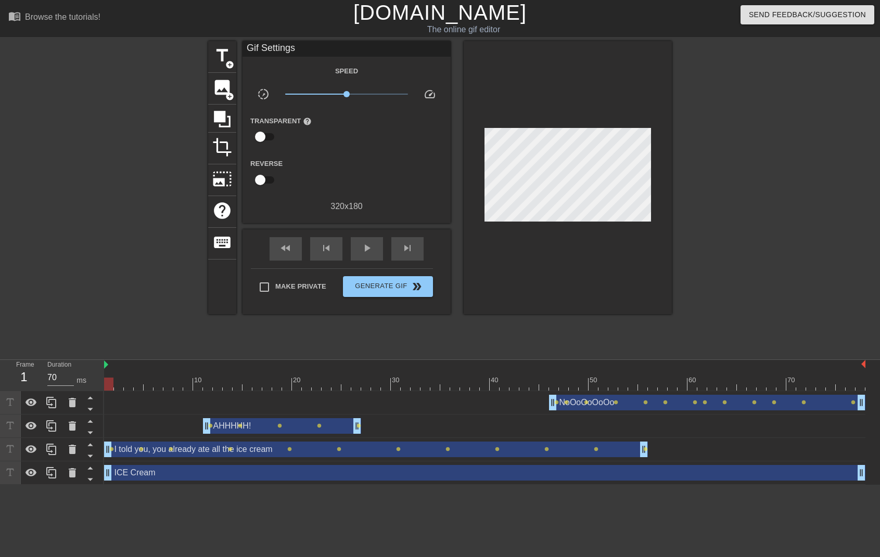
click at [120, 477] on div "ICE Cream drag_handle drag_handle" at bounding box center [484, 473] width 761 height 16
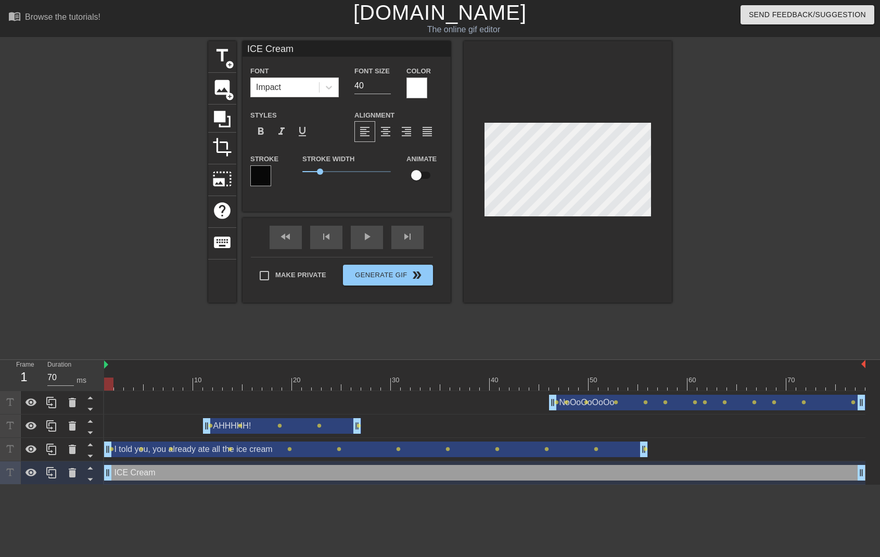
click at [105, 387] on div at bounding box center [108, 384] width 9 height 13
type input "70"
drag, startPoint x: 644, startPoint y: 453, endPoint x: 646, endPoint y: 462, distance: 8.5
click at [647, 462] on div "NoOoOoOoOo drag_handle drag_handle lens lens lens lens lens lens lens lens lens…" at bounding box center [492, 438] width 776 height 94
click at [553, 242] on div at bounding box center [568, 172] width 208 height 262
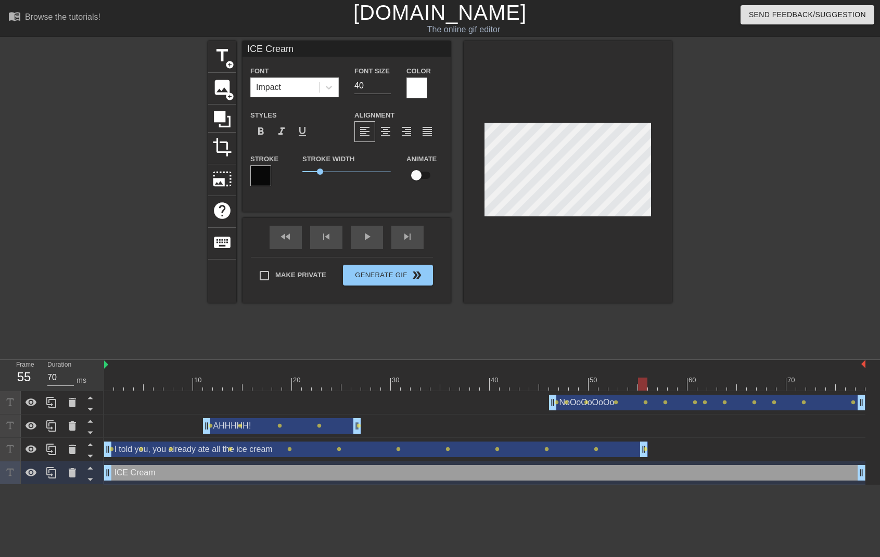
type input "NoOoOoOoOo"
checkbox input "true"
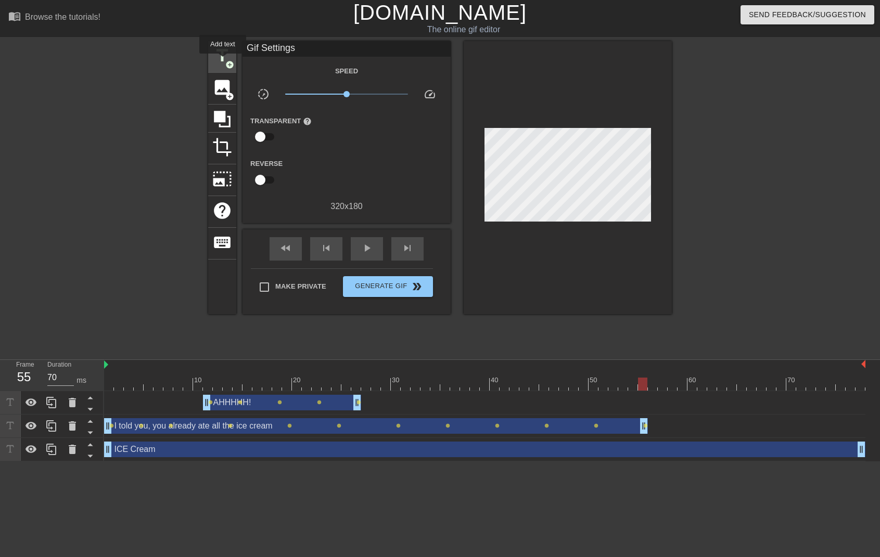
click at [223, 61] on span "title" at bounding box center [222, 56] width 20 height 20
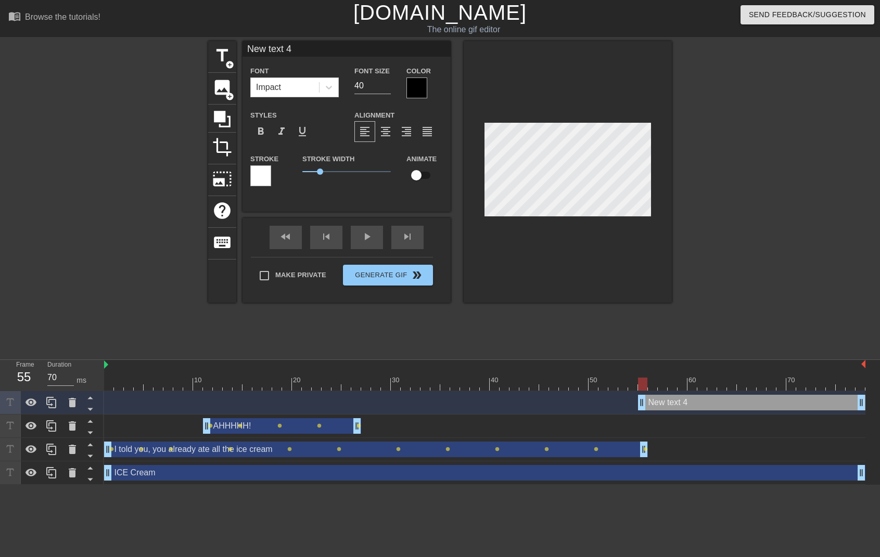
scroll to position [2, 2]
type input "A"
type textarea "A"
type input "AH"
type textarea "AHA"
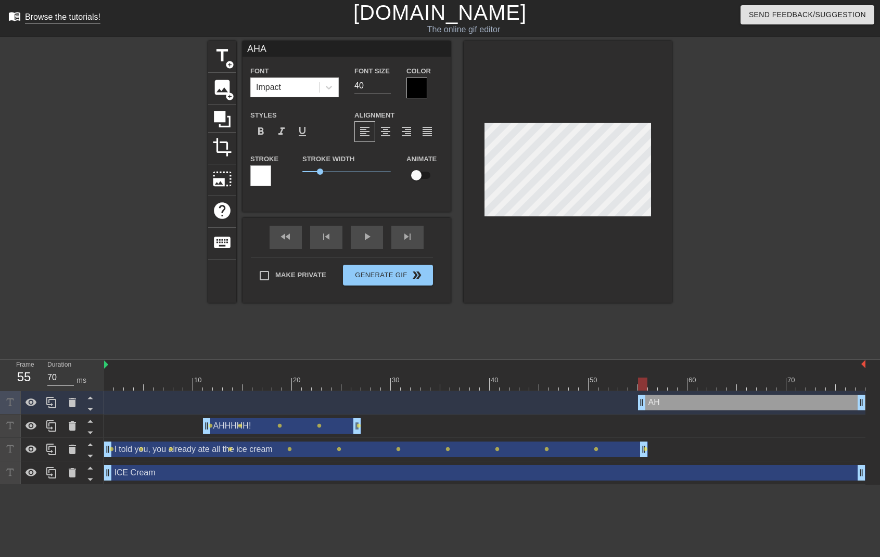
type input "AHAH"
type textarea "AHAH"
type input "AHAHA"
type textarea "AHAHA"
type input "AHAHAH"
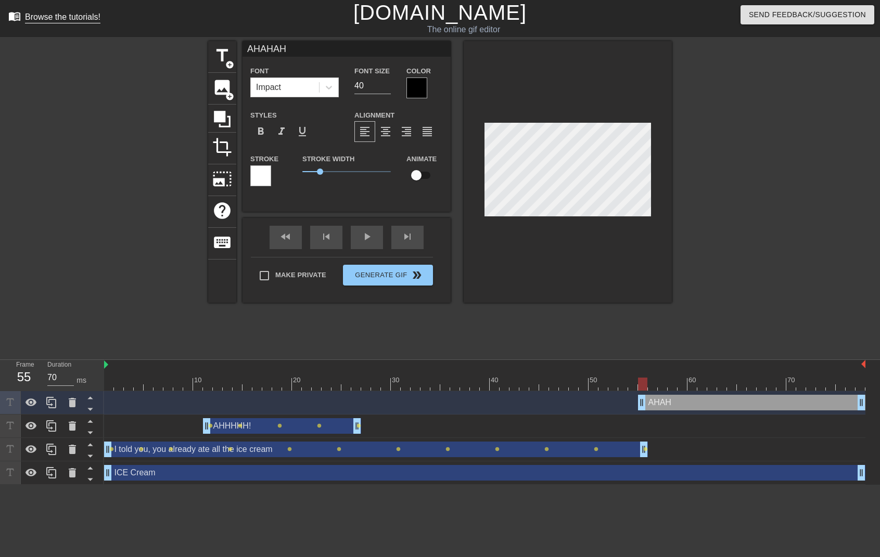
type textarea "AHAHAH"
type input "AHAHAHA"
type textarea "AHAHAHA"
type input "AHAHAHAH"
type textarea "AHAHAHAHA"
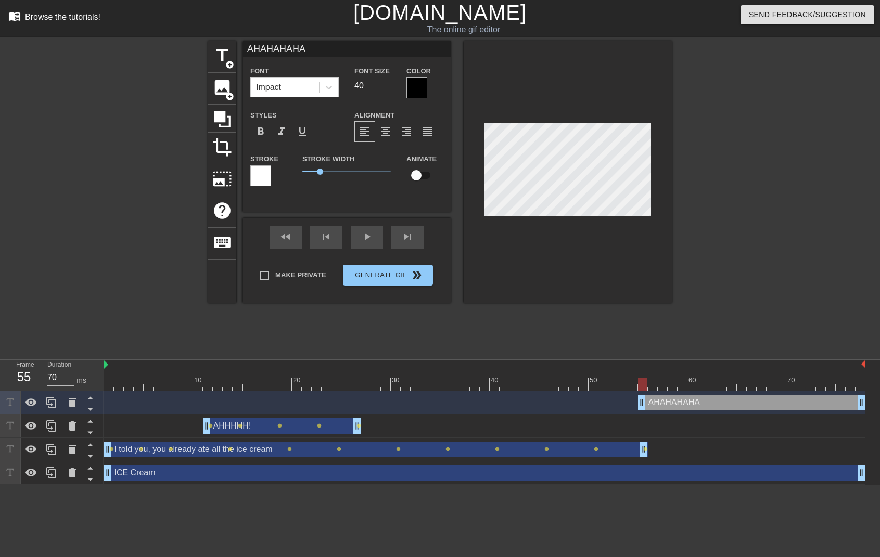
type input "AHAHAHAHAH"
type textarea "AHAHAHAHAH"
type input "AHAHAHAHAHA"
type textarea "AHAHAHAHAHA"
type input "AHAHAHAHAHAH"
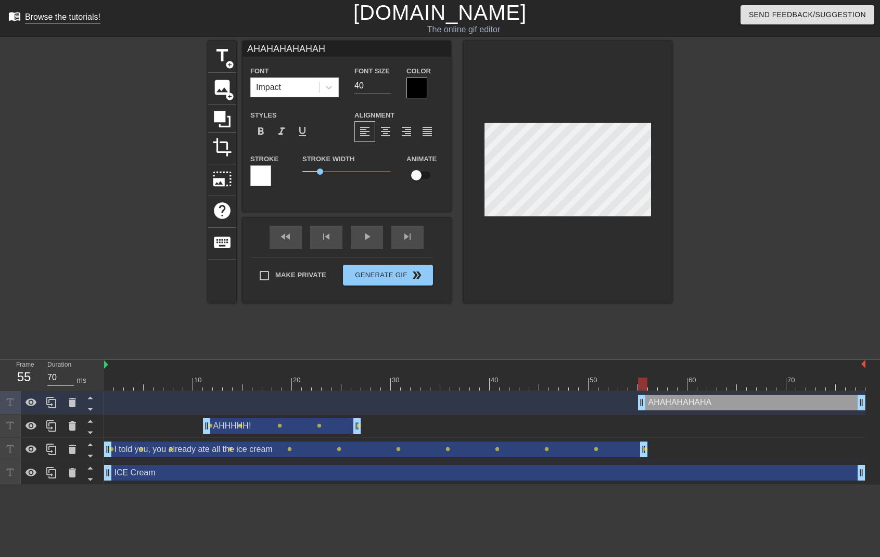
type textarea "AHAHAHAHAHAHA"
type input "AHAHAHAHAHAHAH"
type textarea "AHAHAHAHAHAHAH"
type input "AHAHAHAHAHAHAHA"
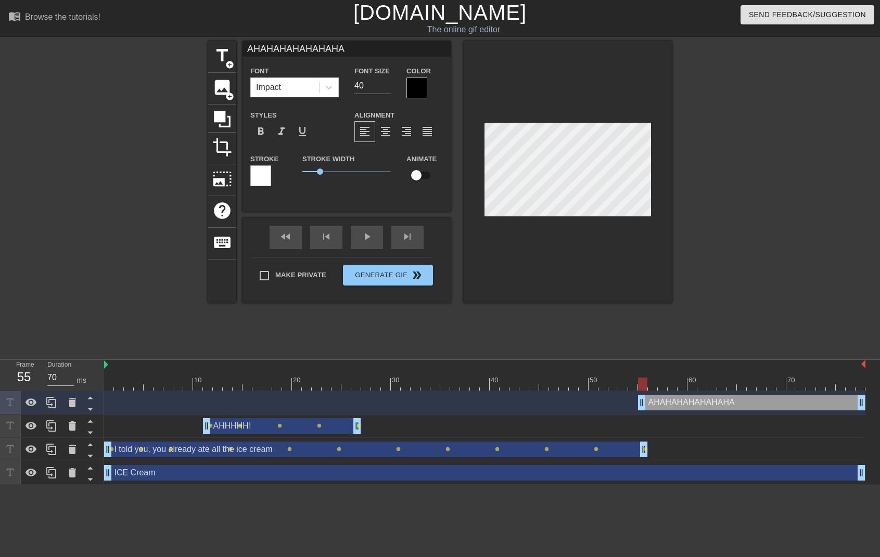
type textarea "AHAHAHAHAHAHAHA"
click at [418, 86] on div at bounding box center [416, 88] width 21 height 21
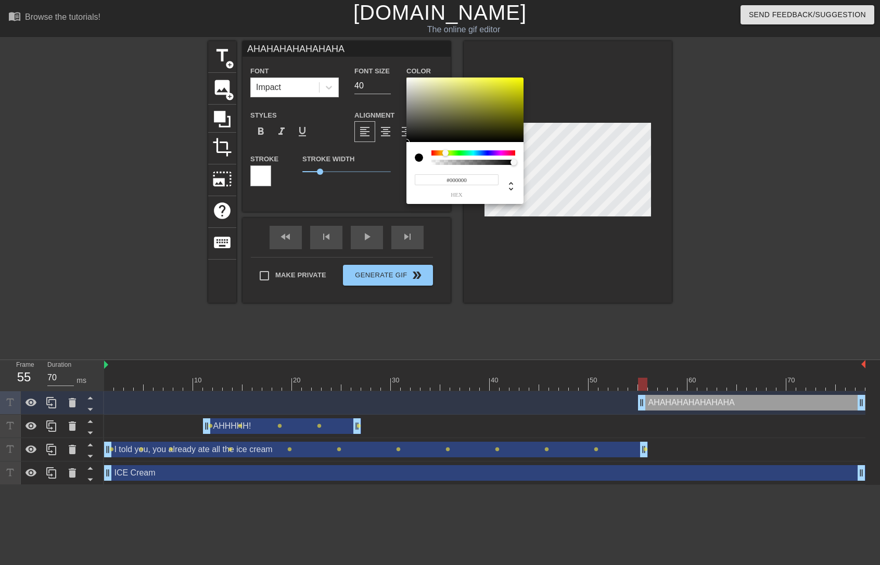
click at [445, 155] on div at bounding box center [473, 152] width 84 height 5
type input "#E3E41E"
drag, startPoint x: 476, startPoint y: 99, endPoint x: 509, endPoint y: 84, distance: 35.9
click at [508, 84] on div at bounding box center [464, 110] width 117 height 65
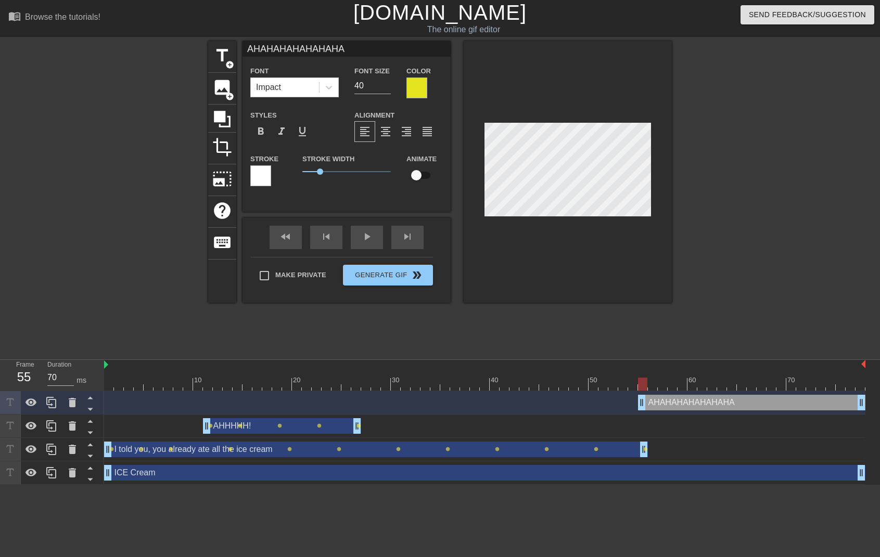
click at [264, 174] on div at bounding box center [260, 175] width 21 height 21
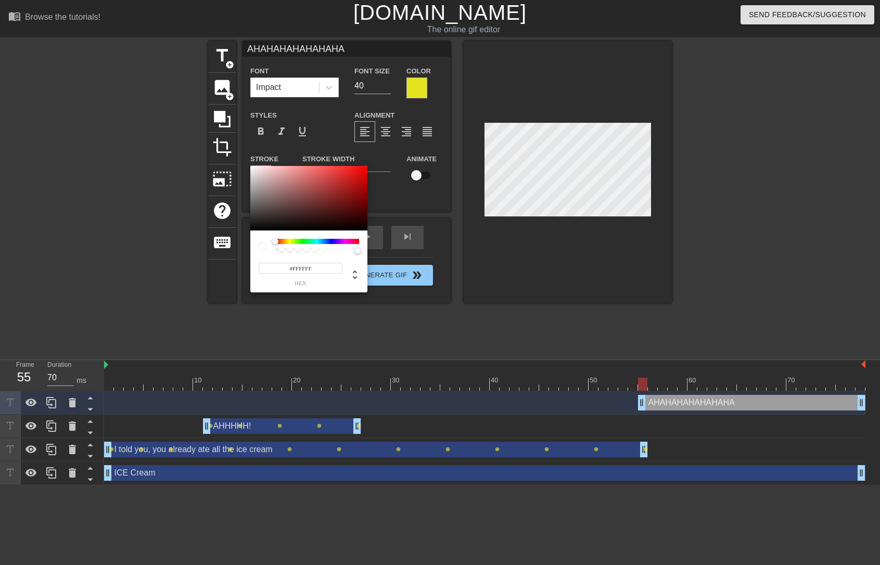
click at [293, 267] on input "#FFFFFF" at bounding box center [301, 268] width 84 height 11
drag, startPoint x: 275, startPoint y: 241, endPoint x: 342, endPoint y: 232, distance: 67.8
click at [327, 244] on div at bounding box center [330, 242] width 6 height 6
type input "#040916"
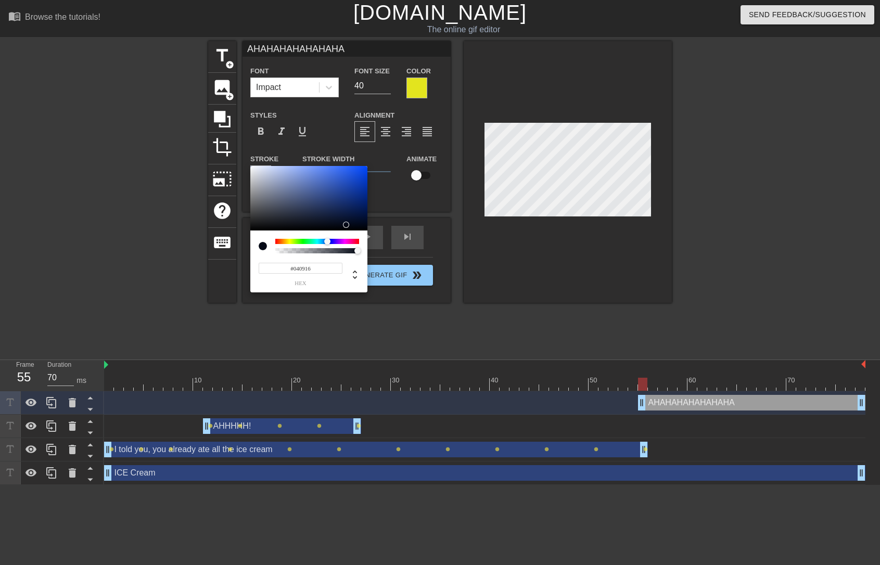
click at [347, 225] on div at bounding box center [308, 198] width 117 height 65
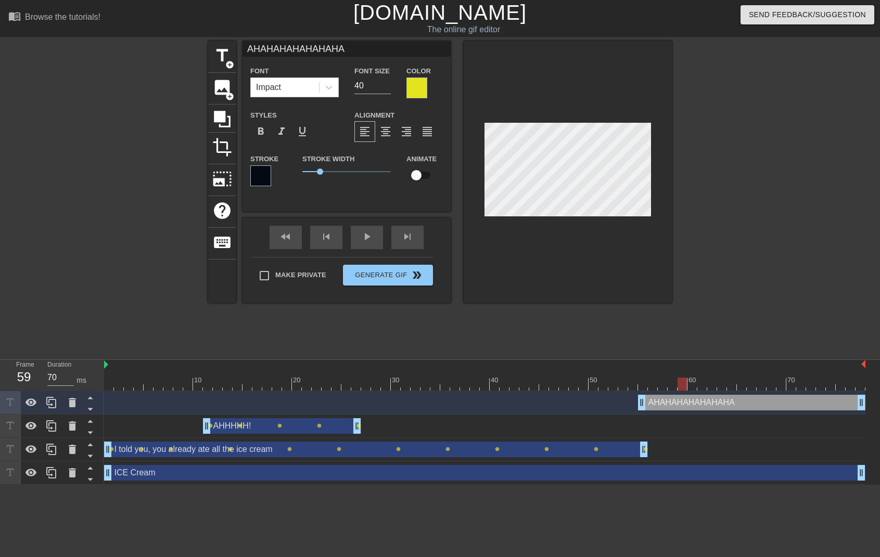
type input "60"
drag, startPoint x: 643, startPoint y: 380, endPoint x: 653, endPoint y: 383, distance: 9.7
click at [648, 382] on div at bounding box center [652, 384] width 9 height 13
click at [421, 176] on input "checkbox" at bounding box center [416, 175] width 59 height 20
checkbox input "true"
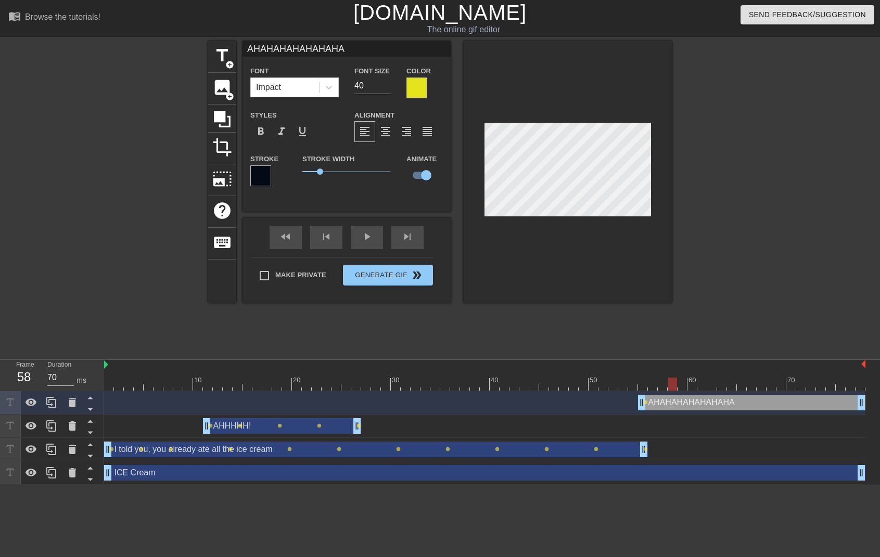
drag, startPoint x: 653, startPoint y: 382, endPoint x: 666, endPoint y: 322, distance: 61.2
click at [672, 383] on div at bounding box center [672, 384] width 9 height 13
drag, startPoint x: 674, startPoint y: 380, endPoint x: 713, endPoint y: 358, distance: 45.0
click at [717, 382] on div at bounding box center [721, 384] width 9 height 13
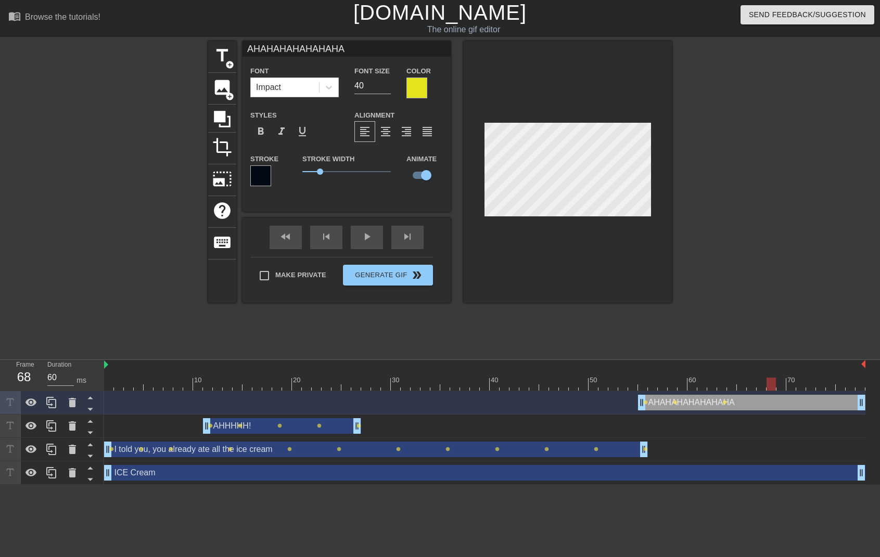
drag, startPoint x: 724, startPoint y: 384, endPoint x: 701, endPoint y: 308, distance: 79.3
click at [771, 385] on div at bounding box center [770, 384] width 9 height 13
drag, startPoint x: 861, startPoint y: 406, endPoint x: 867, endPoint y: 412, distance: 8.1
click at [867, 412] on div "AHAHAHAHAHAHAHA drag_handle drag_handle lens lens lens lens AHHHHH! drag_handle…" at bounding box center [492, 438] width 776 height 94
drag, startPoint x: 859, startPoint y: 384, endPoint x: 816, endPoint y: 378, distance: 42.5
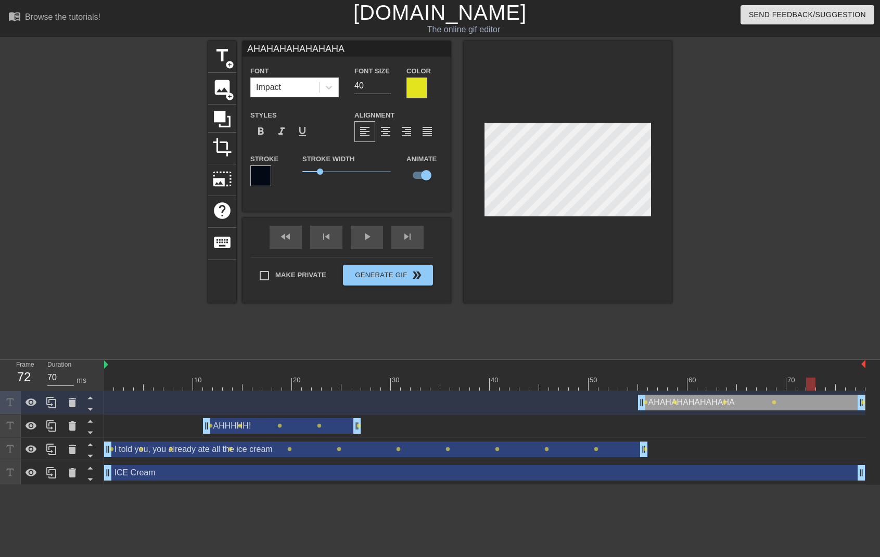
click at [815, 384] on div at bounding box center [810, 384] width 9 height 13
type input "70"
drag, startPoint x: 819, startPoint y: 380, endPoint x: 859, endPoint y: 405, distance: 47.2
click at [861, 405] on div "10 20 30 40 50 60 70 AHAHAHAHAHAHAHA drag_handle drag_handle lens lens lens len…" at bounding box center [492, 422] width 776 height 125
drag, startPoint x: 320, startPoint y: 174, endPoint x: 324, endPoint y: 139, distance: 35.2
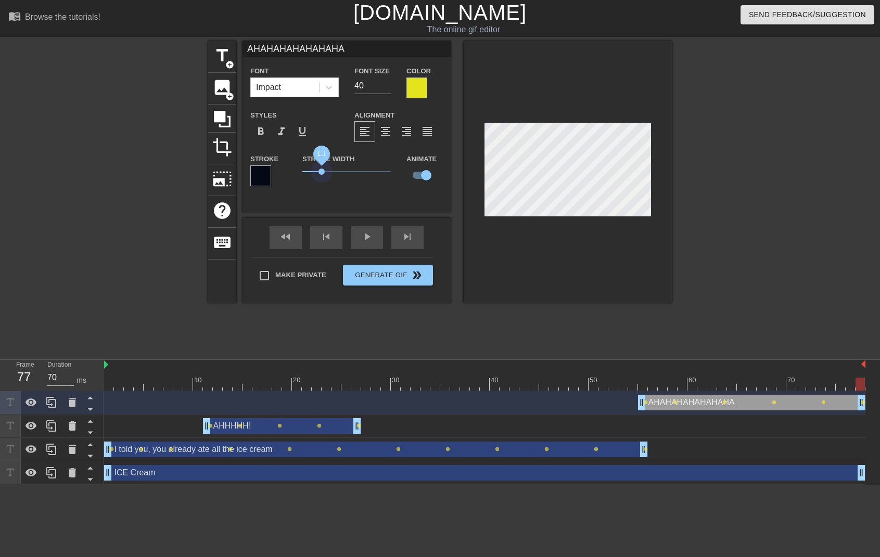
click at [322, 174] on span "1.1" at bounding box center [321, 172] width 6 height 6
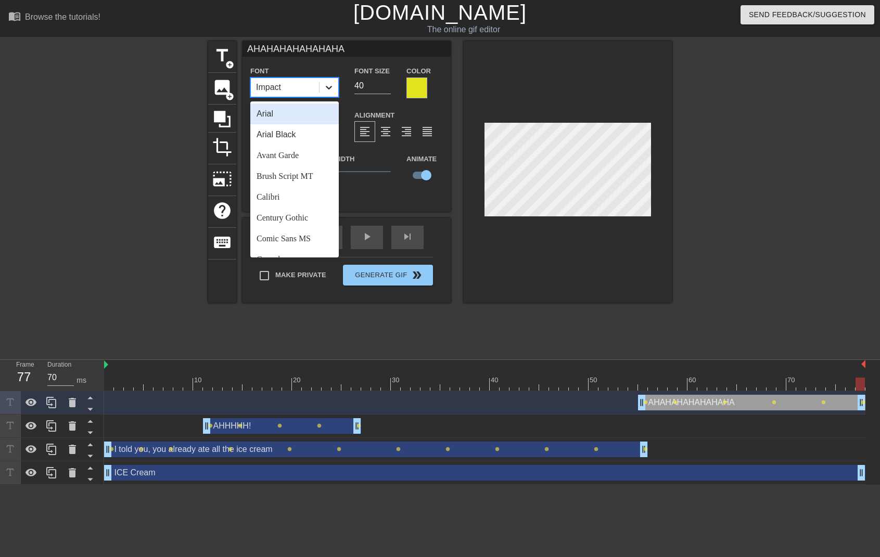
click at [326, 88] on icon at bounding box center [329, 87] width 10 height 10
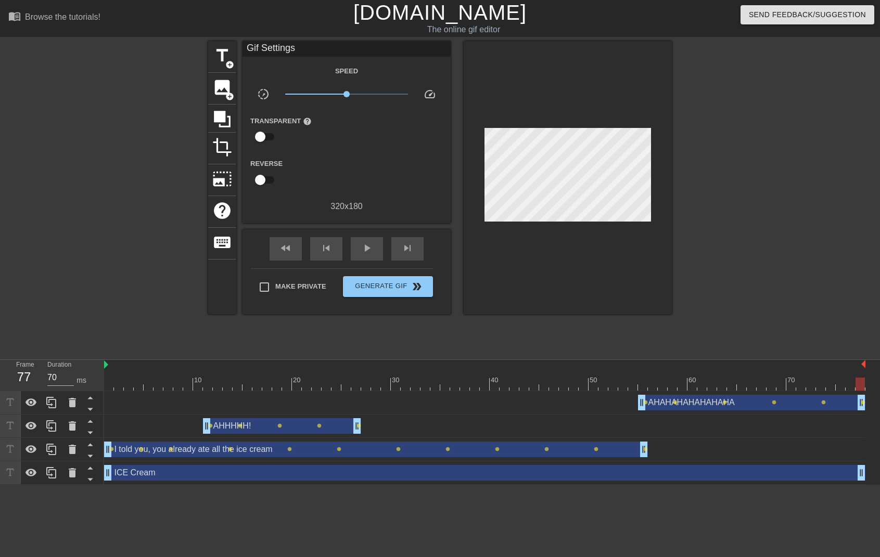
drag, startPoint x: 283, startPoint y: 31, endPoint x: 247, endPoint y: 78, distance: 59.1
click at [283, 31] on div "menu_book Browse the tutorials!" at bounding box center [149, 18] width 283 height 36
click at [223, 90] on span "image" at bounding box center [222, 88] width 20 height 20
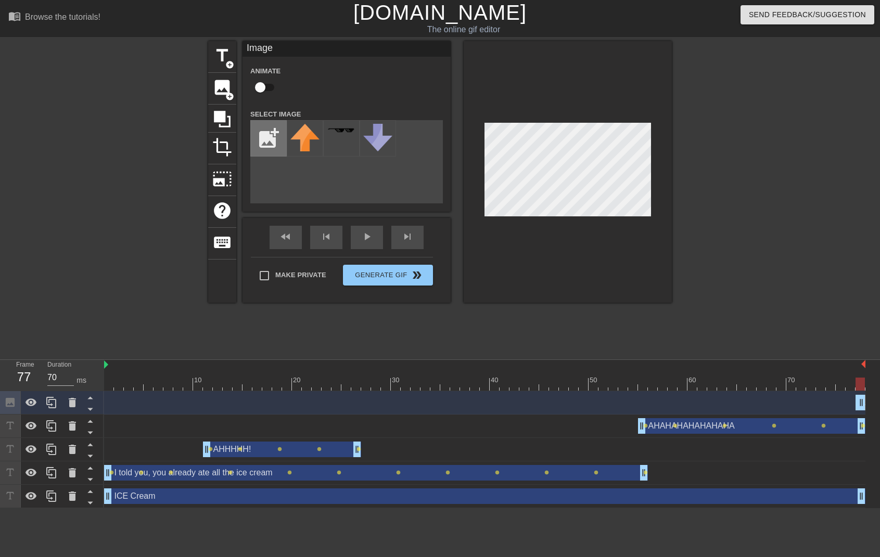
click at [275, 136] on input "file" at bounding box center [268, 138] width 35 height 35
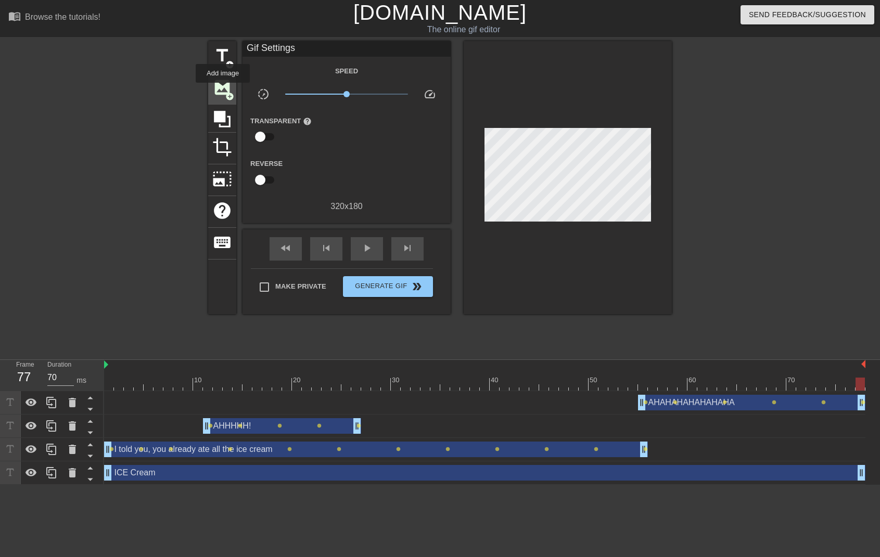
click at [223, 90] on span "image" at bounding box center [222, 88] width 20 height 20
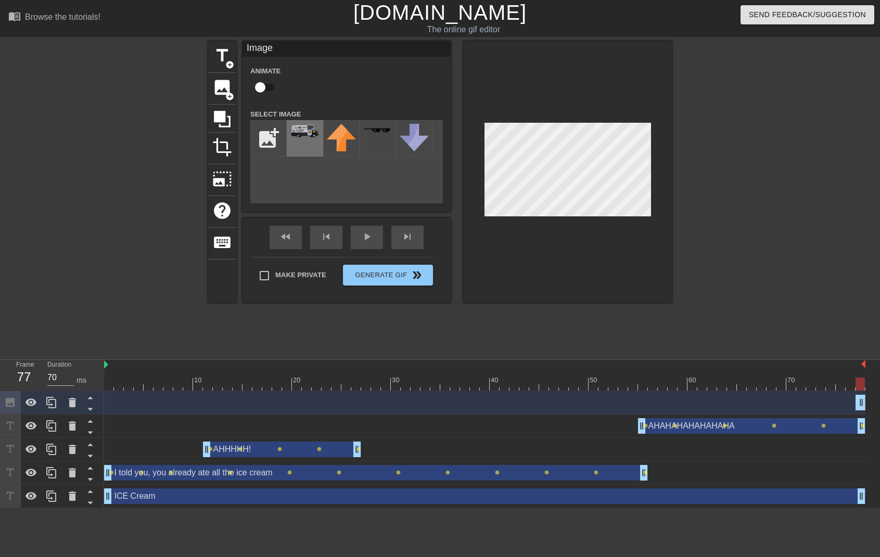
click at [307, 135] on img at bounding box center [304, 130] width 29 height 13
click at [293, 94] on div "title add_circle image add_circle crop photo_size_select_large help keyboard Im…" at bounding box center [440, 172] width 464 height 262
drag, startPoint x: 859, startPoint y: 385, endPoint x: 196, endPoint y: 380, distance: 663.0
click at [119, 376] on div "10 20 30 40 50 60 70" at bounding box center [484, 375] width 761 height 31
drag, startPoint x: 860, startPoint y: 407, endPoint x: 201, endPoint y: 395, distance: 659.4
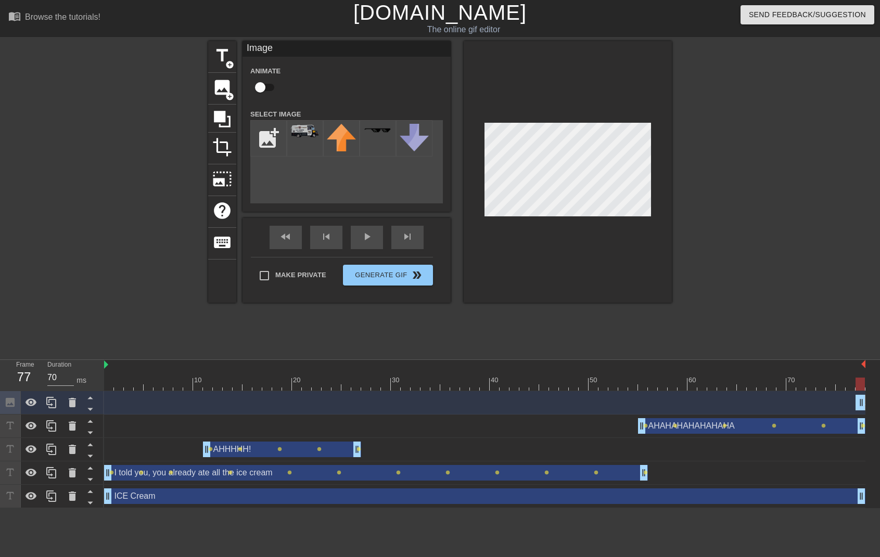
click at [201, 395] on div "Image drag_handle drag_handle" at bounding box center [484, 403] width 761 height 16
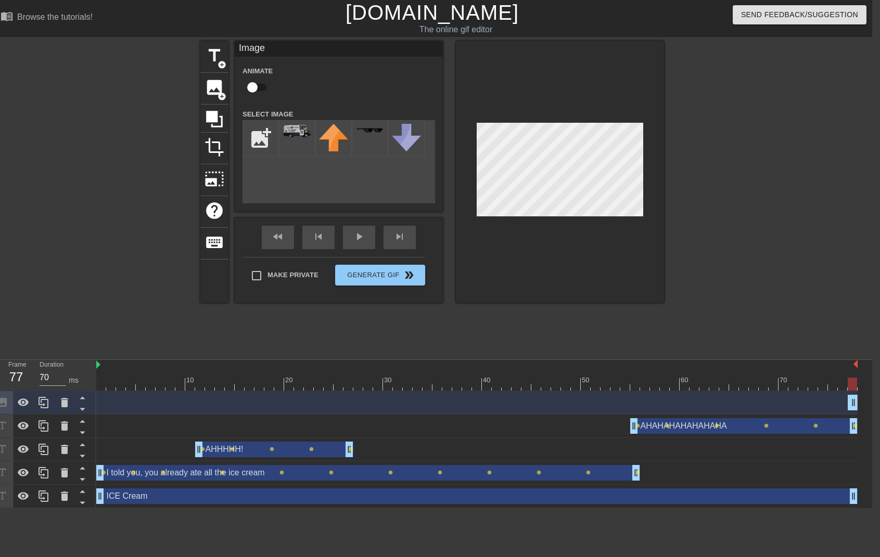
drag, startPoint x: 852, startPoint y: 402, endPoint x: 789, endPoint y: 396, distance: 63.3
click at [785, 395] on div "Image drag_handle drag_handle" at bounding box center [476, 403] width 761 height 16
click at [644, 382] on div at bounding box center [476, 384] width 761 height 13
drag, startPoint x: 646, startPoint y: 382, endPoint x: 849, endPoint y: 387, distance: 202.5
click at [849, 387] on div at bounding box center [852, 384] width 9 height 13
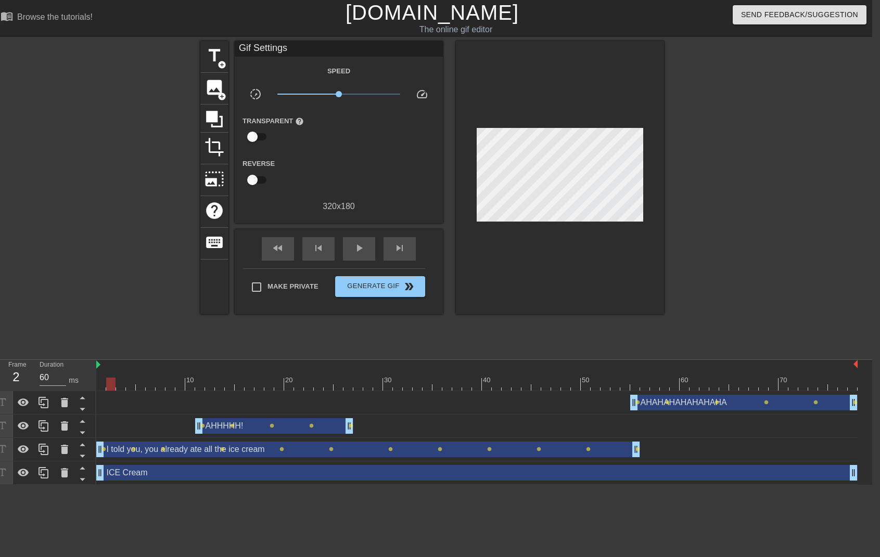
drag, startPoint x: 853, startPoint y: 382, endPoint x: 107, endPoint y: 378, distance: 745.7
click at [107, 378] on div at bounding box center [110, 384] width 9 height 13
click at [217, 83] on span "image" at bounding box center [215, 88] width 20 height 20
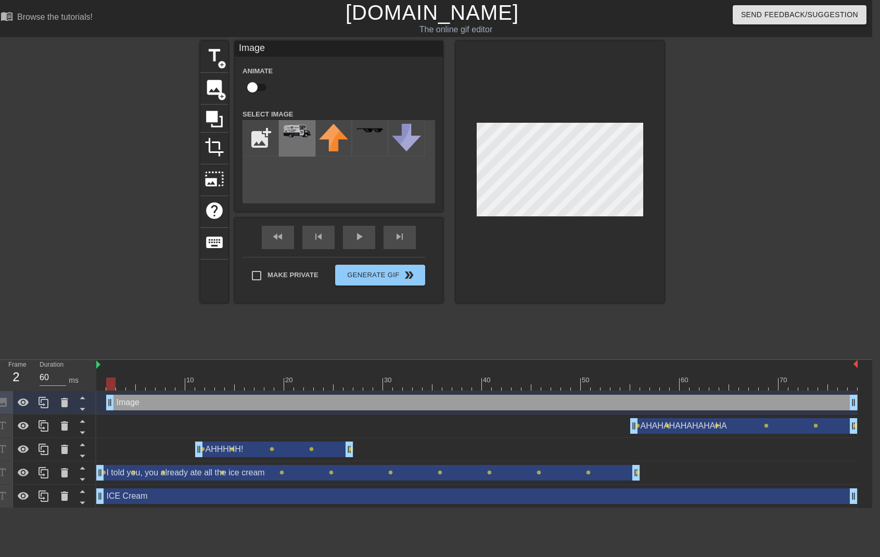
click at [285, 132] on img at bounding box center [297, 130] width 29 height 13
click at [258, 87] on input "checkbox" at bounding box center [252, 88] width 59 height 20
drag, startPoint x: 111, startPoint y: 384, endPoint x: 185, endPoint y: 385, distance: 73.9
click at [185, 385] on div at bounding box center [476, 384] width 761 height 13
drag, startPoint x: 180, startPoint y: 384, endPoint x: 317, endPoint y: 383, distance: 136.9
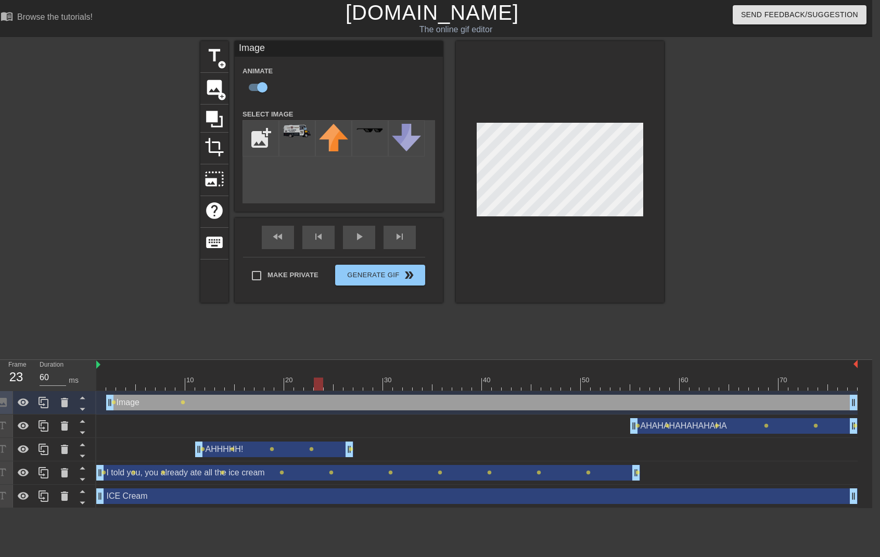
click at [317, 383] on div at bounding box center [318, 384] width 9 height 13
click at [444, 170] on div "title add_circle image add_circle crop photo_size_select_large help keyboard Im…" at bounding box center [432, 172] width 464 height 262
drag, startPoint x: 320, startPoint y: 381, endPoint x: 366, endPoint y: 381, distance: 45.8
click at [362, 381] on div at bounding box center [357, 384] width 9 height 13
drag, startPoint x: 359, startPoint y: 384, endPoint x: 394, endPoint y: 384, distance: 35.4
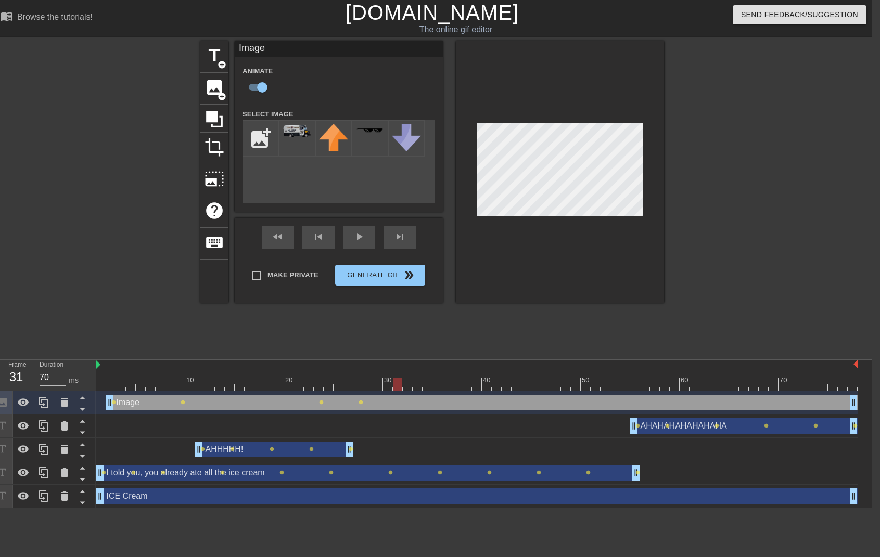
click at [394, 384] on div at bounding box center [397, 384] width 9 height 13
drag, startPoint x: 398, startPoint y: 386, endPoint x: 434, endPoint y: 386, distance: 36.4
click at [434, 386] on div at bounding box center [436, 384] width 9 height 13
drag, startPoint x: 438, startPoint y: 387, endPoint x: 497, endPoint y: 366, distance: 63.2
click at [476, 386] on div at bounding box center [476, 384] width 9 height 13
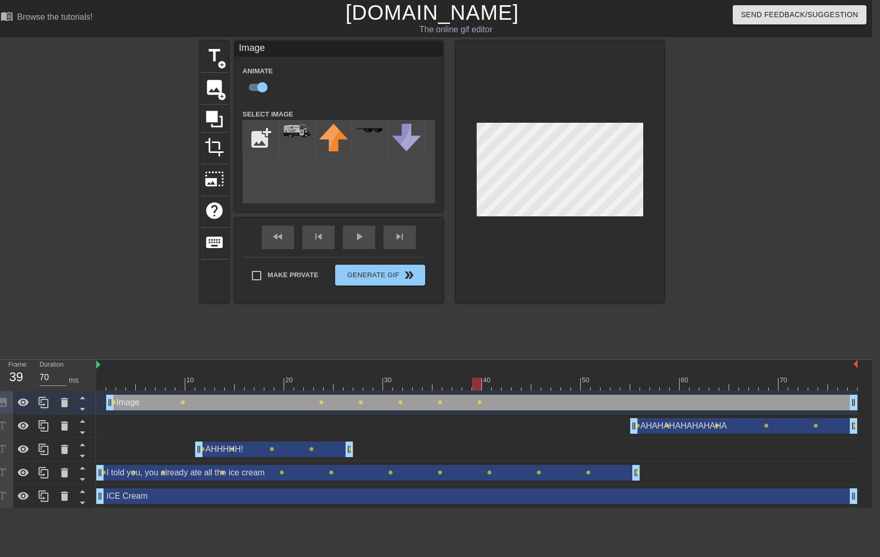
click at [648, 191] on div at bounding box center [560, 172] width 208 height 262
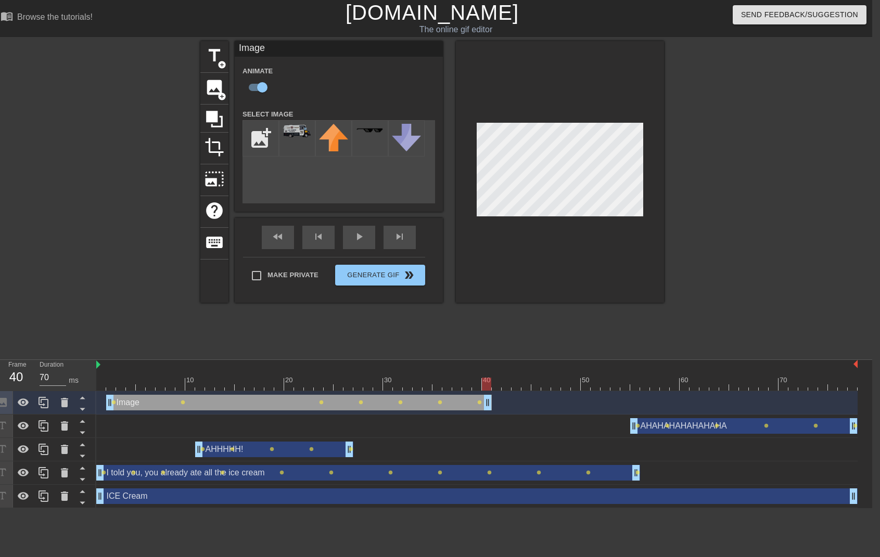
drag, startPoint x: 854, startPoint y: 402, endPoint x: 487, endPoint y: 400, distance: 367.9
drag, startPoint x: 490, startPoint y: 385, endPoint x: 104, endPoint y: 380, distance: 386.1
click at [104, 380] on div at bounding box center [100, 384] width 9 height 13
drag, startPoint x: 103, startPoint y: 384, endPoint x: 90, endPoint y: 383, distance: 12.5
click at [91, 383] on div "Frame 1 Duration 70 ms 10 20 30 40 50 60 70 Image drag_handle drag_handle lens …" at bounding box center [432, 434] width 880 height 148
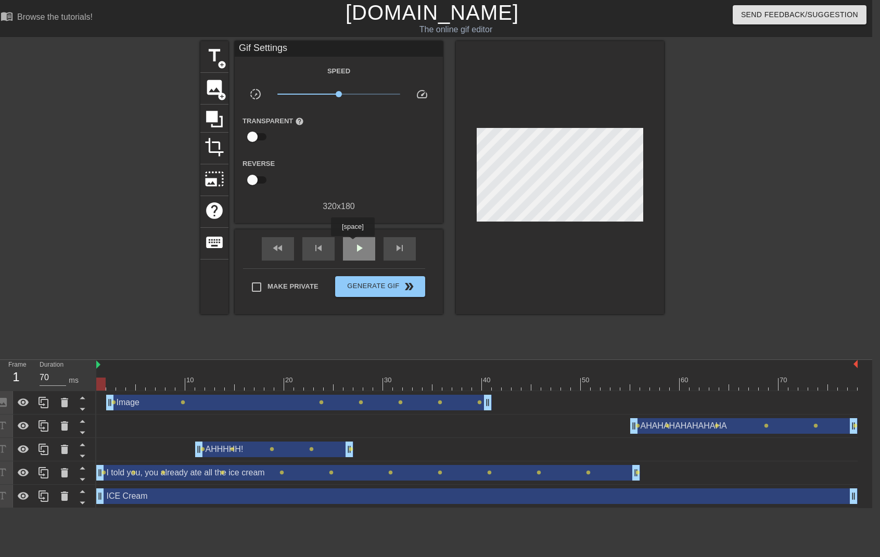
click at [354, 244] on div "play_arrow" at bounding box center [359, 248] width 32 height 23
click at [354, 249] on span "pause" at bounding box center [359, 248] width 12 height 12
drag, startPoint x: 391, startPoint y: 246, endPoint x: 347, endPoint y: 248, distance: 44.8
click at [391, 246] on div "skip_next" at bounding box center [400, 248] width 32 height 23
click at [320, 249] on span "skip_previous" at bounding box center [318, 248] width 12 height 12
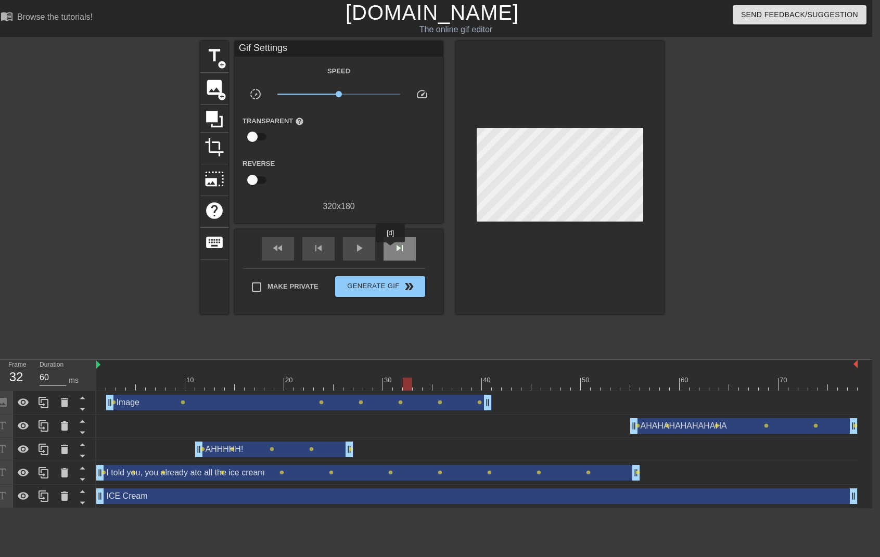
click at [391, 250] on div "skip_next" at bounding box center [400, 248] width 32 height 23
drag, startPoint x: 416, startPoint y: 384, endPoint x: 106, endPoint y: 374, distance: 310.3
click at [106, 374] on div "10 20 30 40 50 60 70" at bounding box center [476, 375] width 761 height 31
click at [349, 249] on div "play_arrow" at bounding box center [359, 248] width 32 height 23
click at [218, 152] on span "crop" at bounding box center [215, 147] width 20 height 20
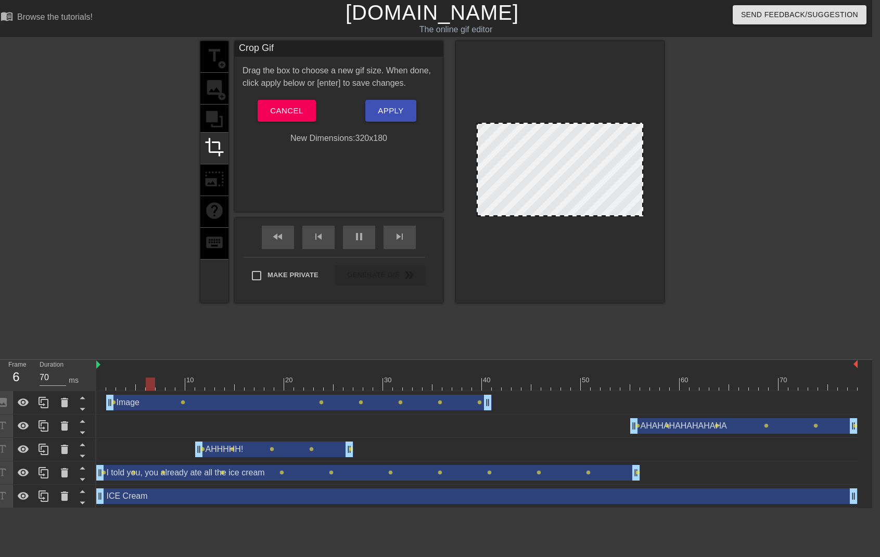
click at [215, 172] on div "title add_circle image add_circle crop photo_size_select_large help keyboard" at bounding box center [214, 172] width 28 height 262
click at [295, 111] on span "Cancel" at bounding box center [286, 111] width 33 height 14
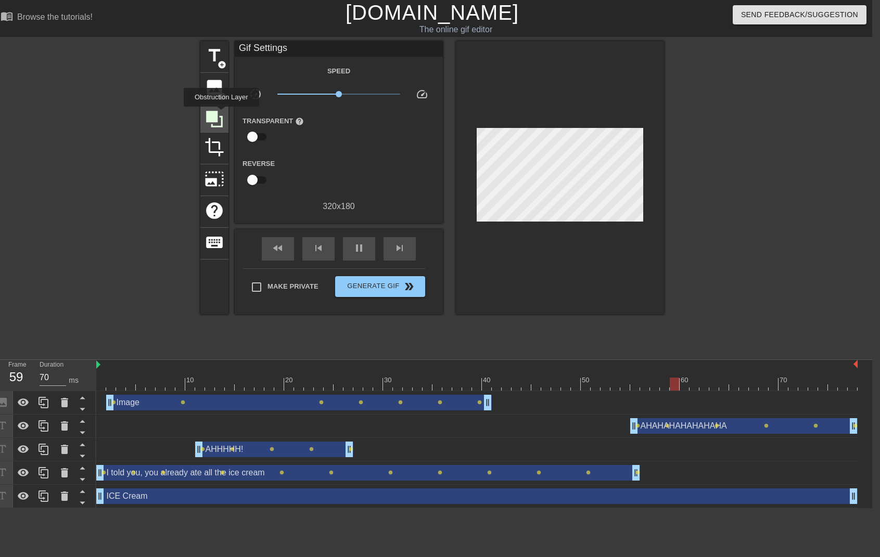
click at [223, 114] on icon at bounding box center [215, 119] width 20 height 20
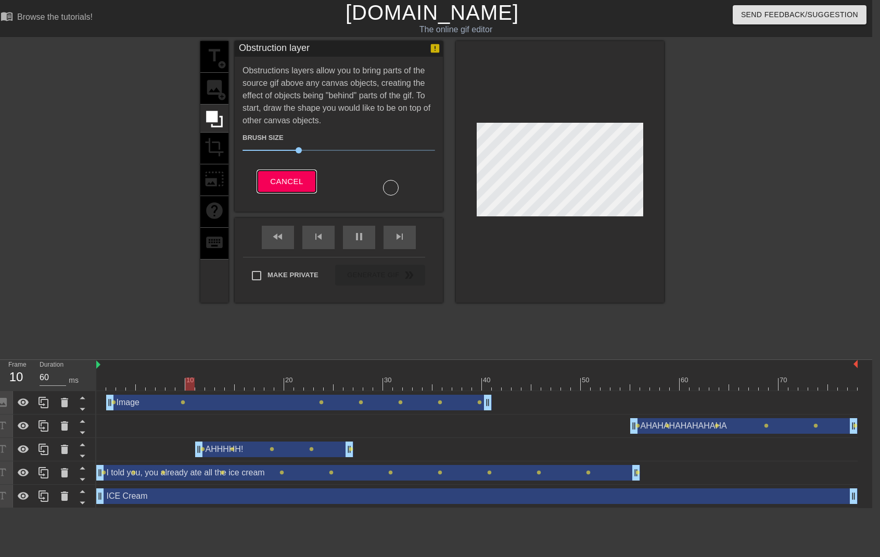
click at [281, 182] on span "Cancel" at bounding box center [286, 182] width 33 height 14
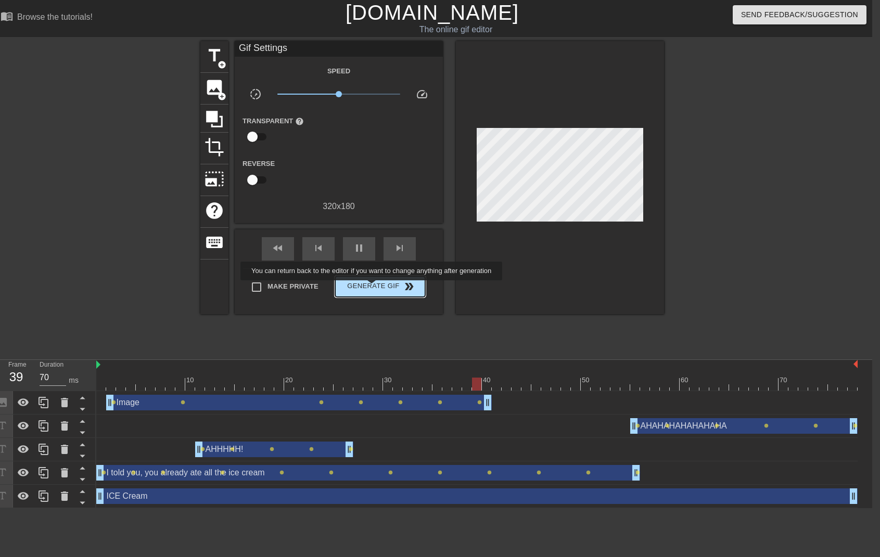
click at [378, 288] on span "Generate Gif double_arrow" at bounding box center [380, 286] width 82 height 12
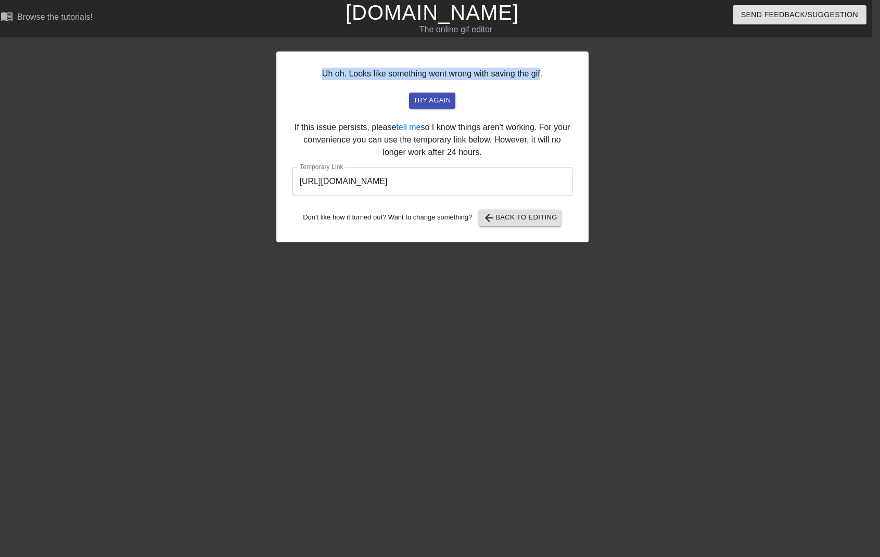
drag, startPoint x: 317, startPoint y: 74, endPoint x: 543, endPoint y: 79, distance: 226.4
click at [541, 78] on div "Uh oh. Looks like something went wrong with saving the gif. try again If this i…" at bounding box center [432, 147] width 312 height 191
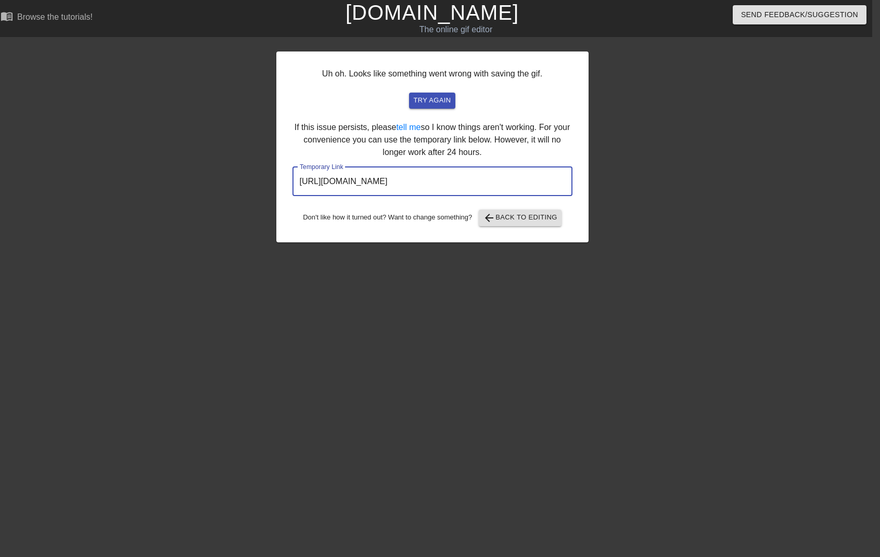
drag, startPoint x: 519, startPoint y: 184, endPoint x: 283, endPoint y: 187, distance: 236.3
click at [280, 180] on div "Uh oh. Looks like something went wrong with saving the gif. try again If this i…" at bounding box center [432, 147] width 312 height 191
